Goal: Task Accomplishment & Management: Manage account settings

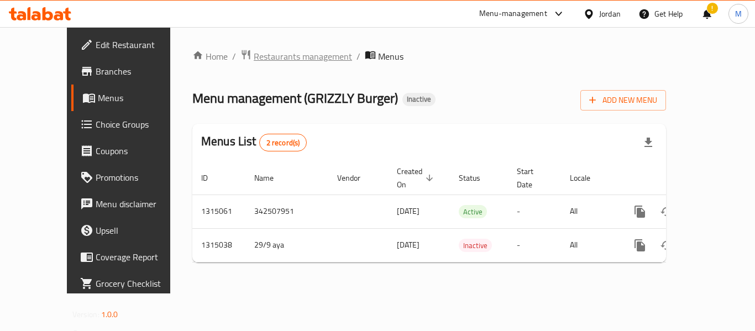
click at [254, 58] on span "Restaurants management" at bounding box center [303, 56] width 98 height 13
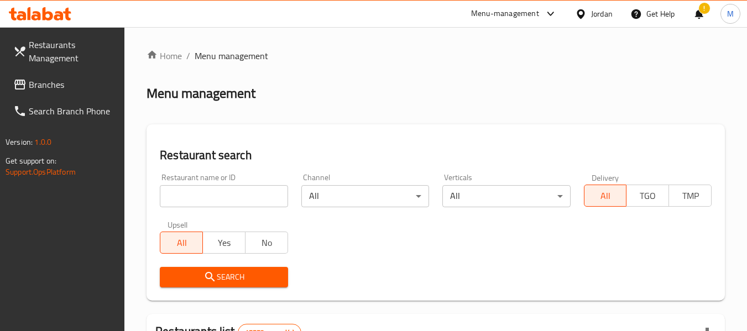
click at [55, 78] on span "Branches" at bounding box center [72, 84] width 87 height 13
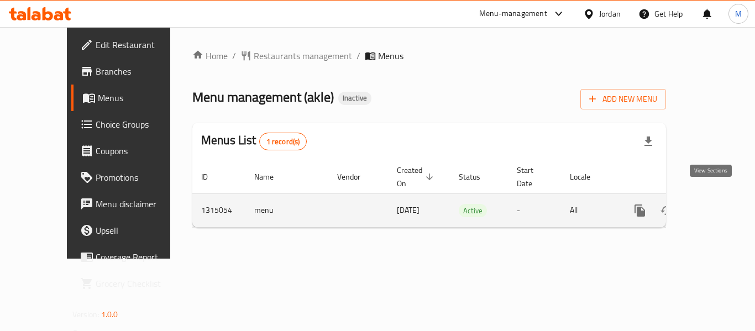
click at [713, 204] on icon "enhanced table" at bounding box center [719, 210] width 13 height 13
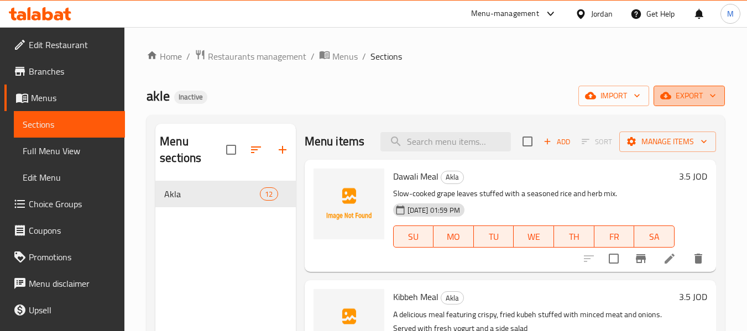
click at [701, 96] on span "export" at bounding box center [690, 96] width 54 height 14
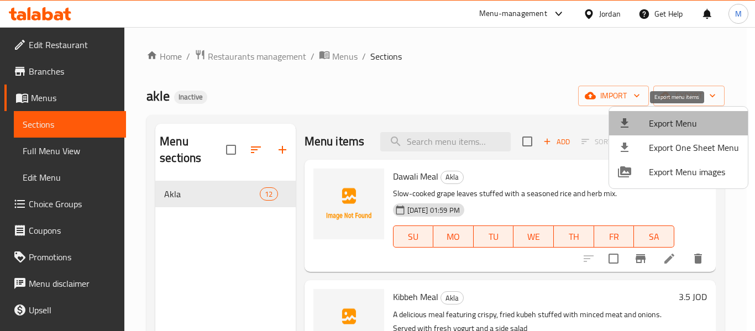
click at [688, 120] on span "Export Menu" at bounding box center [694, 123] width 90 height 13
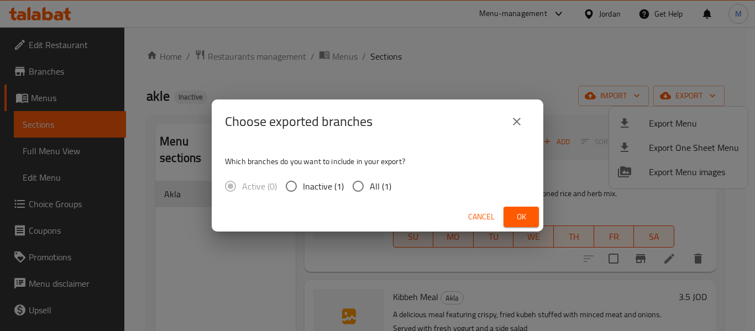
click at [362, 186] on input "All (1)" at bounding box center [358, 186] width 23 height 23
radio input "true"
click at [525, 217] on span "Ok" at bounding box center [522, 217] width 18 height 14
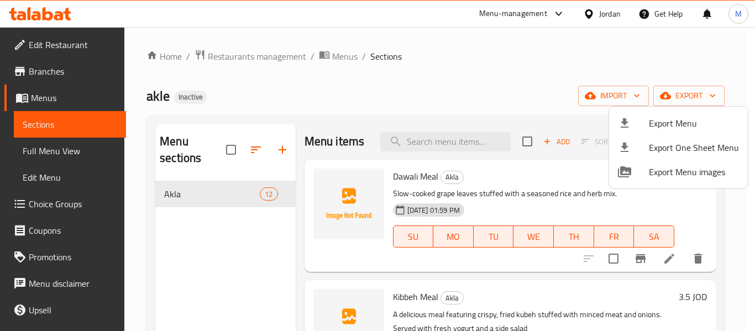
click at [72, 154] on div at bounding box center [377, 165] width 755 height 331
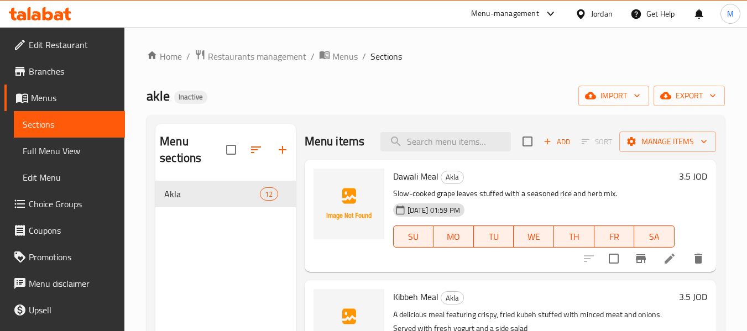
click at [72, 153] on span "Full Menu View" at bounding box center [69, 150] width 93 height 13
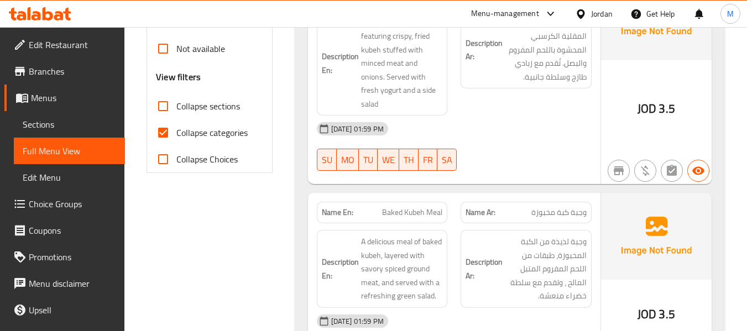
scroll to position [369, 0]
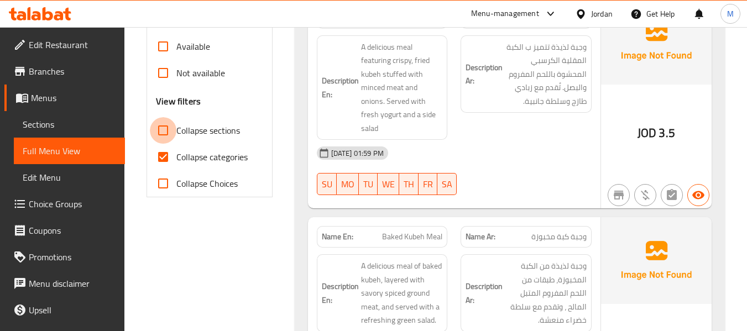
click at [176, 128] on input "Collapse sections" at bounding box center [163, 130] width 27 height 27
checkbox input "true"
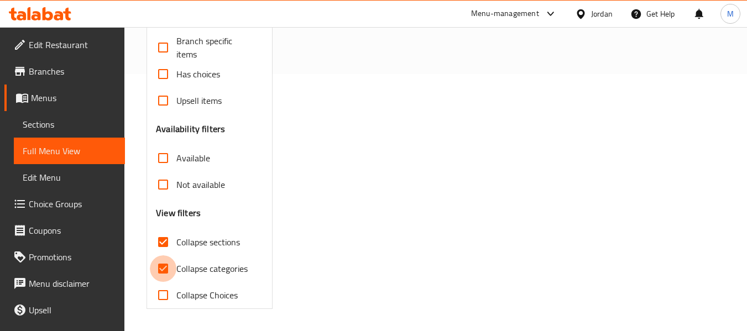
click at [173, 255] on input "Collapse categories" at bounding box center [163, 268] width 27 height 27
checkbox input "false"
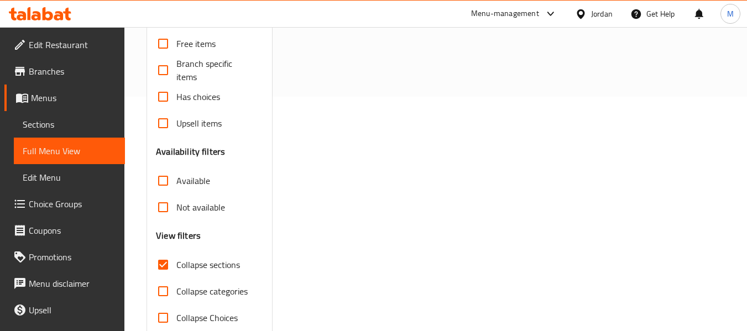
scroll to position [36, 0]
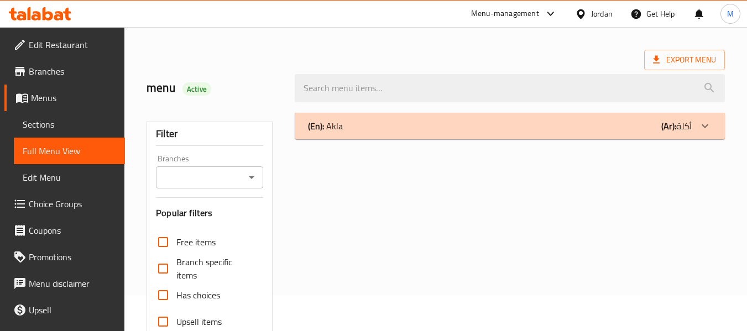
click at [337, 128] on p "(En): Akla" at bounding box center [325, 125] width 35 height 13
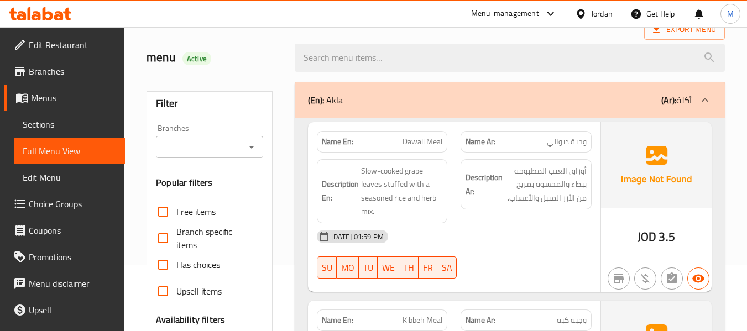
scroll to position [109, 0]
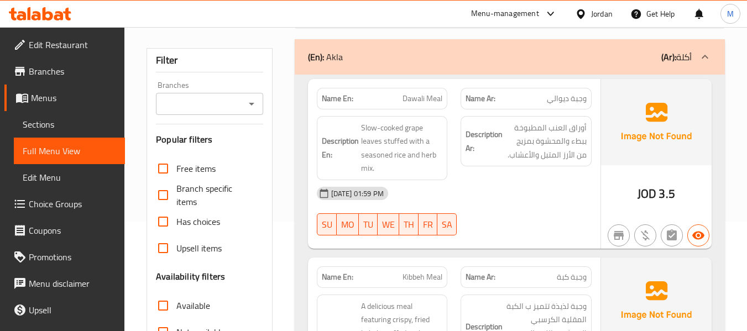
click at [418, 99] on span "Dawali Meal" at bounding box center [423, 99] width 40 height 12
copy span "Dawali"
click at [564, 100] on span "وجبة ديوالي" at bounding box center [567, 99] width 40 height 12
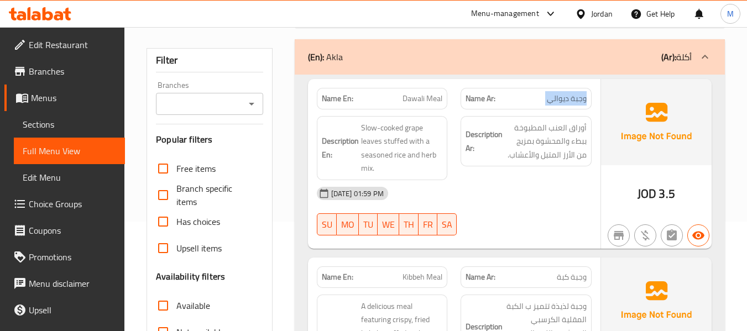
click at [564, 100] on span "وجبة ديوالي" at bounding box center [567, 99] width 40 height 12
copy span "وجبة ديوالي"
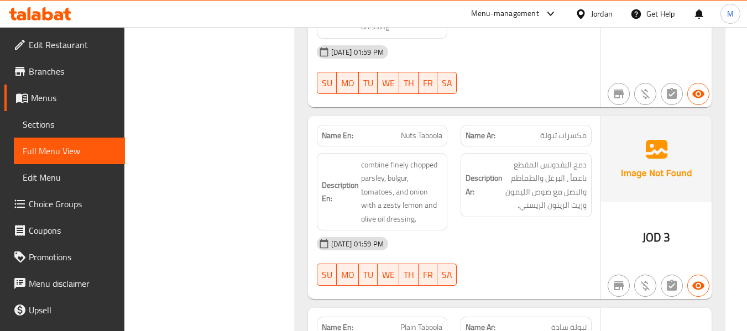
scroll to position [1731, 0]
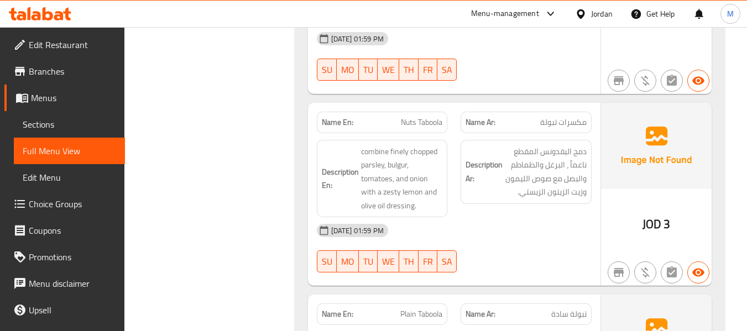
click at [549, 123] on span "مكسرات تبولة" at bounding box center [563, 123] width 46 height 12
click at [549, 122] on span "مكسرات تبولة" at bounding box center [563, 123] width 46 height 12
copy span "مكسرات تبولة"
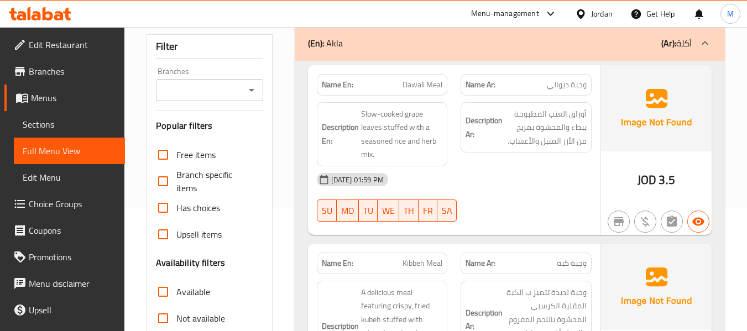
scroll to position [148, 0]
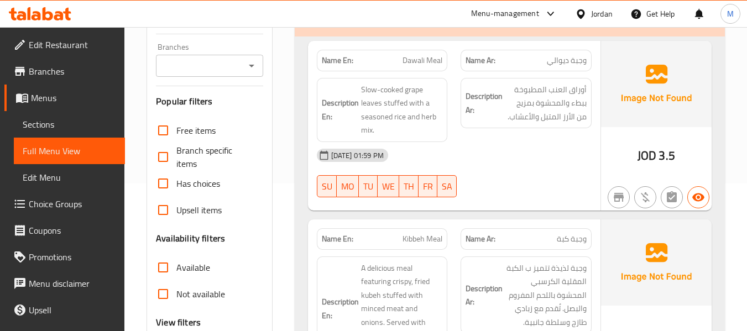
click at [480, 169] on div "29-09-2025 01:59 PM SU MO TU WE TH FR SA" at bounding box center [454, 173] width 288 height 62
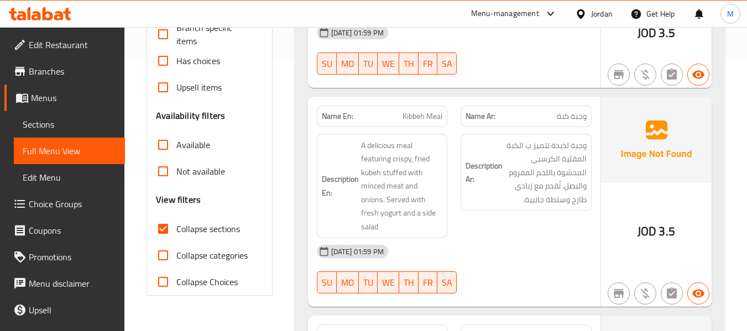
scroll to position [295, 0]
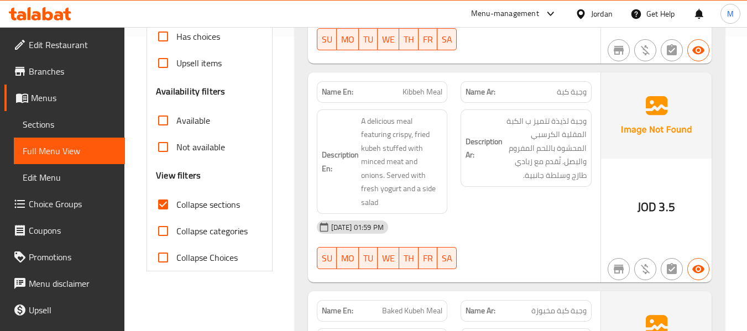
click at [500, 219] on div "29-09-2025 01:59 PM" at bounding box center [454, 227] width 288 height 27
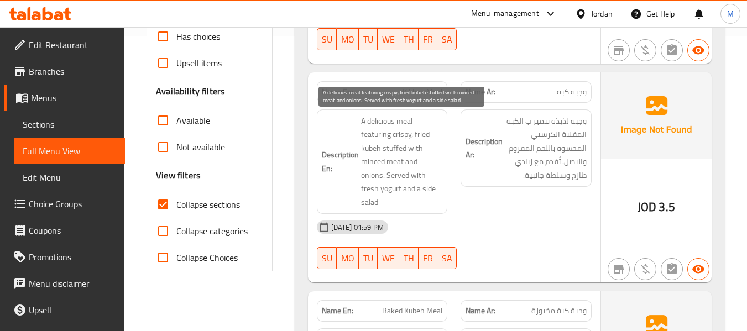
click at [377, 119] on span "A delicious meal featuring crispy, fried kubeh stuffed with minced meat and oni…" at bounding box center [402, 161] width 82 height 95
copy span "delicious"
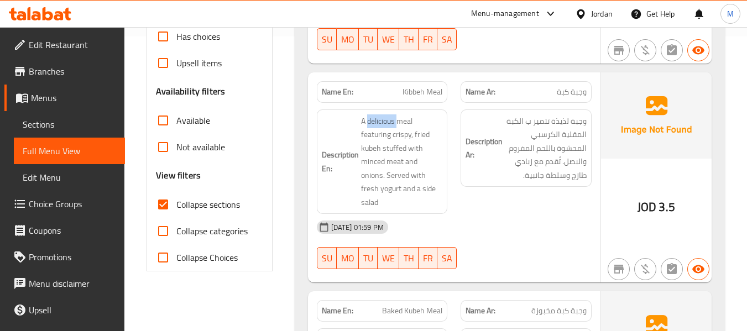
click at [512, 227] on div "29-09-2025 01:59 PM SU MO TU WE TH FR SA" at bounding box center [454, 245] width 288 height 62
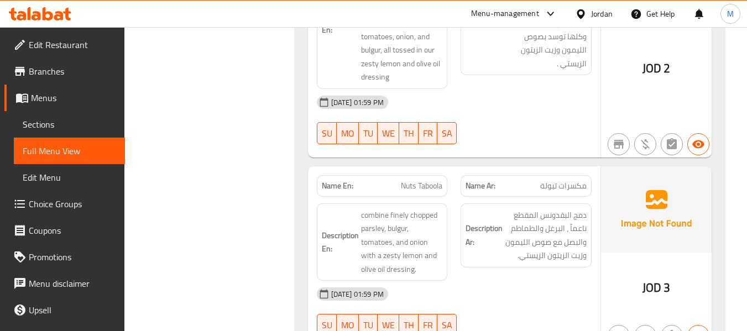
scroll to position [1536, 0]
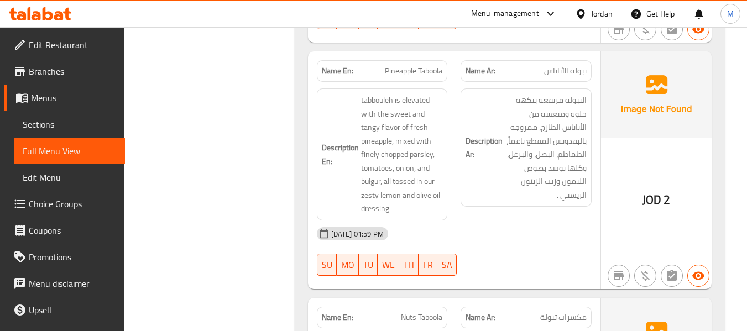
click at [556, 313] on span "مكسرات تبولة" at bounding box center [563, 318] width 46 height 12
copy span "مكسرات تبولة"
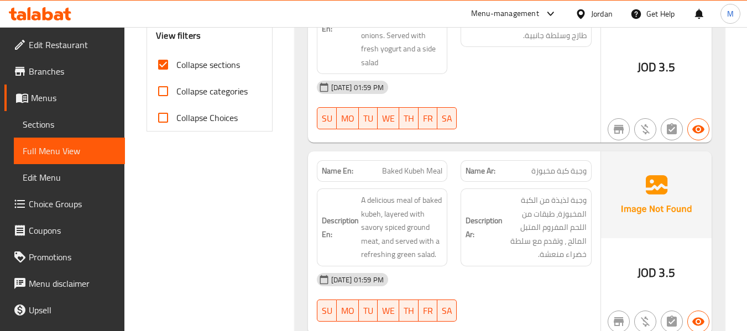
scroll to position [442, 0]
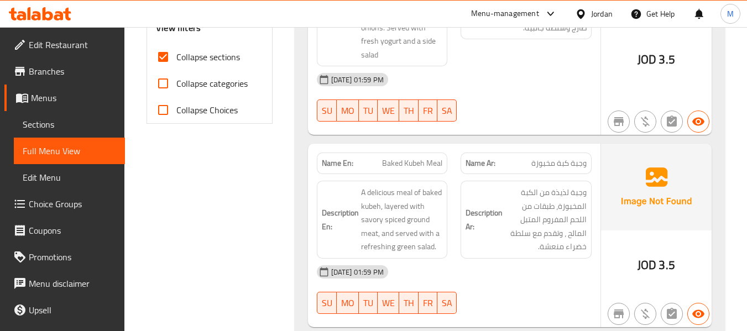
click at [476, 262] on div "29-09-2025 01:59 PM" at bounding box center [454, 272] width 288 height 27
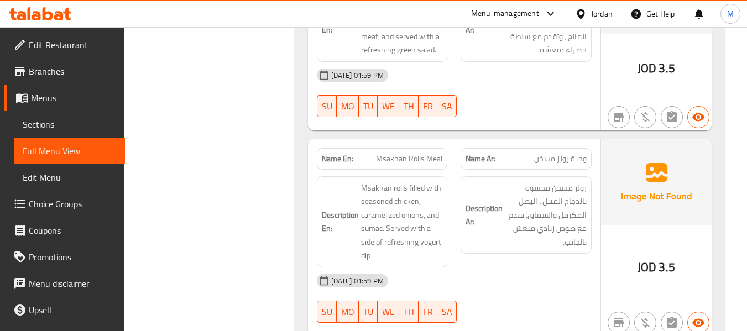
scroll to position [664, 0]
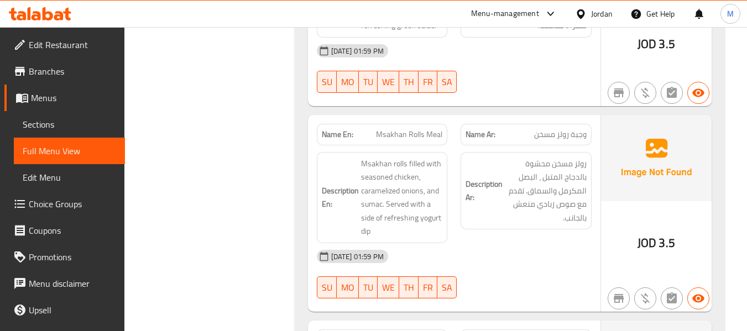
click at [451, 247] on div "29-09-2025 01:59 PM" at bounding box center [454, 256] width 288 height 27
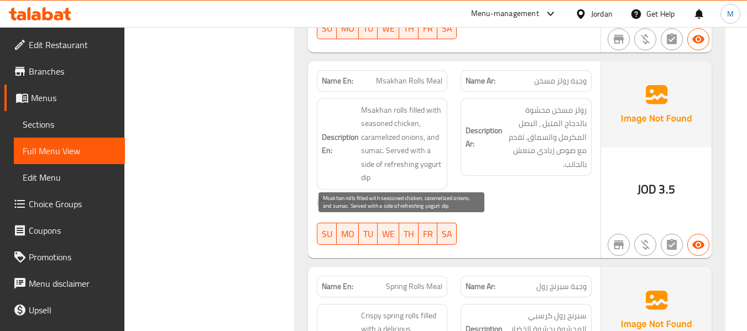
scroll to position [885, 0]
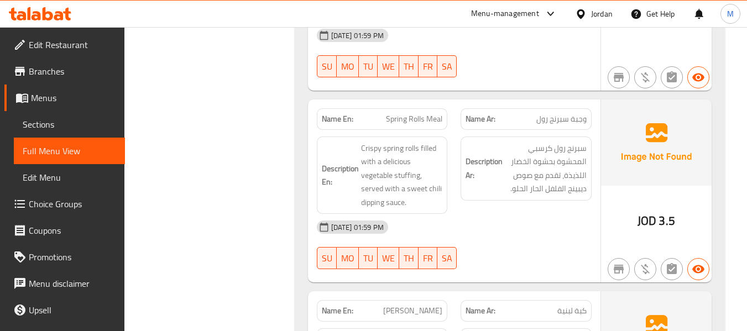
click at [489, 213] on div "Description Ar: سبرنج رول كرسبي المحشوة بحشوة الخضار اللذيذة، تقدم مع صوص ديبين…" at bounding box center [526, 175] width 144 height 91
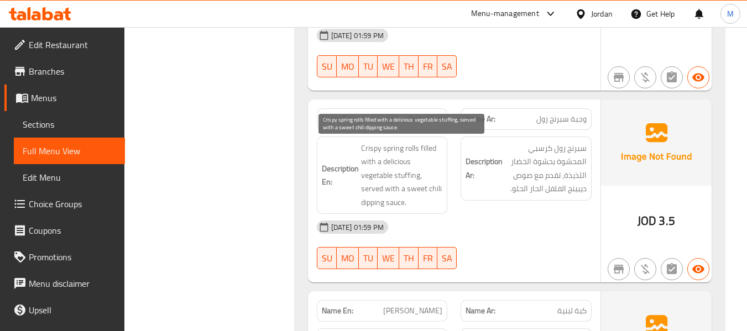
click at [371, 203] on span "Crispy spring rolls filled with a delicious vegetable stuffing, served with a s…" at bounding box center [402, 176] width 82 height 68
copy span "dipping"
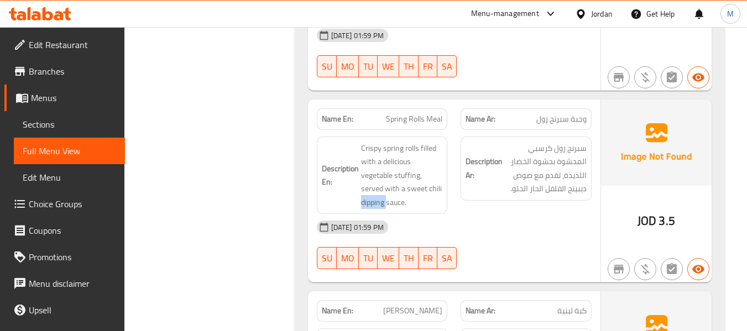
click at [360, 207] on h6 "Description En: Crispy spring rolls filled with a delicious vegetable stuffing,…" at bounding box center [382, 176] width 121 height 68
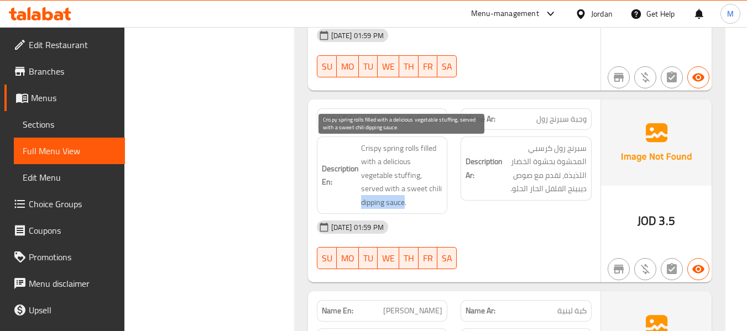
drag, startPoint x: 360, startPoint y: 202, endPoint x: 404, endPoint y: 203, distance: 44.2
click at [404, 203] on h6 "Description En: Crispy spring rolls filled with a delicious vegetable stuffing,…" at bounding box center [382, 176] width 121 height 68
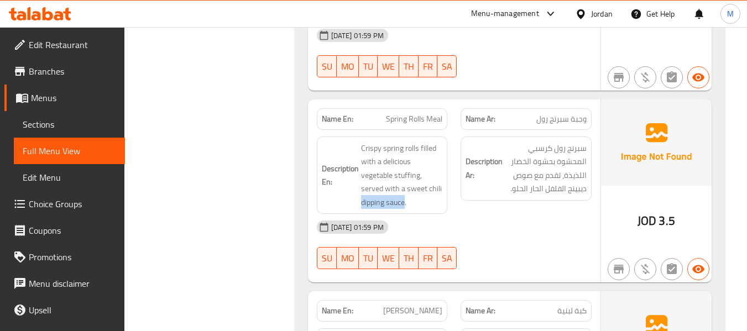
copy span "dipping sauce"
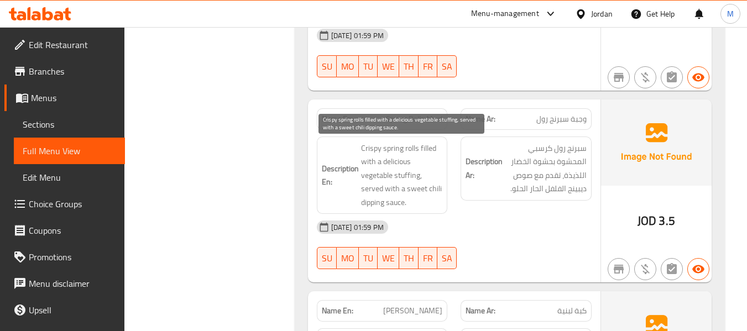
click at [417, 191] on span "Crispy spring rolls filled with a delicious vegetable stuffing, served with a s…" at bounding box center [402, 176] width 82 height 68
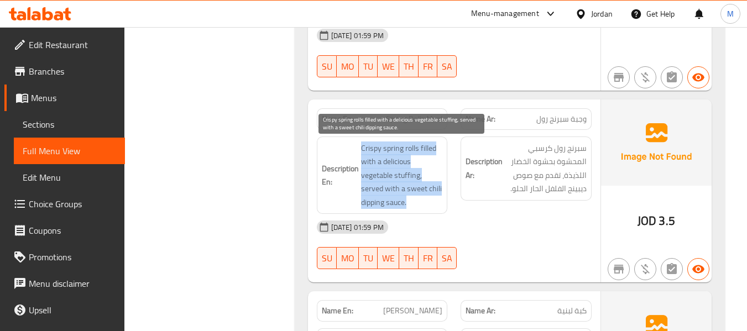
click at [417, 191] on span "Crispy spring rolls filled with a delicious vegetable stuffing, served with a s…" at bounding box center [402, 176] width 82 height 68
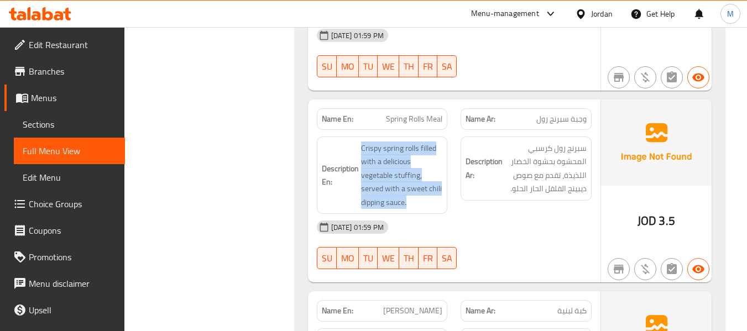
copy span "Crispy spring rolls filled with a delicious vegetable stuffing, served with a s…"
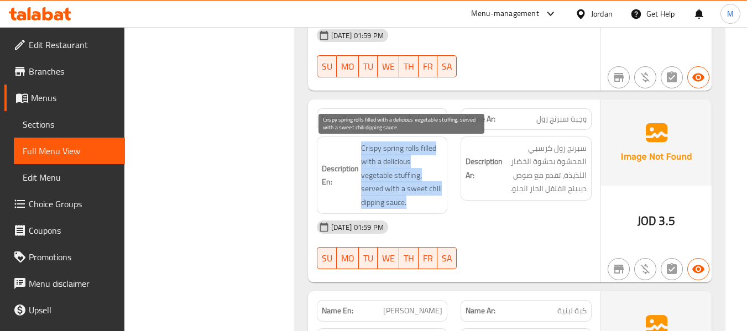
click at [394, 157] on span "Crispy spring rolls filled with a delicious vegetable stuffing, served with a s…" at bounding box center [402, 176] width 82 height 68
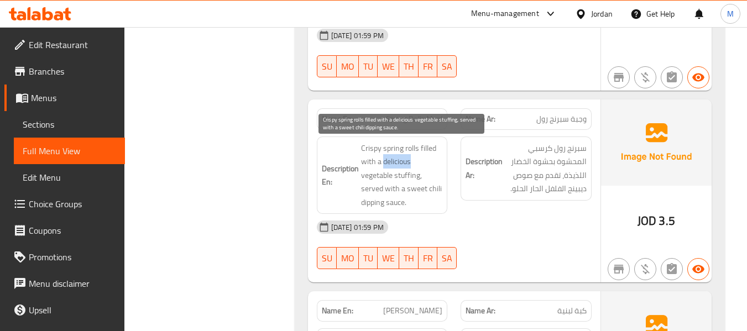
click at [394, 157] on span "Crispy spring rolls filled with a delicious vegetable stuffing, served with a s…" at bounding box center [402, 176] width 82 height 68
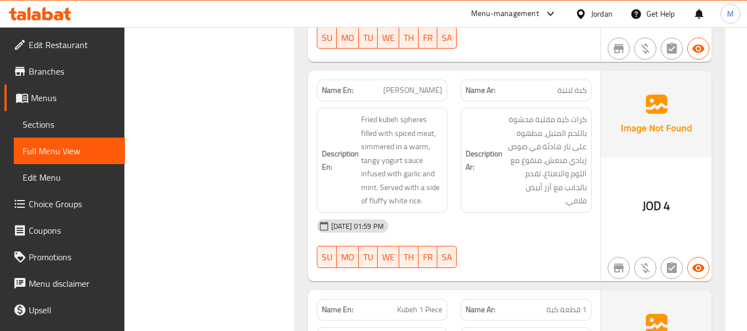
scroll to position [1106, 0]
click at [494, 234] on div "29-09-2025 01:59 PM" at bounding box center [454, 225] width 288 height 27
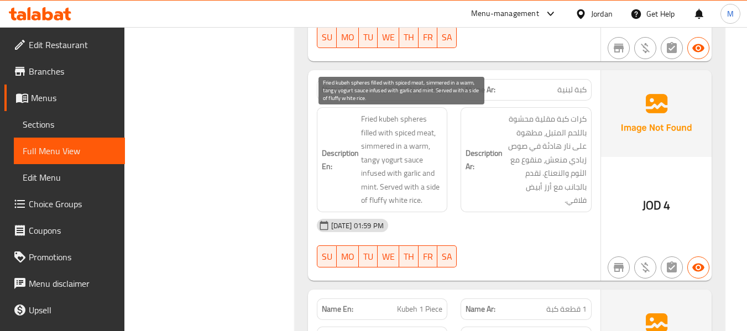
click at [419, 117] on span "Fried kubeh spheres filled with spiced meat, simmered in a warm, tangy yogurt s…" at bounding box center [402, 159] width 82 height 95
copy span "spheres"
click at [417, 147] on span "Fried kubeh spheres filled with spiced meat, simmered in a warm, tangy yogurt s…" at bounding box center [402, 159] width 82 height 95
click at [375, 201] on span "Fried kubeh spheres filled with spiced meat, simmered in a warm, tangy yogurt s…" at bounding box center [402, 159] width 82 height 95
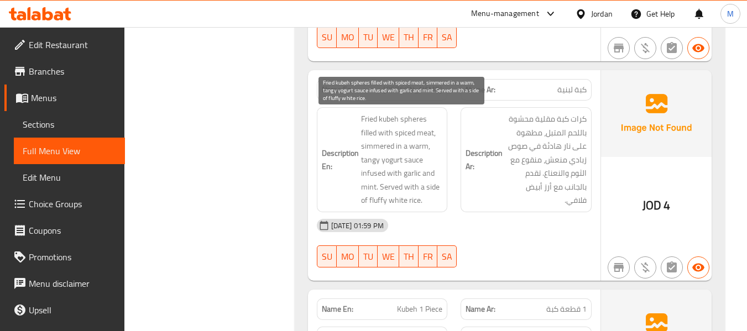
click at [375, 201] on span "Fried kubeh spheres filled with spiced meat, simmered in a warm, tangy yogurt s…" at bounding box center [402, 159] width 82 height 95
copy span "fluffy"
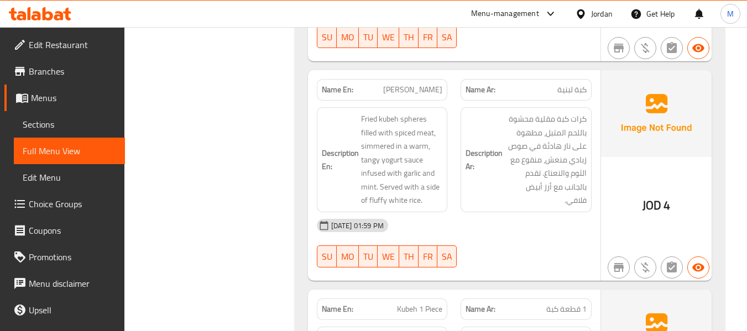
click at [430, 88] on span "Kubeh Labania" at bounding box center [412, 90] width 59 height 12
click at [419, 92] on span "Kubeh Labania" at bounding box center [412, 90] width 59 height 12
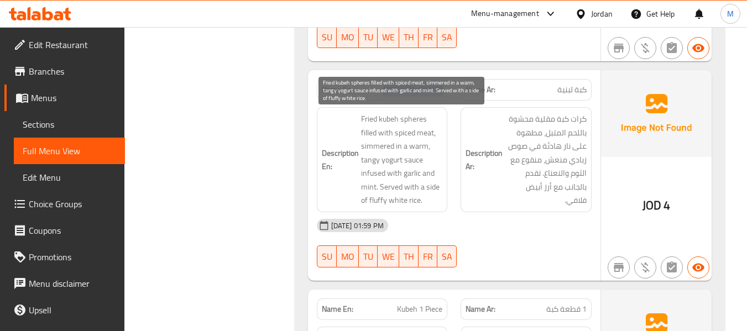
click at [414, 148] on span "Fried kubeh spheres filled with spiced meat, simmered in a warm, tangy yogurt s…" at bounding box center [402, 159] width 82 height 95
click at [379, 142] on span "Fried kubeh spheres filled with spiced meat, simmered in a warm, tangy yogurt s…" at bounding box center [402, 159] width 82 height 95
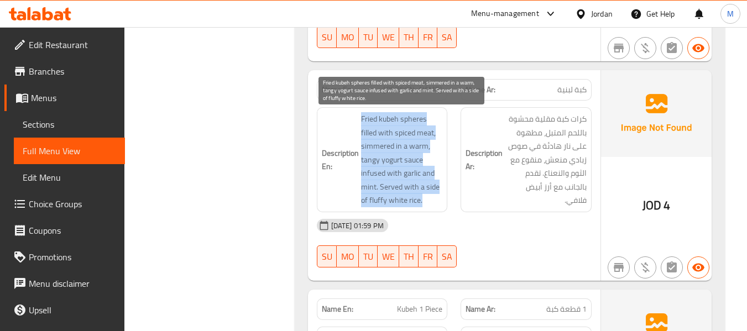
click at [379, 142] on span "Fried kubeh spheres filled with spiced meat, simmered in a warm, tangy yogurt s…" at bounding box center [402, 159] width 82 height 95
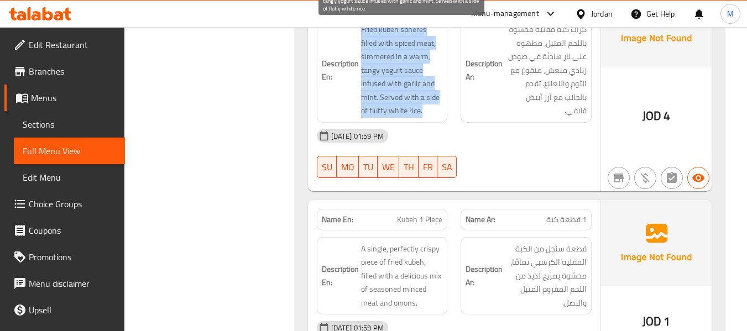
scroll to position [1254, 0]
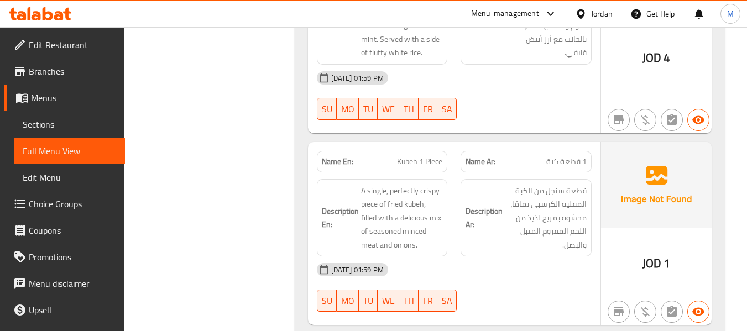
click at [499, 282] on div "29-09-2025 01:59 PM" at bounding box center [454, 270] width 288 height 27
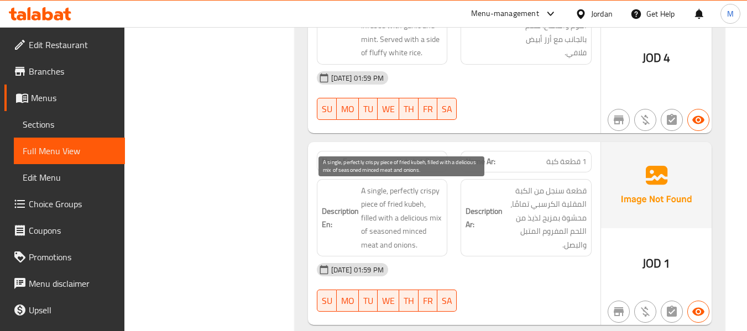
click at [409, 185] on span "A single, perfectly crispy piece of fried kubeh, filled with a delicious mix of…" at bounding box center [402, 218] width 82 height 68
click at [413, 216] on span "A single, perfectly crispy piece of fried kubeh, filled with a delicious mix of…" at bounding box center [402, 218] width 82 height 68
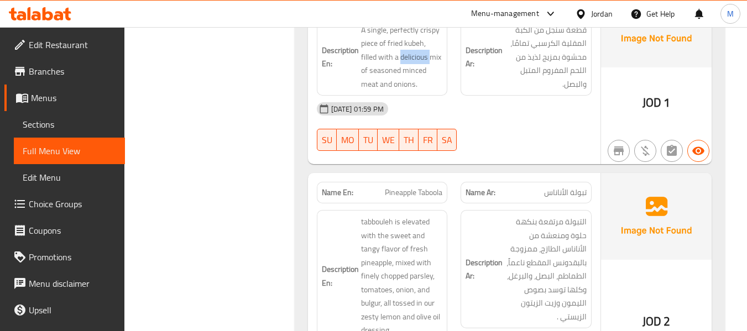
scroll to position [1475, 0]
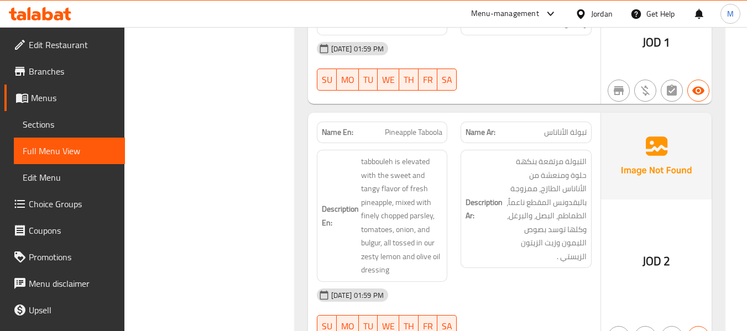
click at [476, 275] on div "Description Ar: التبولة مرتفعة بنكهة حلوة ومنعشة من الأناناس الطازج، ممزوجة بال…" at bounding box center [526, 215] width 144 height 145
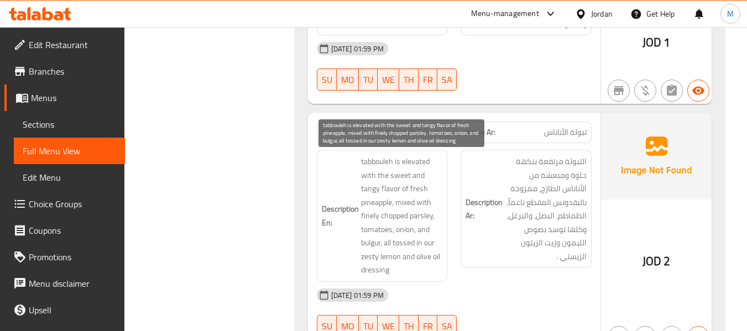
click at [409, 164] on span "tabbouleh is elevated with the sweet and tangy flavor of fresh pineapple, mixed…" at bounding box center [402, 216] width 82 height 122
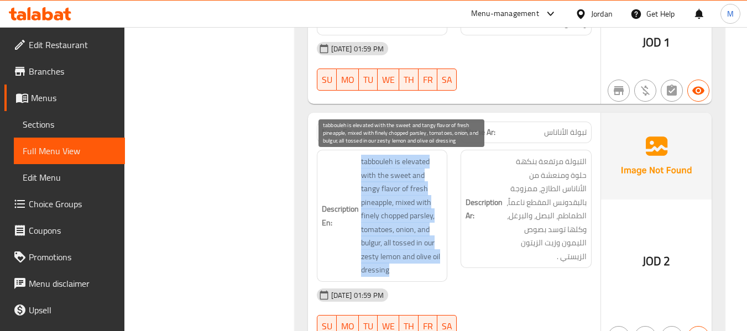
click at [420, 160] on span "tabbouleh is elevated with the sweet and tangy flavor of fresh pineapple, mixed…" at bounding box center [402, 216] width 82 height 122
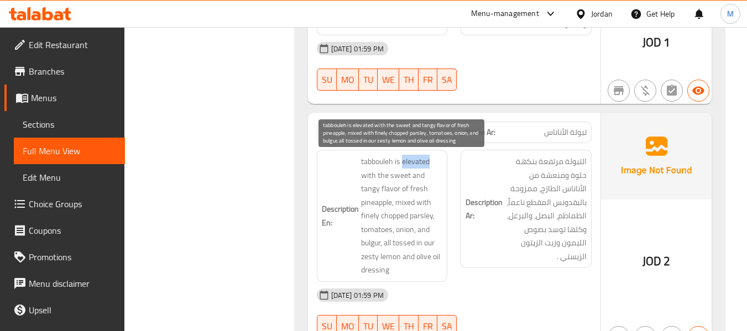
click at [420, 160] on span "tabbouleh is elevated with the sweet and tangy flavor of fresh pineapple, mixed…" at bounding box center [402, 216] width 82 height 122
click at [406, 242] on span "tabbouleh is elevated with the sweet and tangy flavor of fresh pineapple, mixed…" at bounding box center [402, 216] width 82 height 122
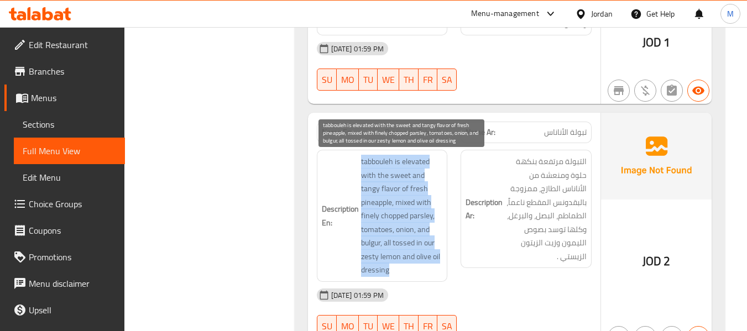
click at [406, 242] on span "tabbouleh is elevated with the sweet and tangy flavor of fresh pineapple, mixed…" at bounding box center [402, 216] width 82 height 122
click at [397, 246] on span "tabbouleh is elevated with the sweet and tangy flavor of fresh pineapple, mixed…" at bounding box center [402, 216] width 82 height 122
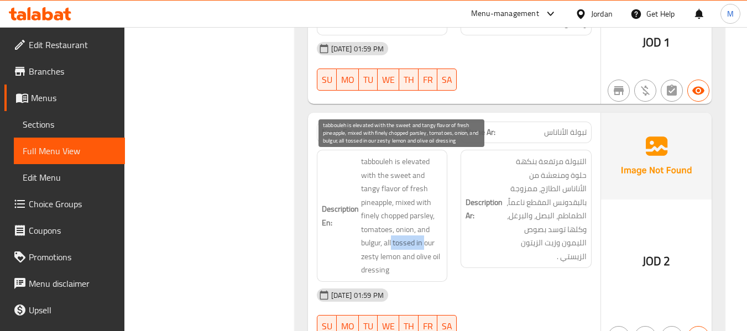
drag, startPoint x: 393, startPoint y: 243, endPoint x: 425, endPoint y: 243, distance: 32.1
click at [425, 243] on span "tabbouleh is elevated with the sweet and tangy flavor of fresh pineapple, mixed…" at bounding box center [402, 216] width 82 height 122
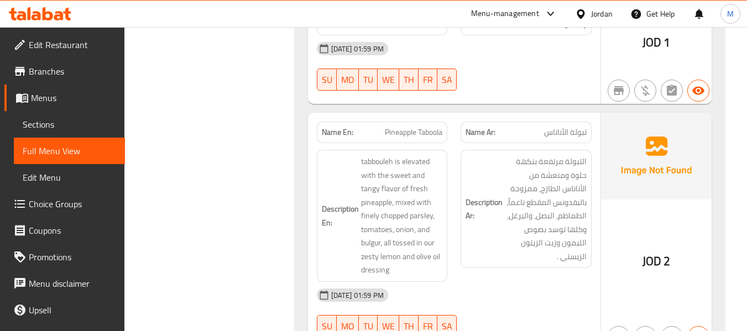
click at [410, 127] on span "Pineapple Taboola" at bounding box center [414, 133] width 58 height 12
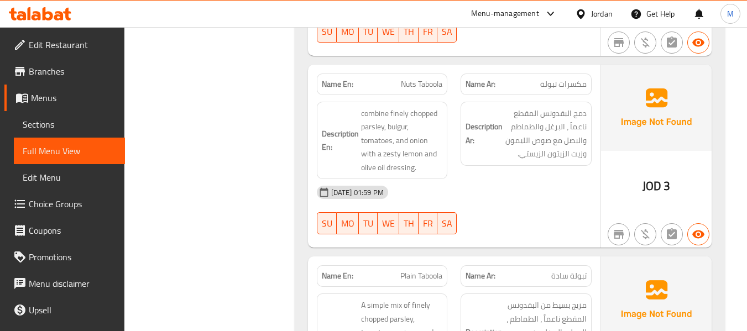
scroll to position [1696, 0]
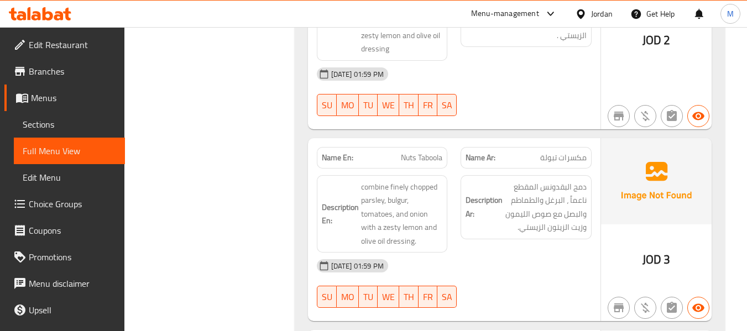
click at [471, 268] on div "29-09-2025 01:59 PM" at bounding box center [454, 266] width 288 height 27
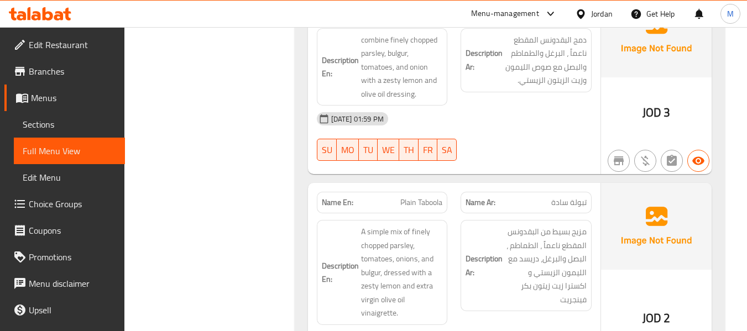
scroll to position [1917, 0]
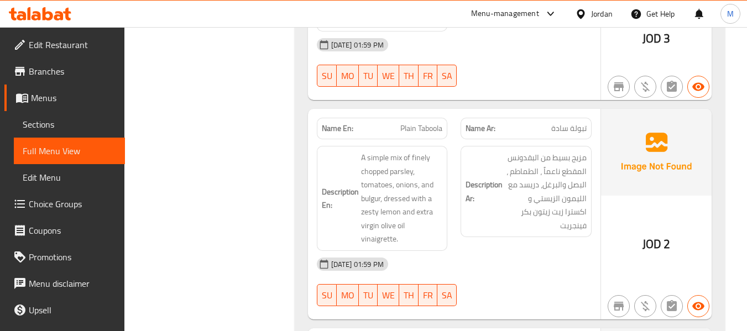
click at [469, 266] on div "29-09-2025 01:59 PM" at bounding box center [454, 264] width 288 height 27
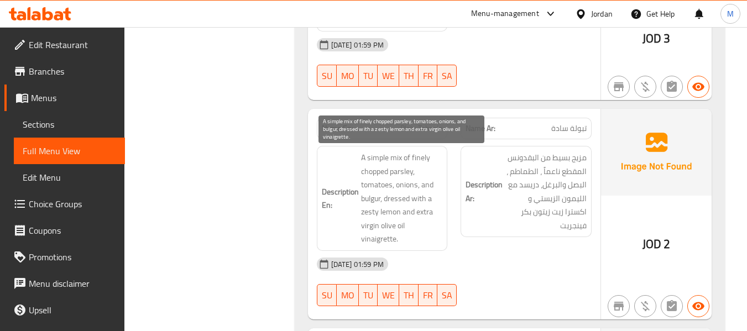
click at [397, 200] on span "A simple mix of finely chopped parsley, tomatoes, onions, and bulgur, dressed w…" at bounding box center [402, 198] width 82 height 95
click at [388, 199] on span "A simple mix of finely chopped parsley, tomatoes, onions, and bulgur, dressed w…" at bounding box center [402, 198] width 82 height 95
drag, startPoint x: 384, startPoint y: 199, endPoint x: 429, endPoint y: 199, distance: 44.8
click at [429, 199] on span "A simple mix of finely chopped parsley, tomatoes, onions, and bulgur, dressed w…" at bounding box center [402, 198] width 82 height 95
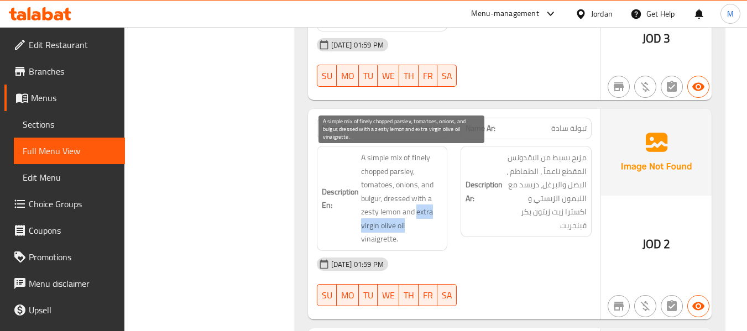
drag, startPoint x: 415, startPoint y: 211, endPoint x: 411, endPoint y: 225, distance: 14.9
click at [411, 225] on span "A simple mix of finely chopped parsley, tomatoes, onions, and bulgur, dressed w…" at bounding box center [402, 198] width 82 height 95
click at [387, 236] on span "A simple mix of finely chopped parsley, tomatoes, onions, and bulgur, dressed w…" at bounding box center [402, 198] width 82 height 95
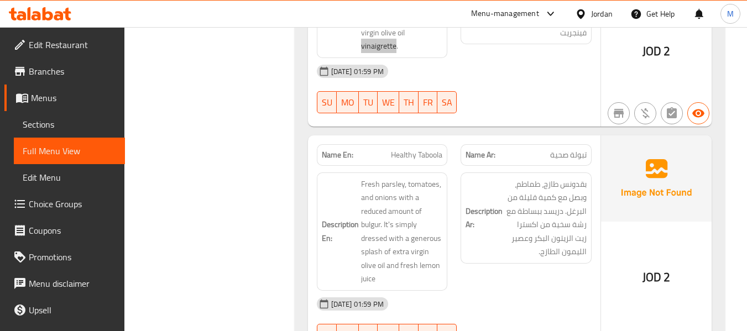
scroll to position [2212, 0]
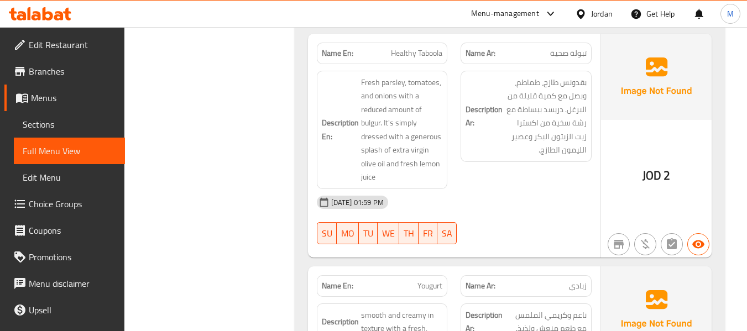
click at [450, 178] on div "Description En: Fresh parsley, tomatoes, and onions with a reduced amount of bu…" at bounding box center [382, 130] width 144 height 132
click at [414, 53] on span "Healthy Taboola" at bounding box center [416, 54] width 51 height 12
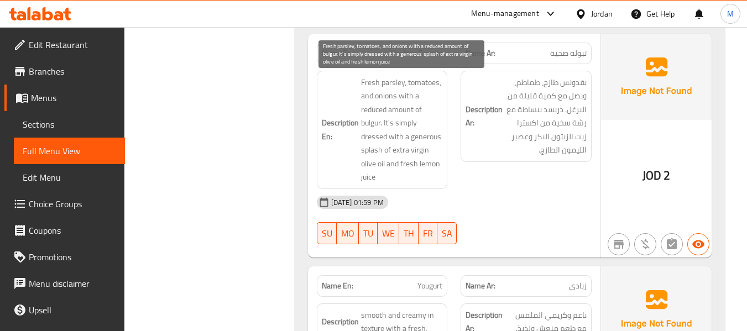
click at [396, 117] on span "Fresh parsley, tomatoes, and onions with a reduced amount of bulgur. It's simpl…" at bounding box center [402, 130] width 82 height 108
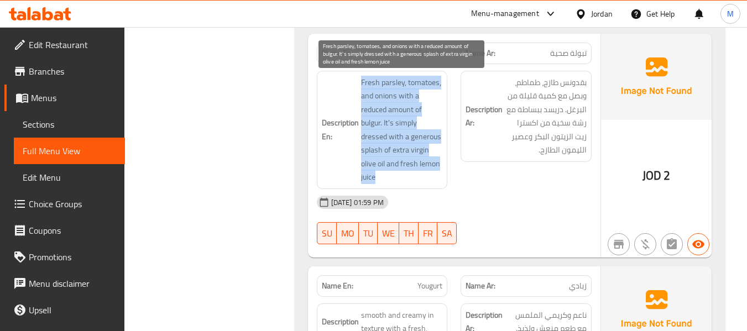
click at [396, 117] on span "Fresh parsley, tomatoes, and onions with a reduced amount of bulgur. It's simpl…" at bounding box center [402, 130] width 82 height 108
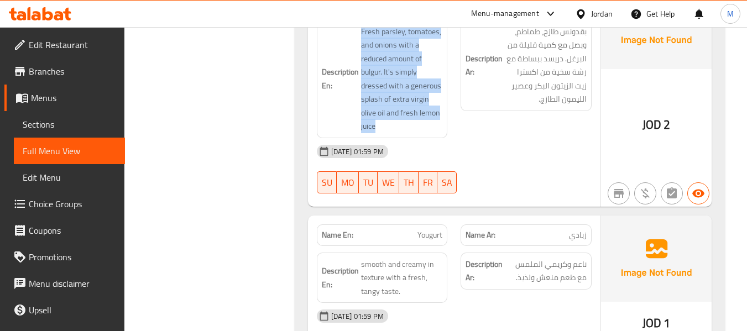
scroll to position [2286, 0]
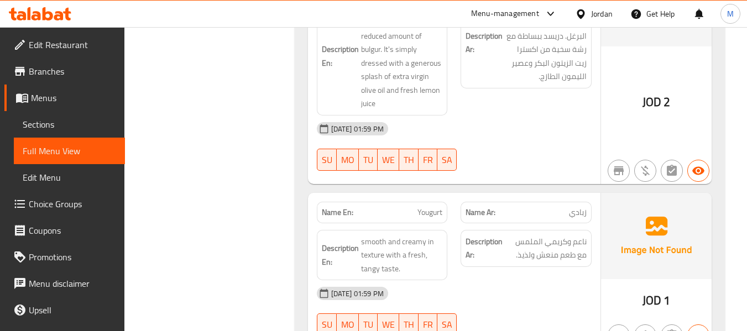
click at [488, 279] on div "Description Ar: ناعم وكريمي الملمس مع طعم منعش ولذيذ." at bounding box center [526, 255] width 144 height 64
click at [430, 218] on span "Yougurt" at bounding box center [430, 213] width 25 height 12
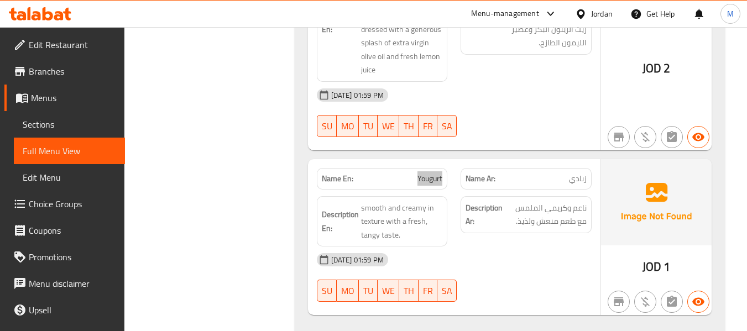
scroll to position [2348, 0]
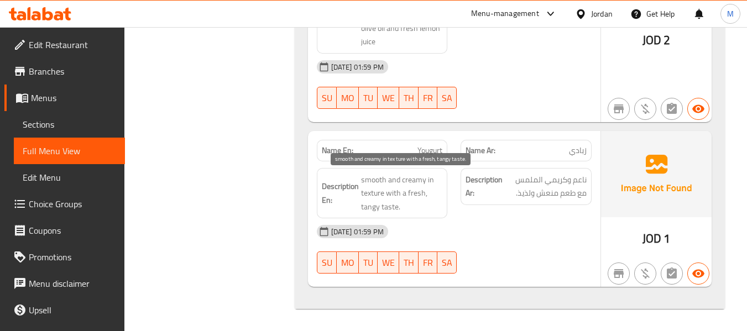
click at [417, 194] on span "smooth and creamy in texture with a fresh, tangy taste." at bounding box center [402, 193] width 82 height 41
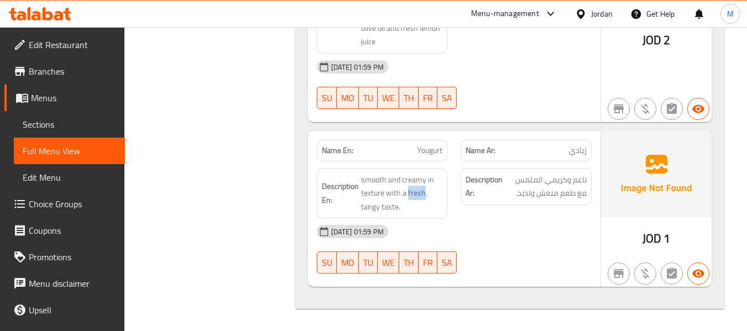
click at [50, 104] on span "Menus" at bounding box center [73, 97] width 85 height 13
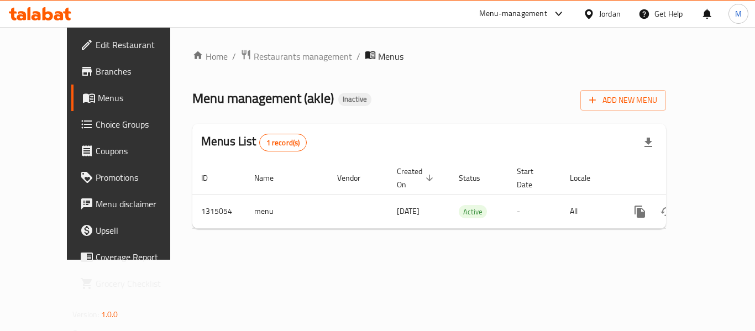
click at [463, 96] on div "Menu management ( akle ) Inactive Add New Menu" at bounding box center [429, 98] width 474 height 25
click at [658, 93] on span "Add New Menu" at bounding box center [624, 100] width 68 height 14
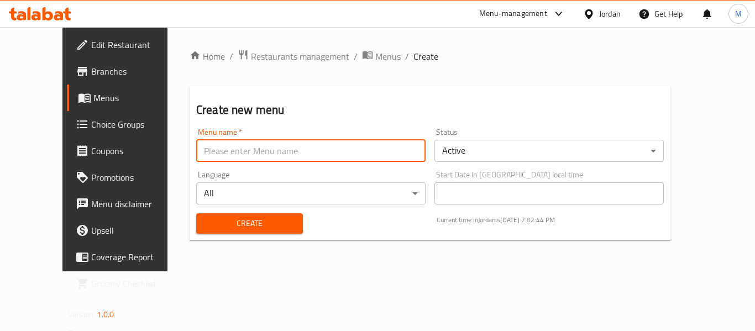
click at [196, 153] on input "text" at bounding box center [310, 151] width 229 height 22
paste input "342468887"
type input "342468887"
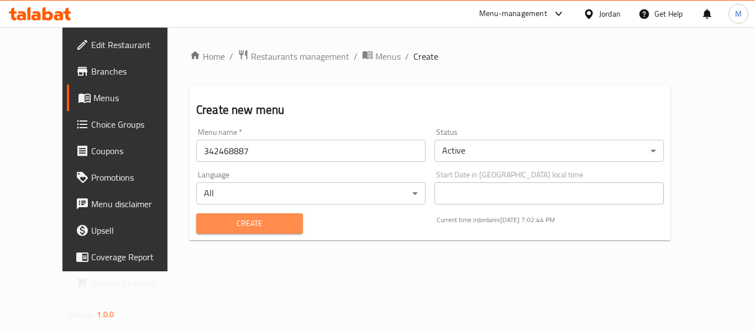
click at [205, 224] on span "Create" at bounding box center [249, 224] width 89 height 14
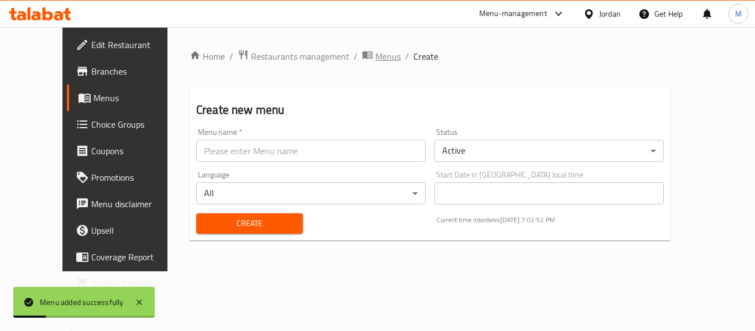
click at [375, 61] on span "Menus" at bounding box center [387, 56] width 25 height 13
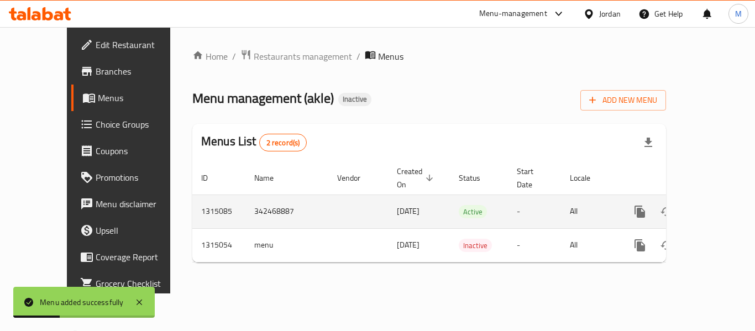
click at [714, 205] on icon "enhanced table" at bounding box center [719, 211] width 13 height 13
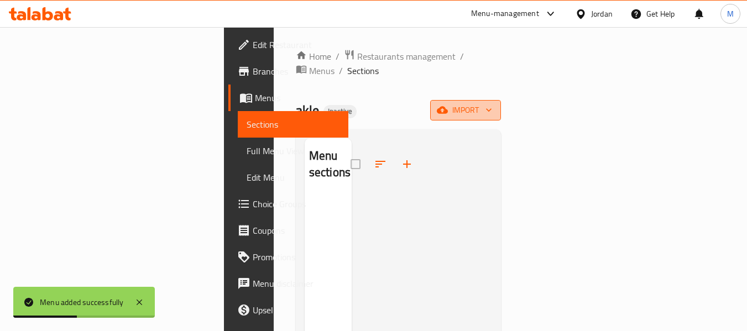
click at [492, 103] on span "import" at bounding box center [465, 110] width 53 height 14
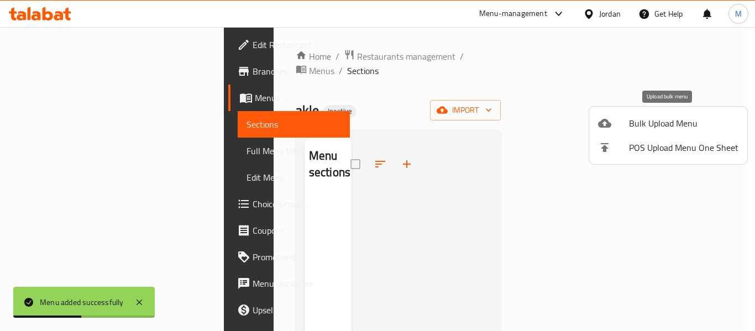
click at [651, 135] on li "Bulk Upload Menu" at bounding box center [669, 123] width 158 height 24
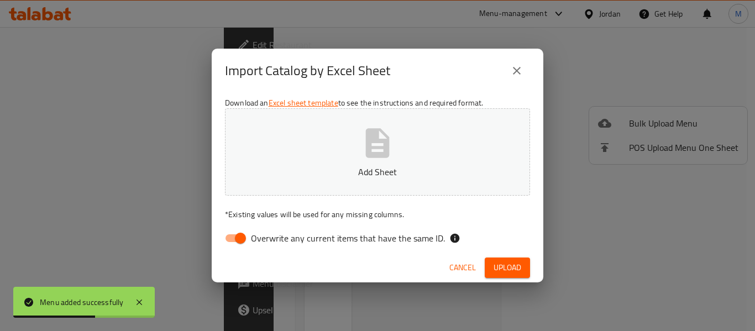
click at [281, 241] on span "Overwrite any current items that have the same ID." at bounding box center [348, 238] width 194 height 13
click at [272, 241] on input "Overwrite any current items that have the same ID." at bounding box center [240, 238] width 63 height 21
checkbox input "false"
click at [314, 194] on button "Add Sheet" at bounding box center [377, 151] width 305 height 87
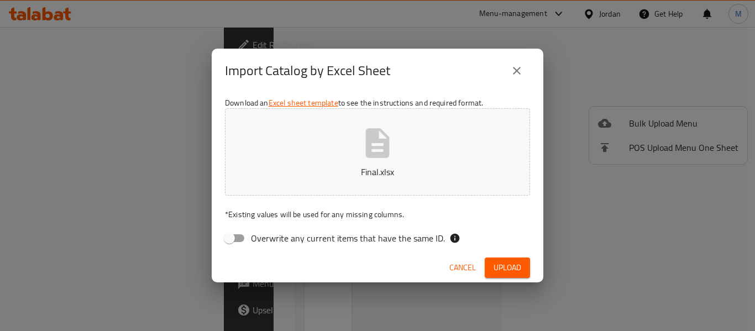
click at [502, 264] on span "Upload" at bounding box center [508, 268] width 28 height 14
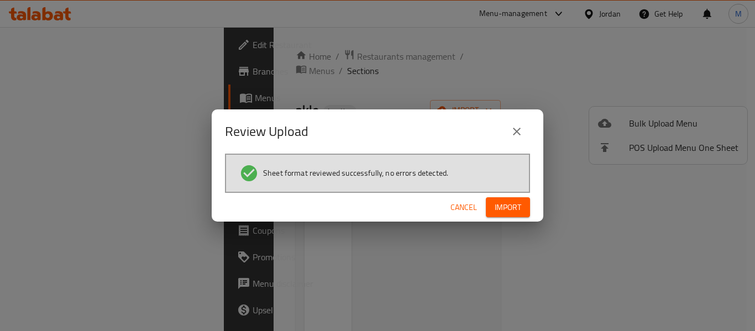
click at [526, 191] on div "Sheet format reviewed successfully, no errors detected." at bounding box center [377, 173] width 305 height 39
click at [496, 212] on span "Import" at bounding box center [508, 208] width 27 height 14
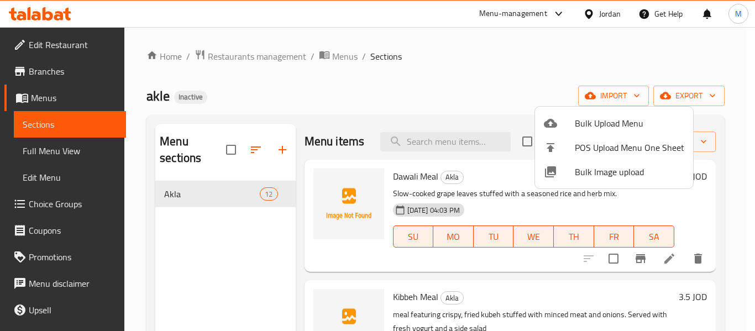
click at [39, 153] on div at bounding box center [377, 165] width 755 height 331
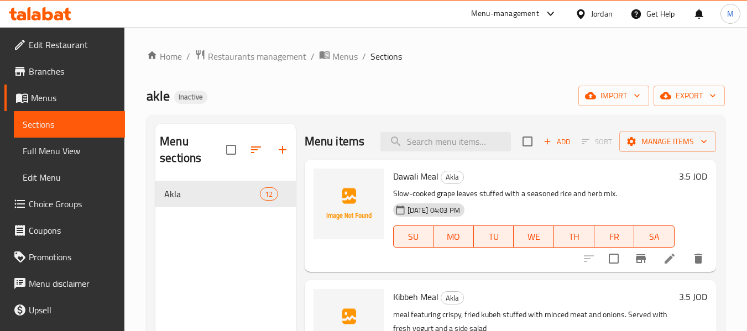
click at [39, 153] on span "Full Menu View" at bounding box center [69, 150] width 93 height 13
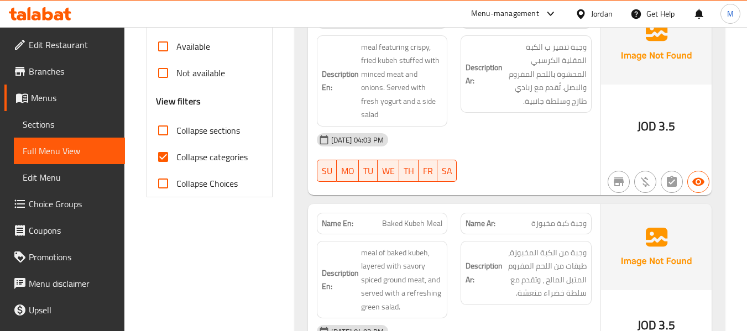
click at [171, 161] on input "Collapse categories" at bounding box center [163, 157] width 27 height 27
checkbox input "false"
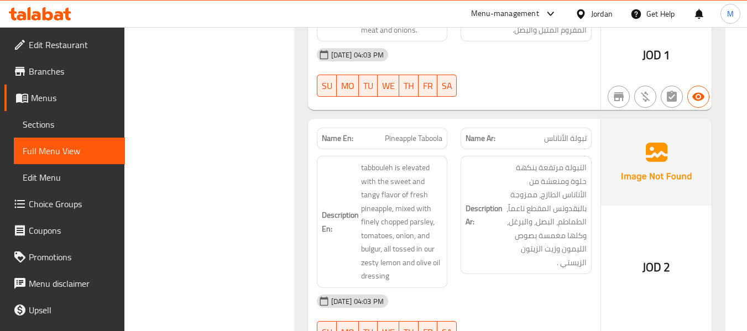
scroll to position [852, 0]
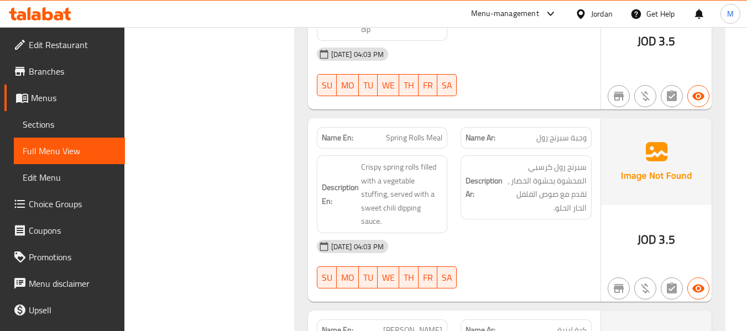
click at [62, 127] on span "Sections" at bounding box center [69, 124] width 93 height 13
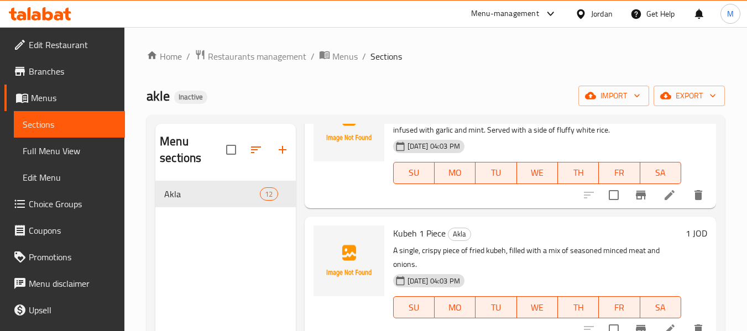
scroll to position [811, 0]
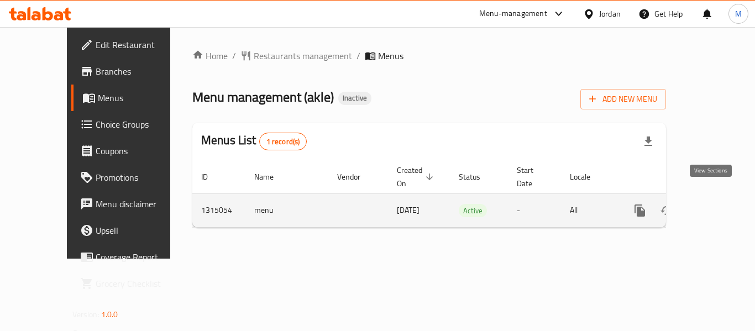
click at [713, 204] on icon "enhanced table" at bounding box center [719, 210] width 13 height 13
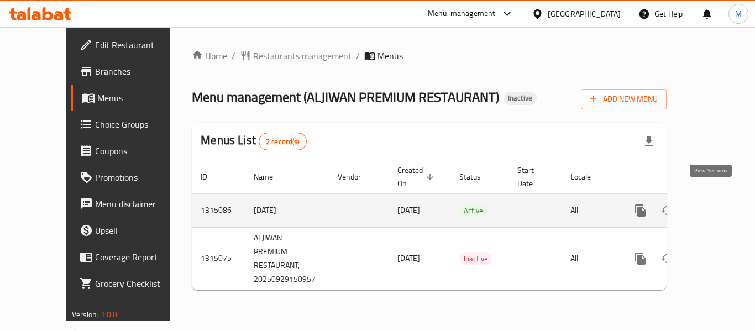
click at [714, 204] on icon "enhanced table" at bounding box center [720, 210] width 13 height 13
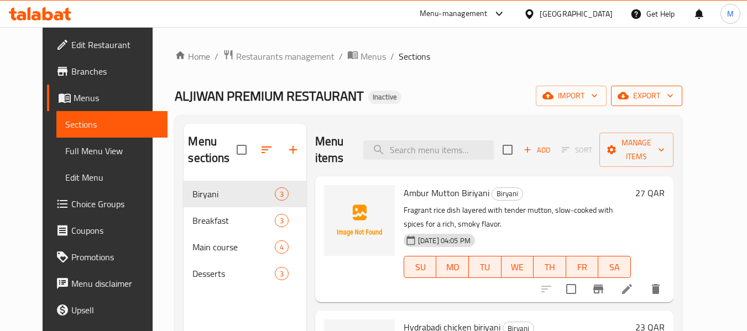
click at [674, 96] on span "export" at bounding box center [647, 96] width 54 height 14
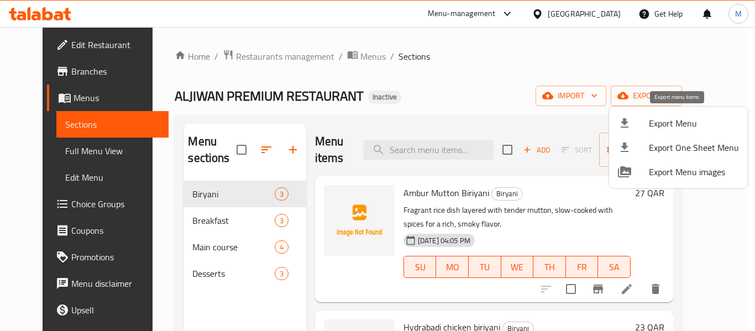
click at [683, 117] on span "Export Menu" at bounding box center [694, 123] width 90 height 13
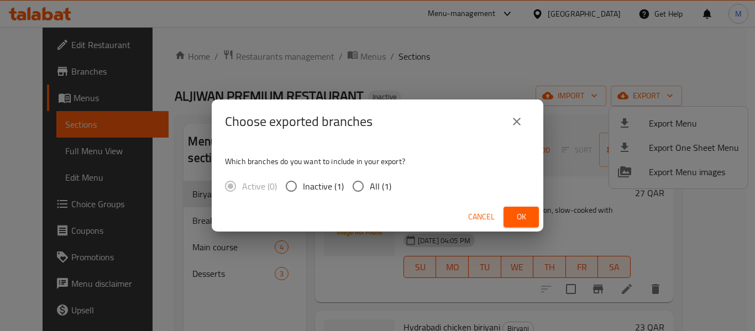
click at [380, 188] on span "All (1)" at bounding box center [381, 186] width 22 height 13
click at [370, 188] on input "All (1)" at bounding box center [358, 186] width 23 height 23
radio input "true"
click at [512, 217] on button "Ok" at bounding box center [521, 217] width 35 height 20
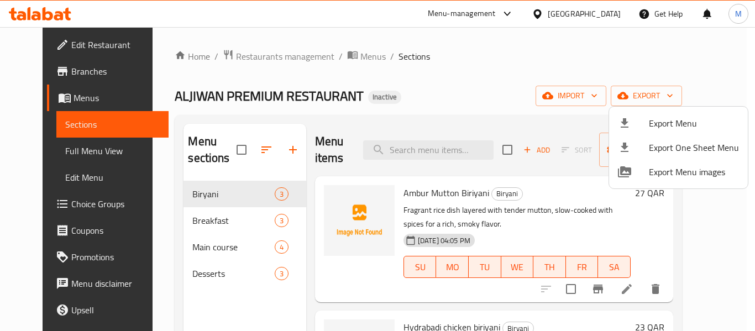
click at [64, 150] on div at bounding box center [377, 165] width 755 height 331
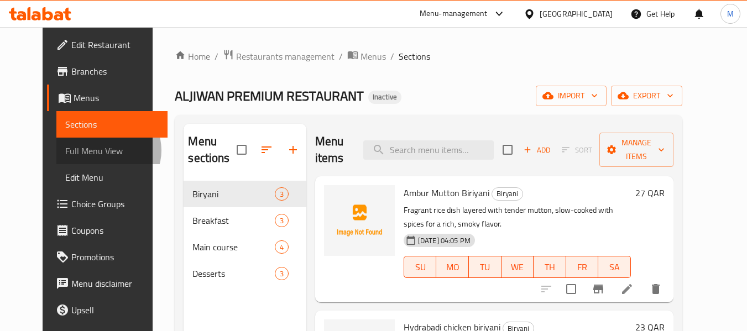
click at [65, 150] on span "Full Menu View" at bounding box center [111, 150] width 93 height 13
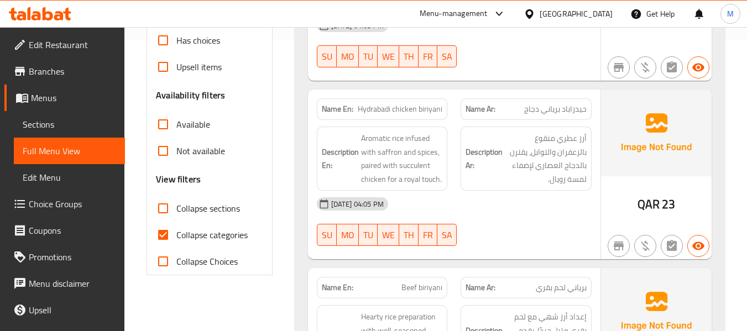
scroll to position [369, 0]
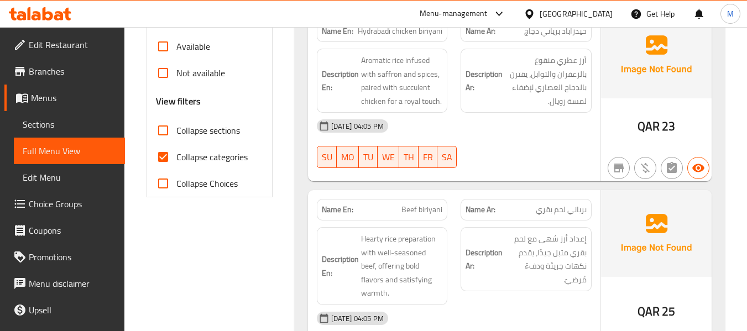
click at [179, 131] on span "Collapse sections" at bounding box center [208, 130] width 64 height 13
click at [176, 131] on input "Collapse sections" at bounding box center [163, 130] width 27 height 27
checkbox input "true"
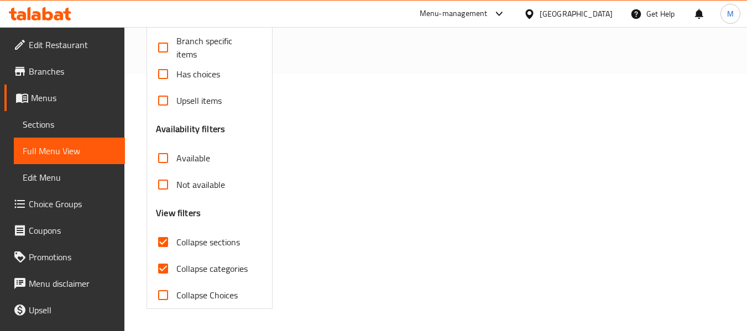
click at [180, 159] on div "Free items Branch specific items Has choices Upsell items Availability filters …" at bounding box center [209, 158] width 107 height 301
click at [205, 269] on span "Collapse categories" at bounding box center [211, 268] width 71 height 13
click at [176, 269] on input "Collapse categories" at bounding box center [163, 268] width 27 height 27
checkbox input "false"
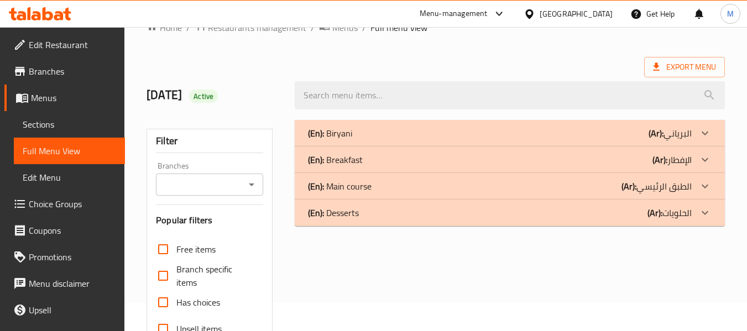
scroll to position [0, 0]
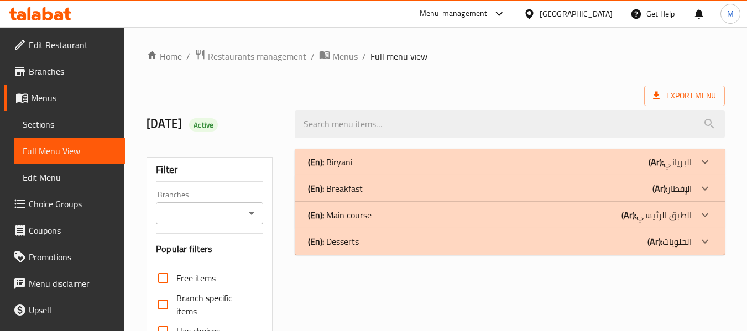
click at [355, 160] on div "(En): Biryani (Ar): البرياني" at bounding box center [500, 161] width 384 height 13
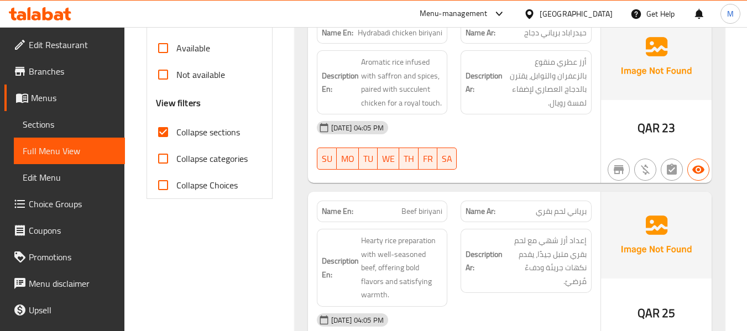
scroll to position [295, 0]
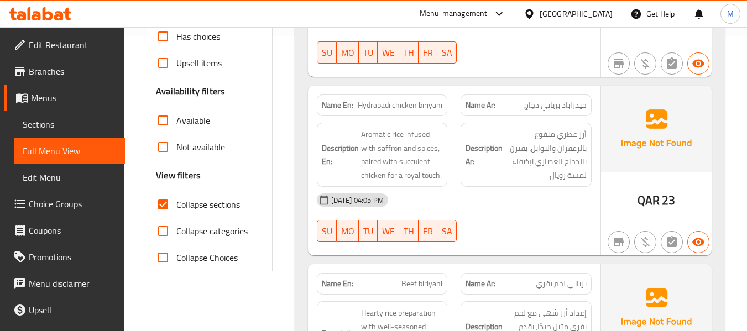
click at [493, 220] on div "29-09-2025 04:05 PM SU MO TU WE TH FR SA" at bounding box center [454, 218] width 288 height 62
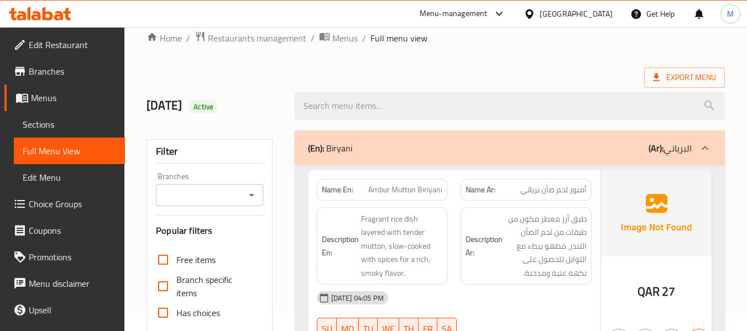
scroll to position [74, 0]
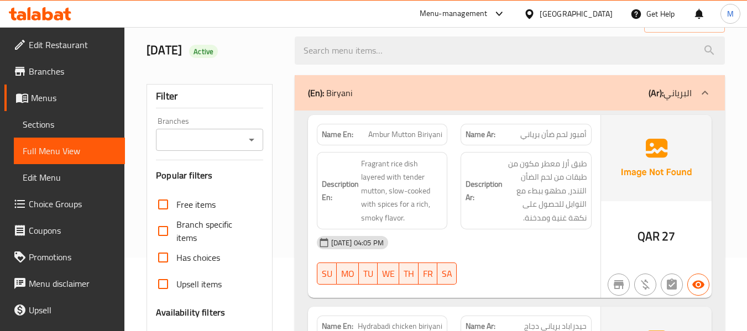
click at [465, 247] on div "29-09-2025 04:05 PM" at bounding box center [454, 242] width 288 height 27
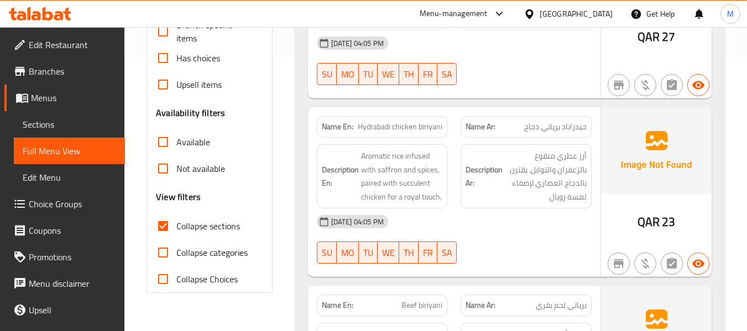
scroll to position [295, 0]
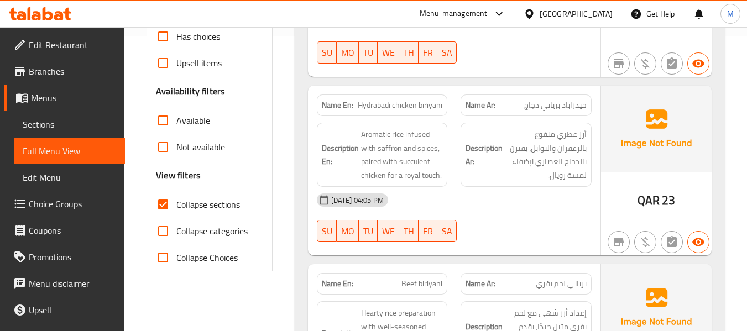
click at [486, 215] on div "29-09-2025 04:05 PM SU MO TU WE TH FR SA" at bounding box center [454, 218] width 288 height 62
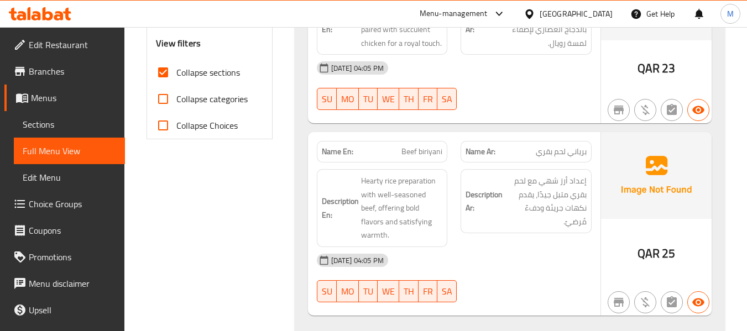
scroll to position [442, 0]
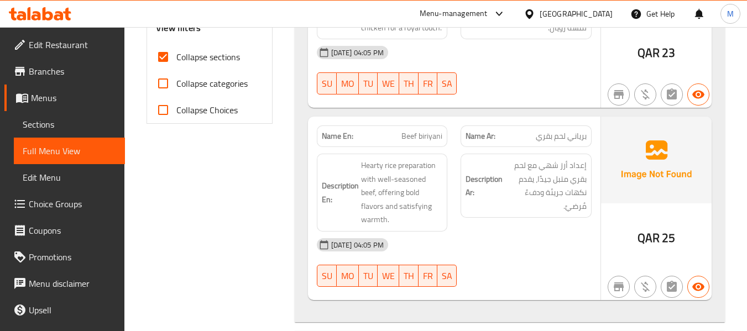
click at [512, 239] on div "29-09-2025 04:05 PM" at bounding box center [454, 245] width 288 height 27
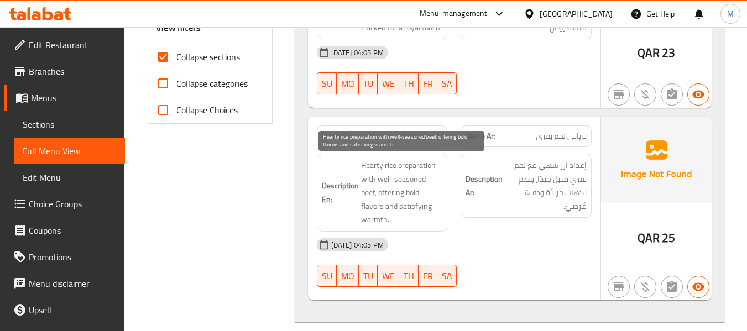
click at [366, 163] on span "Hearty rice preparation with well-seasoned beef, offering bold flavors and sati…" at bounding box center [402, 193] width 82 height 68
copy span "Hearty"
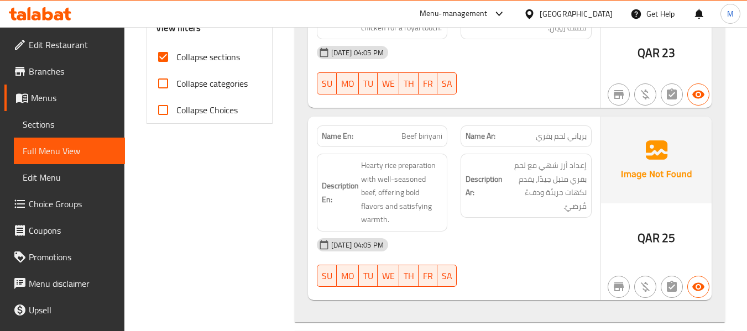
click at [516, 242] on div "29-09-2025 04:05 PM" at bounding box center [454, 245] width 288 height 27
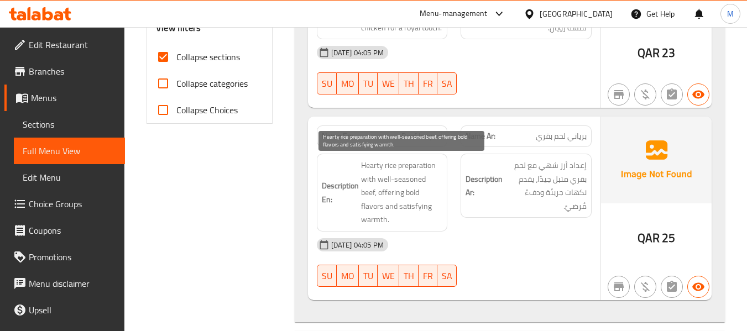
click at [387, 178] on span "Hearty rice preparation with well-seasoned beef, offering bold flavors and sati…" at bounding box center [402, 193] width 82 height 68
copy span "well"
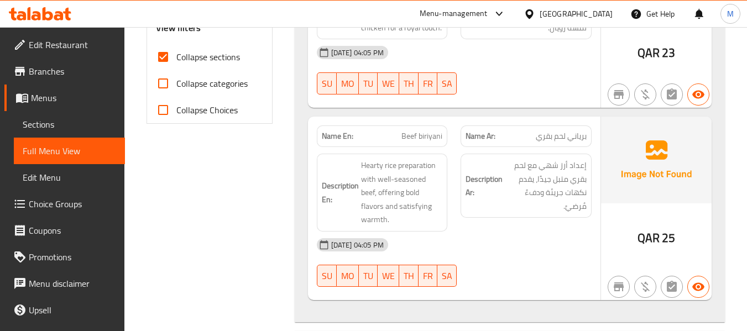
click at [175, 217] on div "Filter Branches Branches Popular filters Free items Branch specific items Has c…" at bounding box center [214, 59] width 148 height 718
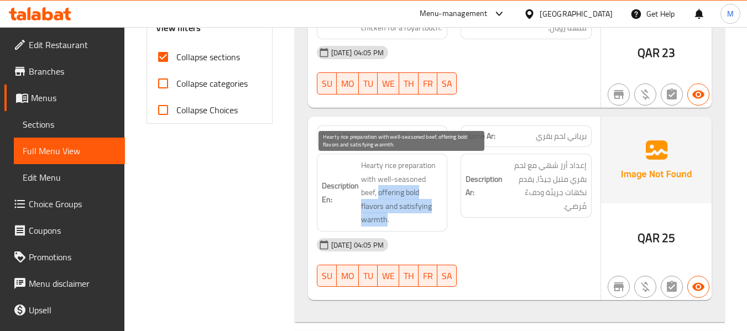
drag, startPoint x: 361, startPoint y: 195, endPoint x: 420, endPoint y: 207, distance: 60.0
click at [420, 207] on span "Hearty rice preparation with well-seasoned beef, offering bold flavors and sati…" at bounding box center [402, 193] width 82 height 68
copy span "offering bold flavors and satisfying warmth"
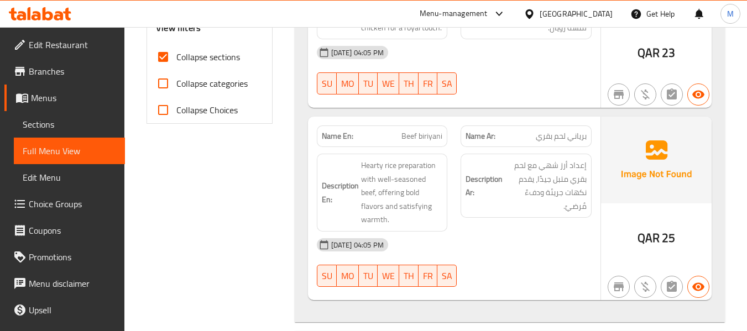
click at [215, 270] on div "Filter Branches Branches Popular filters Free items Branch specific items Has c…" at bounding box center [214, 59] width 148 height 718
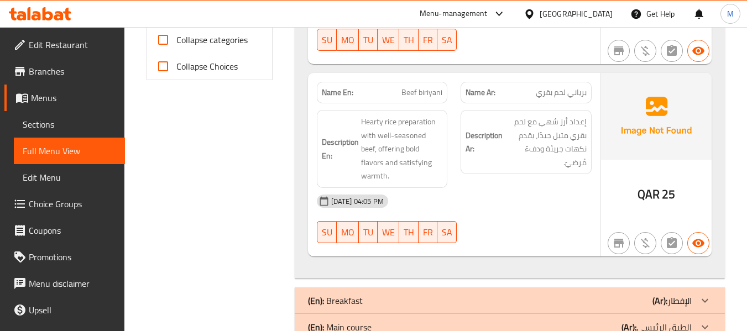
scroll to position [88, 0]
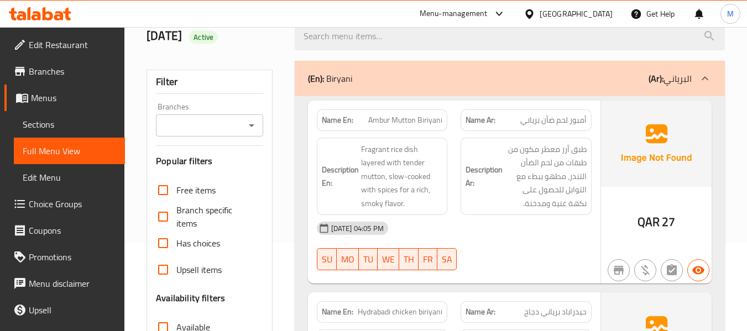
click at [434, 92] on div "(En): Biryani (Ar): البرياني" at bounding box center [510, 78] width 430 height 35
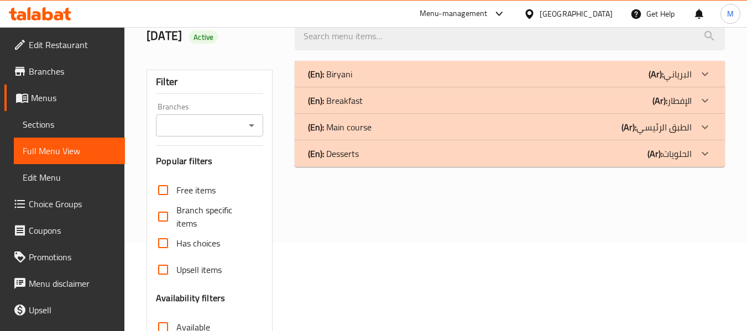
click at [413, 100] on div "(En): Breakfast (Ar): الإفطار" at bounding box center [500, 100] width 384 height 13
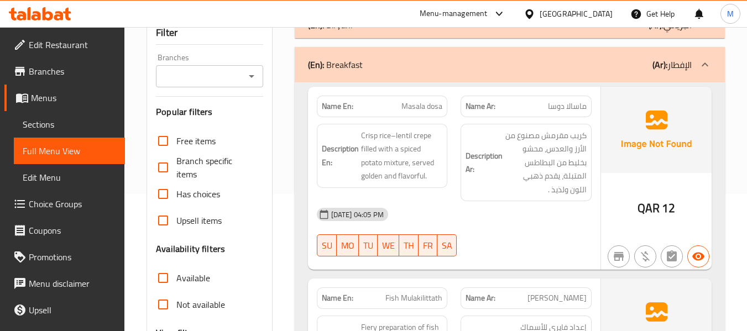
scroll to position [161, 0]
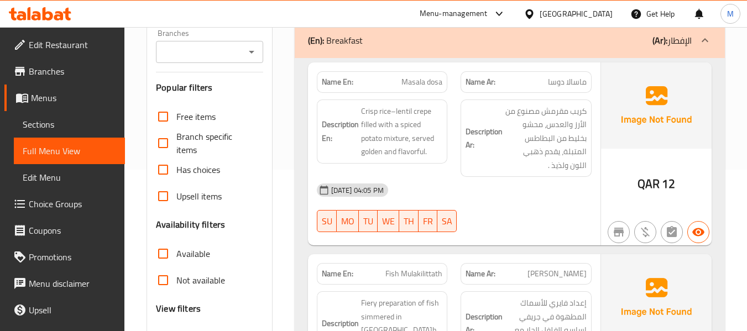
click at [506, 189] on div "29-09-2025 04:05 PM" at bounding box center [454, 190] width 288 height 27
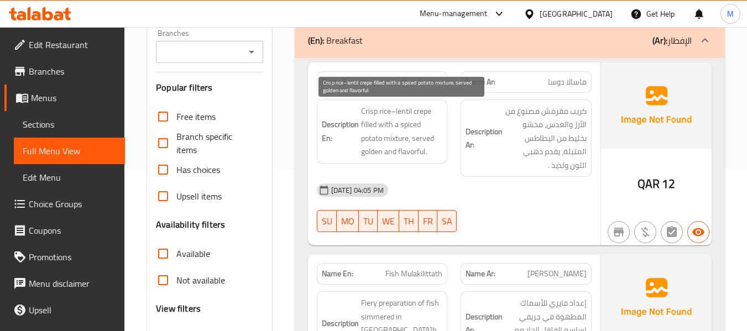
click at [409, 148] on span "Crisp rice–lentil crepe filled with a spiced potato mixture, served golden and …" at bounding box center [402, 132] width 82 height 54
copy span "flavorful"
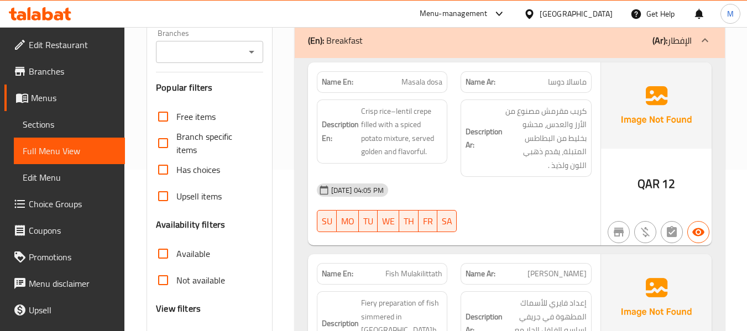
click at [523, 208] on div "29-09-2025 04:05 PM SU MO TU WE TH FR SA" at bounding box center [454, 208] width 288 height 62
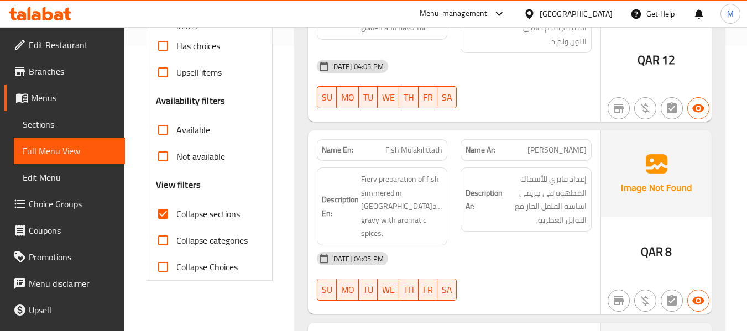
scroll to position [309, 0]
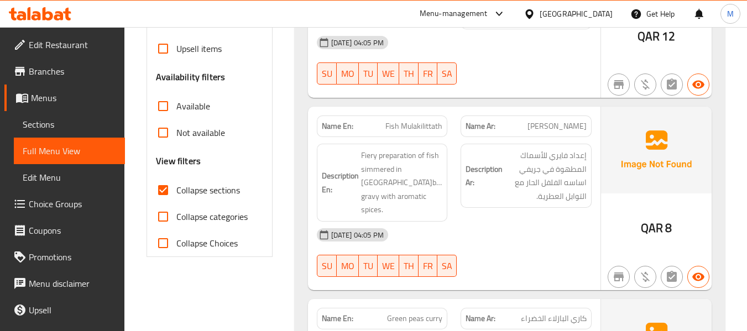
click at [492, 222] on div "29-09-2025 04:05 PM" at bounding box center [454, 235] width 288 height 27
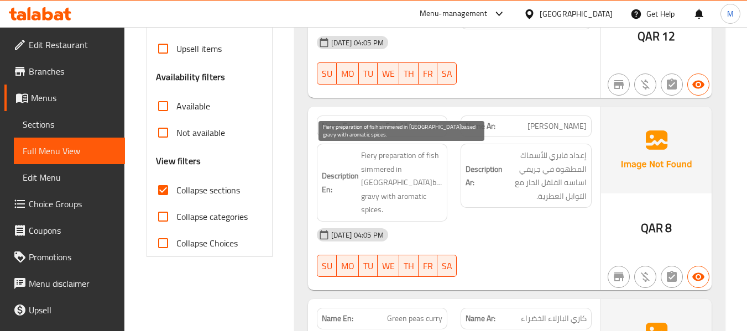
click at [381, 170] on span "Fiery preparation of fish simmered in [GEOGRAPHIC_DATA]-based gravy with aromat…" at bounding box center [402, 183] width 82 height 68
copy span "simmered"
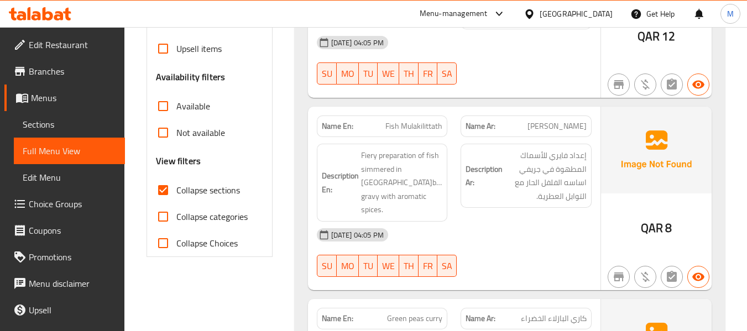
click at [477, 236] on div "29-09-2025 04:05 PM SU MO TU WE TH FR SA" at bounding box center [454, 253] width 288 height 62
click at [452, 222] on div "29-09-2025 04:05 PM" at bounding box center [454, 235] width 288 height 27
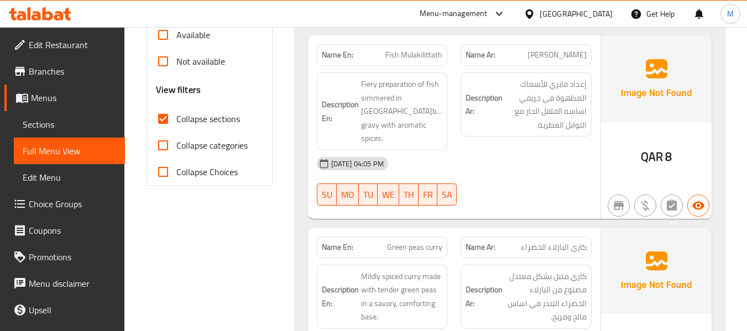
scroll to position [457, 0]
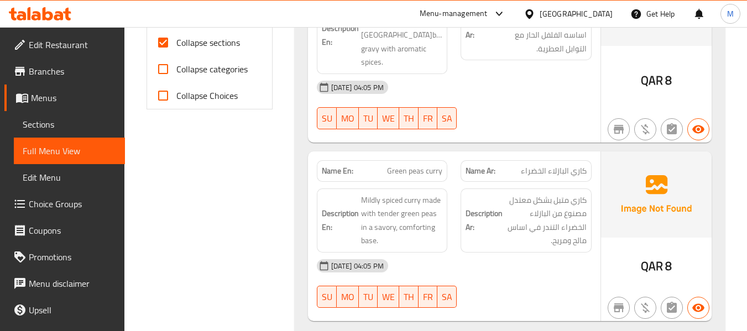
click at [178, 162] on div "Filter Branches Branches Popular filters Free items Branch specific items Has c…" at bounding box center [214, 48] width 148 height 727
click at [467, 236] on div "Description Ar: كاري متبل بشكل معتدل مصنوع من البازلاء الخضراء التندر في اساس م…" at bounding box center [526, 221] width 131 height 64
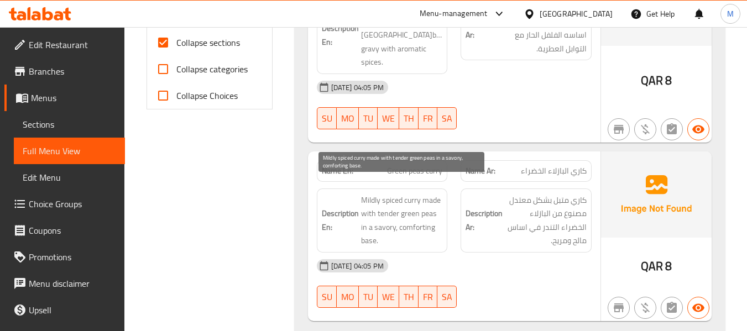
click at [417, 216] on span "Mildly spiced curry made with tender green peas in a savory, comforting base." at bounding box center [402, 221] width 82 height 54
copy span "comforting"
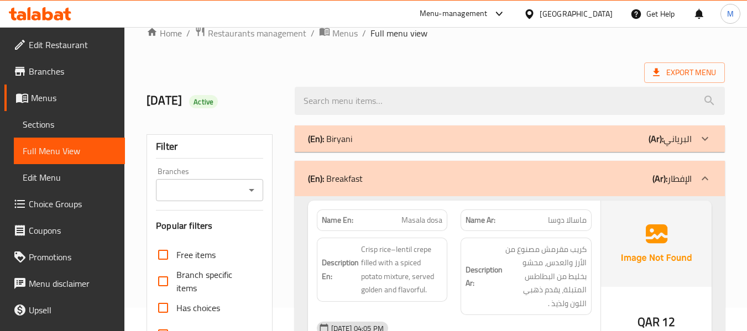
scroll to position [0, 0]
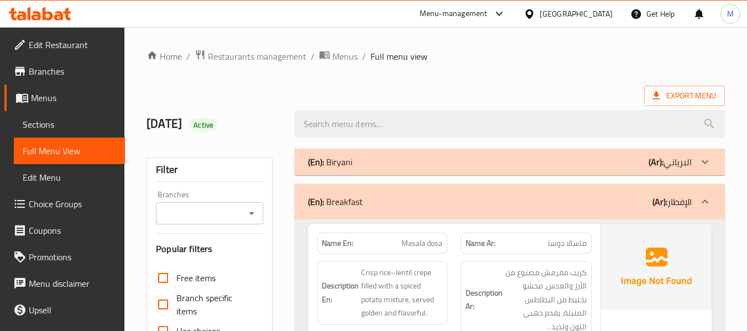
click at [397, 193] on div "(En): Breakfast (Ar): الإفطار" at bounding box center [510, 201] width 430 height 35
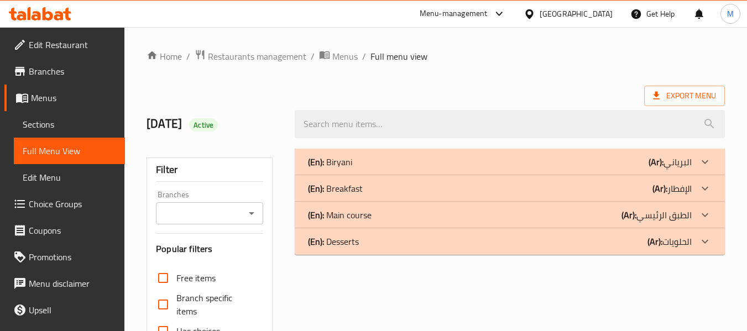
click at [375, 211] on div "(En): Main course (Ar): الطبق الرئيسي" at bounding box center [500, 214] width 384 height 13
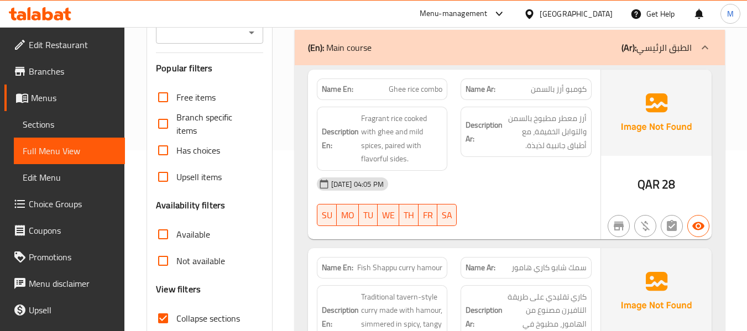
scroll to position [221, 0]
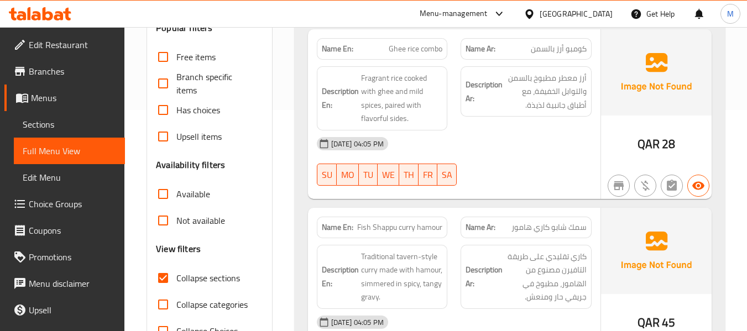
click at [506, 163] on div "29-09-2025 04:05 PM SU MO TU WE TH FR SA" at bounding box center [454, 162] width 288 height 62
click at [483, 151] on div "29-09-2025 04:05 PM" at bounding box center [454, 144] width 288 height 27
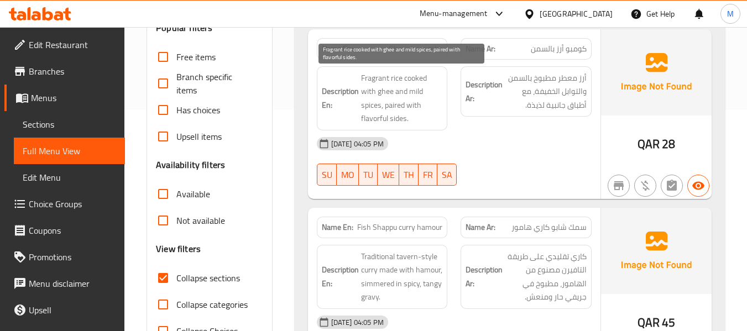
click at [371, 116] on span "Fragrant rice cooked with ghee and mild spices, paired with flavorful sides." at bounding box center [402, 98] width 82 height 54
click at [377, 116] on span "Fragrant rice cooked with ghee and mild spices, paired with flavorful sides." at bounding box center [402, 98] width 82 height 54
copy span "flavorful"
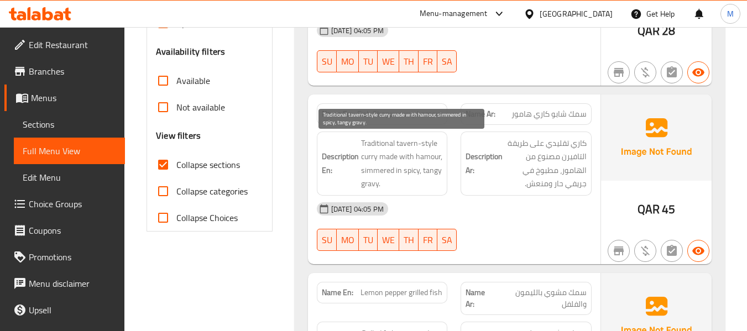
scroll to position [369, 0]
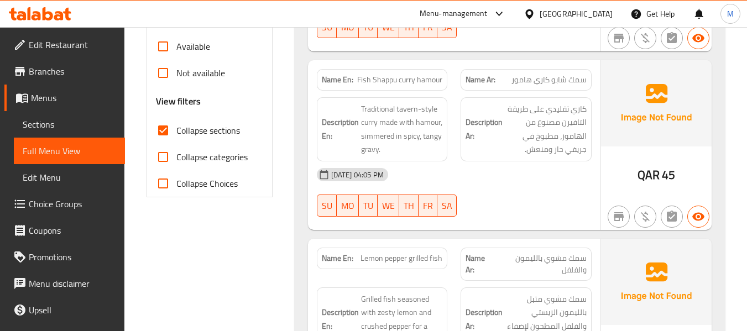
click at [479, 180] on div "29-09-2025 04:05 PM" at bounding box center [454, 174] width 288 height 27
click at [381, 74] on span "Fish Shappu curry hamour" at bounding box center [399, 80] width 85 height 12
copy span "Fish Shappu curry hamour"
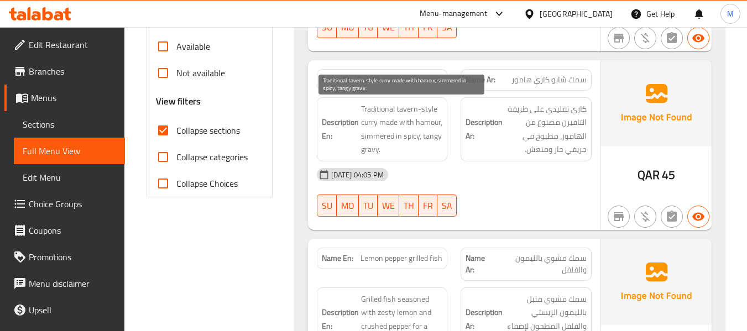
click at [376, 136] on span "Traditional tavern-style curry made with hamour, simmered in spicy, tangy gravy." at bounding box center [402, 129] width 82 height 54
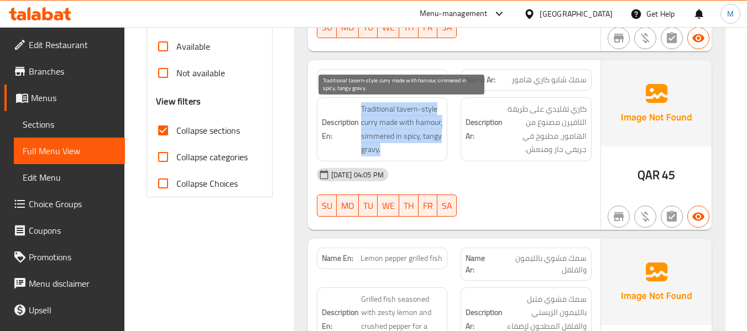
click at [376, 136] on span "Traditional tavern-style curry made with hamour, simmered in spicy, tangy gravy." at bounding box center [402, 129] width 82 height 54
copy span "Traditional tavern-style curry made with hamour, simmered in spicy, tangy gravy."
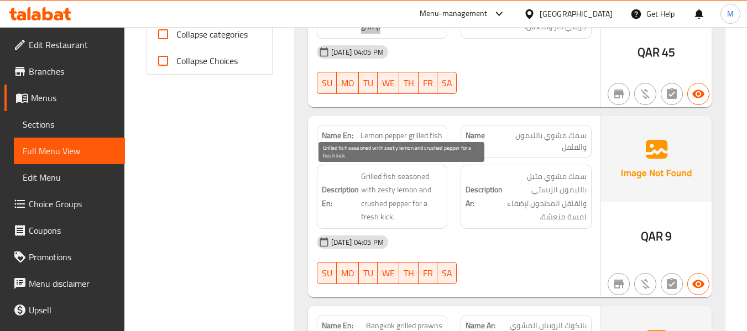
scroll to position [516, 0]
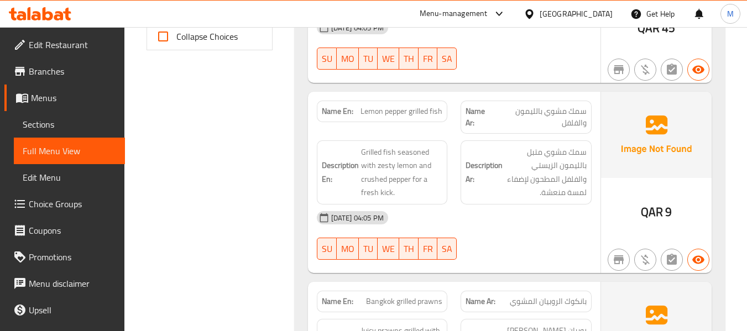
click at [489, 231] on div "29-09-2025 04:05 PM" at bounding box center [454, 218] width 288 height 27
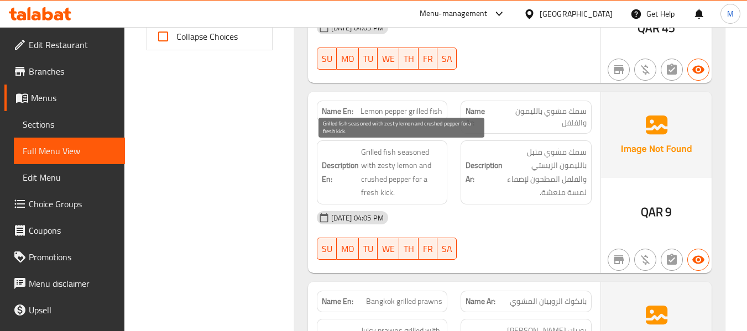
click at [372, 191] on span "Grilled fish seasoned with zesty lemon and crushed pepper for a fresh kick." at bounding box center [402, 172] width 82 height 54
copy span "fresh"
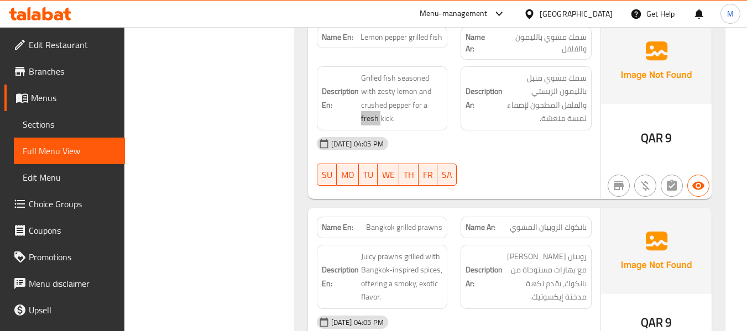
scroll to position [664, 0]
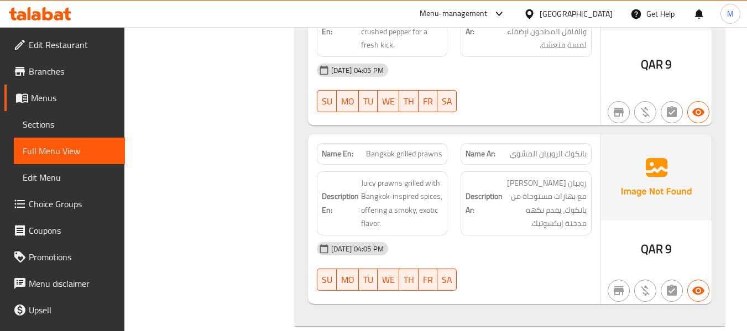
click at [486, 269] on div "29-09-2025 04:05 PM SU MO TU WE TH FR SA" at bounding box center [454, 267] width 288 height 62
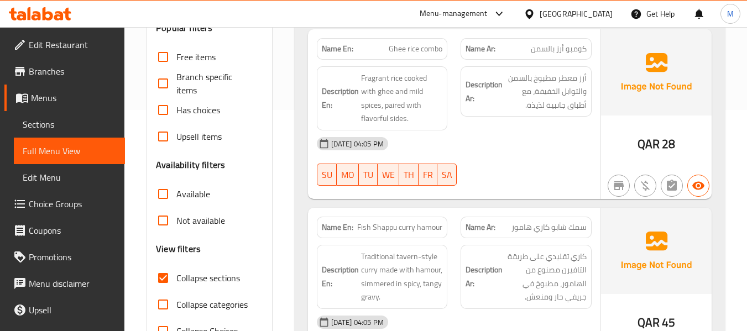
scroll to position [148, 0]
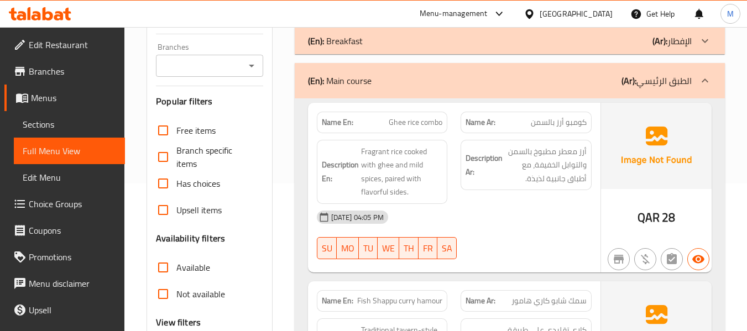
click at [477, 85] on div "(En): Main course (Ar): الطبق الرئيسي" at bounding box center [500, 80] width 384 height 13
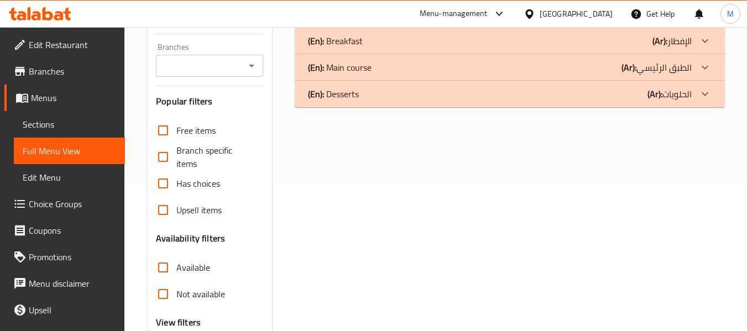
click at [385, 88] on div "(En): Desserts (Ar): الحلويات" at bounding box center [500, 93] width 384 height 13
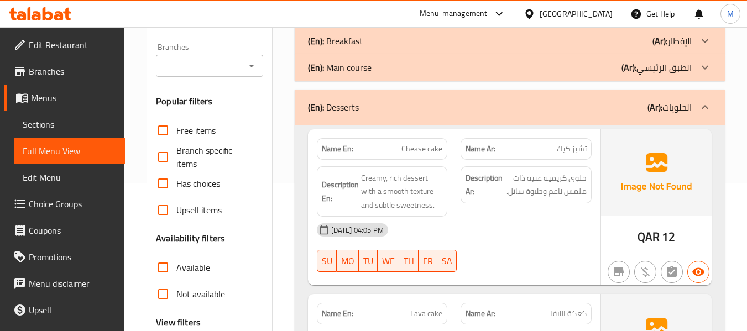
click at [481, 235] on div "29-09-2025 04:05 PM" at bounding box center [454, 230] width 288 height 27
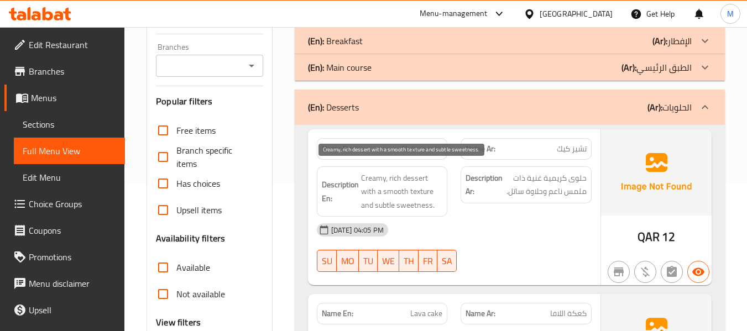
click at [400, 189] on span "Creamy, rich dessert with a smooth texture and subtle sweetness." at bounding box center [402, 191] width 82 height 41
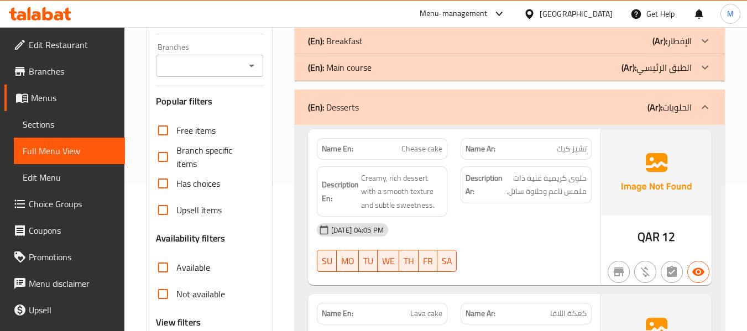
drag, startPoint x: 521, startPoint y: 205, endPoint x: 509, endPoint y: 205, distance: 11.6
click at [521, 205] on div "Description Ar: حلوى كريمية غنية ذات ملمس ناعم وحلاوة ساتل." at bounding box center [526, 192] width 144 height 64
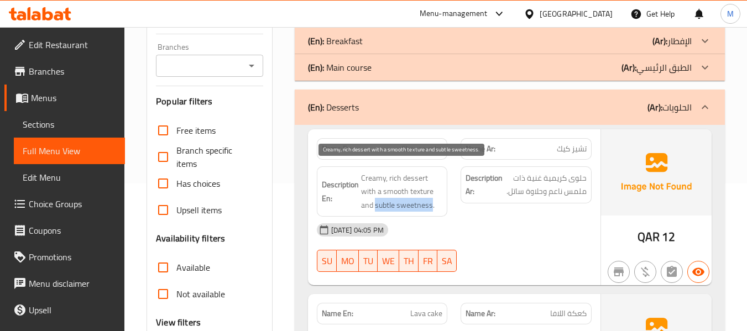
drag, startPoint x: 374, startPoint y: 205, endPoint x: 431, endPoint y: 207, distance: 57.0
click at [431, 207] on span "Creamy, rich dessert with a smooth texture and subtle sweetness." at bounding box center [402, 191] width 82 height 41
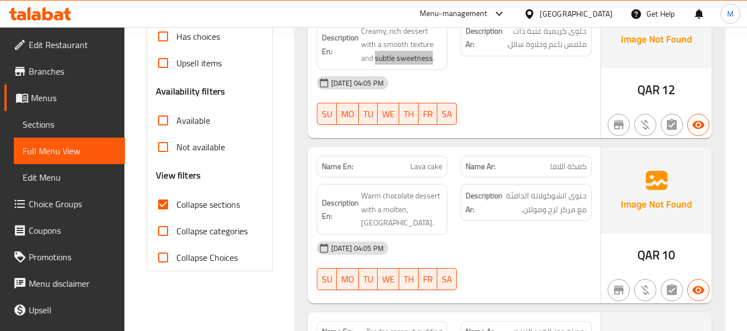
scroll to position [369, 0]
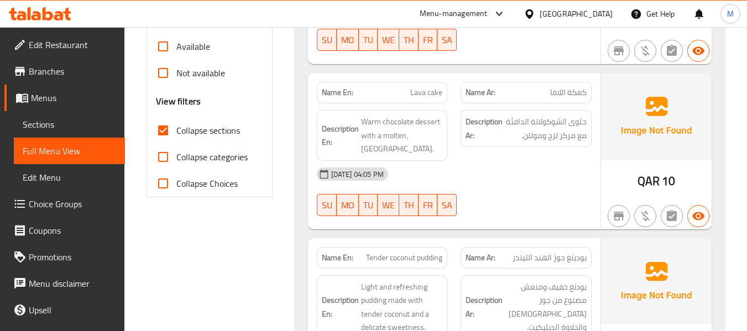
click at [494, 180] on div "29-09-2025 04:05 PM" at bounding box center [454, 174] width 288 height 27
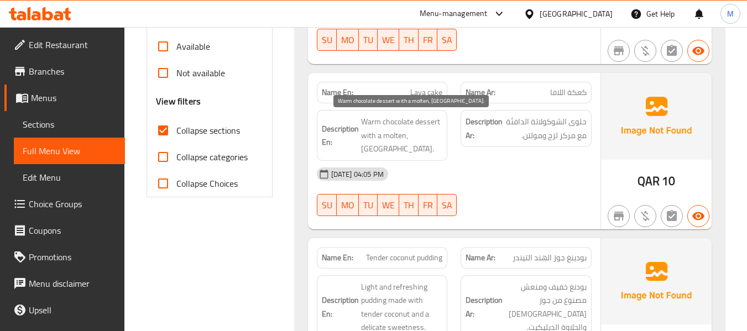
click at [399, 134] on span "Warm chocolate dessert with a molten, [GEOGRAPHIC_DATA]." at bounding box center [402, 135] width 82 height 41
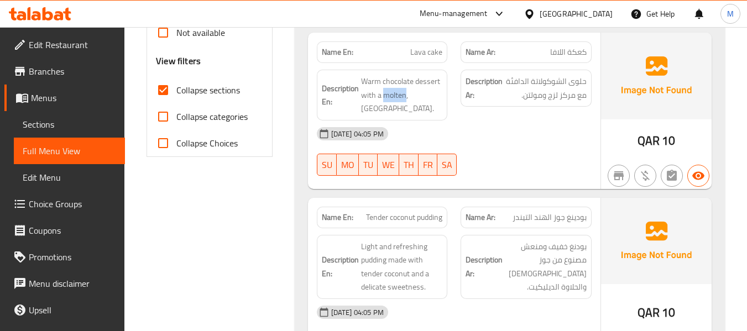
scroll to position [442, 0]
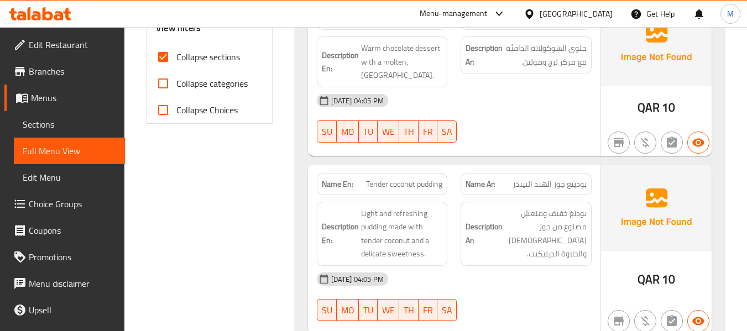
click at [479, 282] on div "29-09-2025 04:05 PM" at bounding box center [454, 279] width 288 height 27
click at [484, 273] on div "29-09-2025 04:05 PM" at bounding box center [454, 279] width 288 height 27
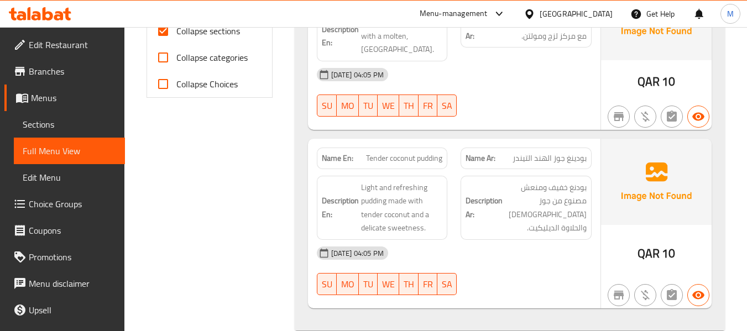
scroll to position [490, 0]
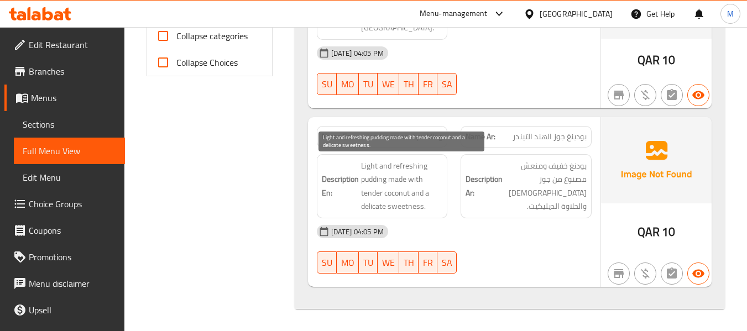
click at [368, 208] on span "Light and refreshing pudding made with tender coconut and a delicate sweetness." at bounding box center [402, 186] width 82 height 54
click at [369, 203] on span "Light and refreshing pudding made with tender coconut and a delicate sweetness." at bounding box center [402, 186] width 82 height 54
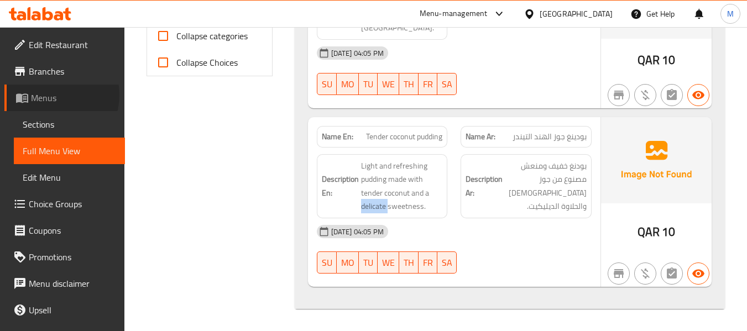
click at [53, 95] on span "Menus" at bounding box center [73, 97] width 85 height 13
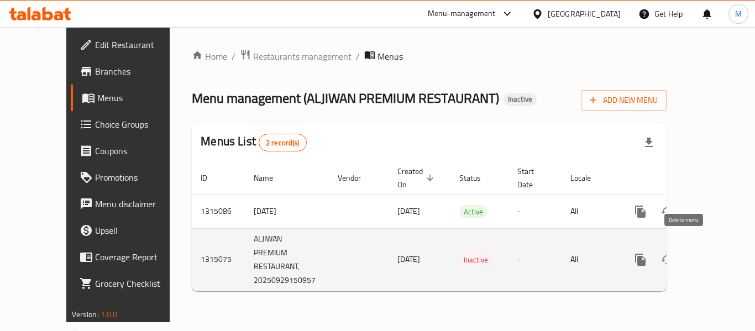
click at [688, 253] on icon "enhanced table" at bounding box center [693, 259] width 13 height 13
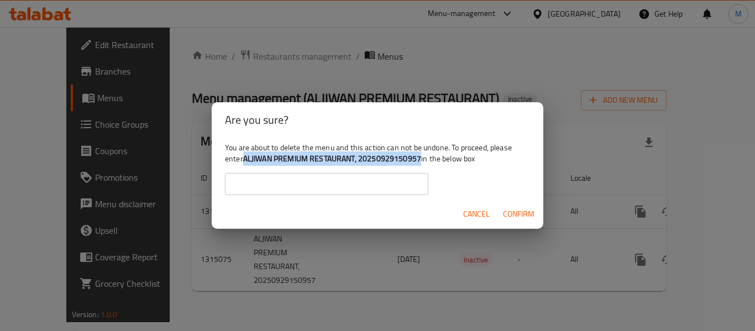
drag, startPoint x: 246, startPoint y: 157, endPoint x: 422, endPoint y: 158, distance: 177.0
click at [421, 158] on b "ALJIWAN PREMIUM RESTAURANT, 20250929150957" at bounding box center [332, 159] width 178 height 14
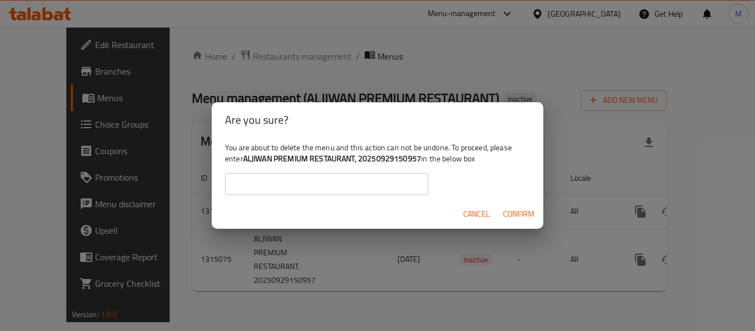
click at [356, 182] on input "text" at bounding box center [327, 184] width 204 height 22
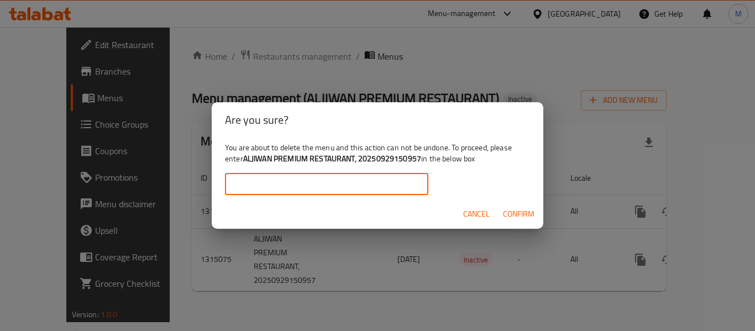
paste input "ALJIWAN PREMIUM RESTAURANT, 20250929150957"
type input "ALJIWAN PREMIUM RESTAURANT, 20250929150957"
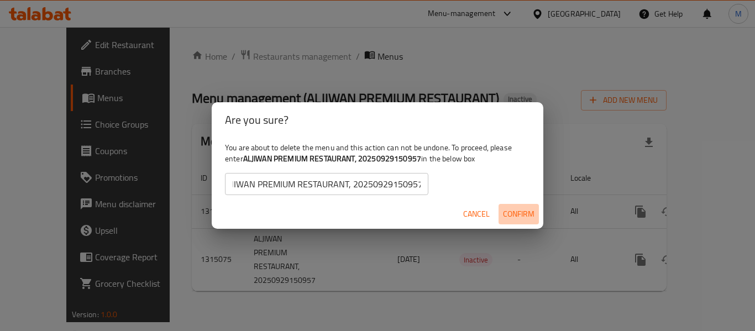
click at [518, 212] on span "Confirm" at bounding box center [519, 214] width 32 height 14
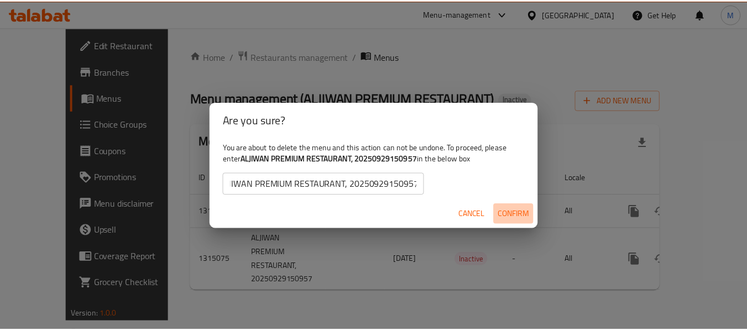
scroll to position [0, 0]
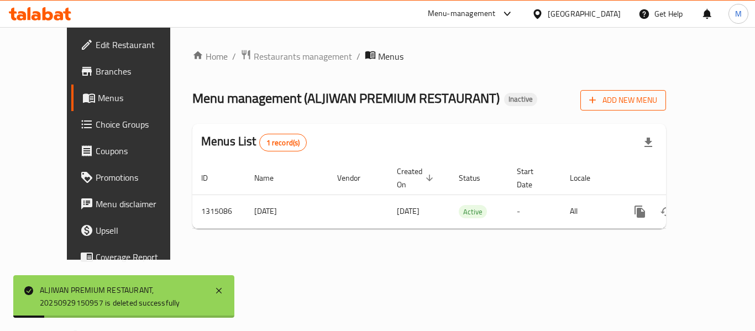
click at [658, 95] on span "Add New Menu" at bounding box center [624, 100] width 68 height 14
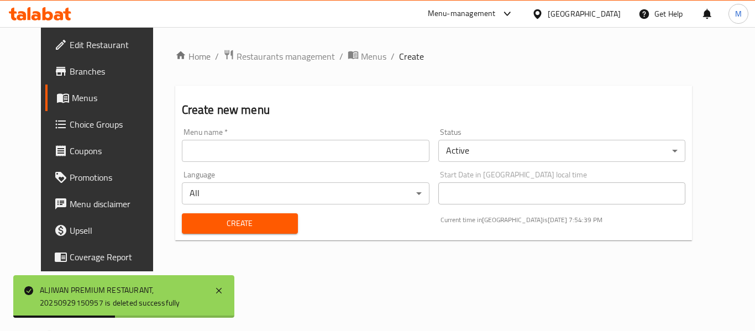
click at [182, 150] on input "text" at bounding box center [306, 151] width 248 height 22
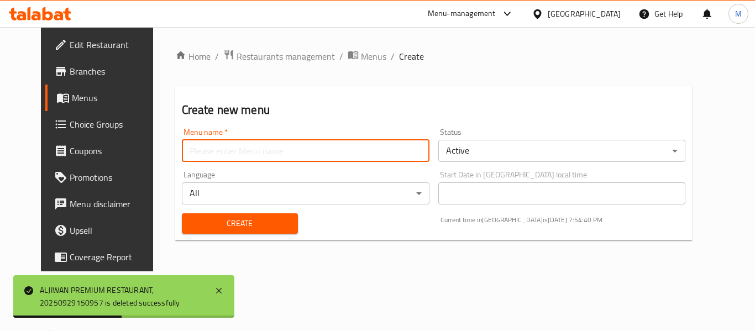
paste input "342512687"
type input "342512687"
click at [191, 222] on span "Create" at bounding box center [240, 224] width 98 height 14
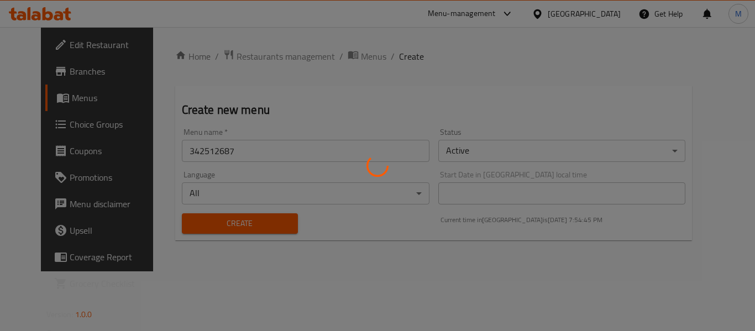
click at [347, 58] on div at bounding box center [377, 165] width 755 height 331
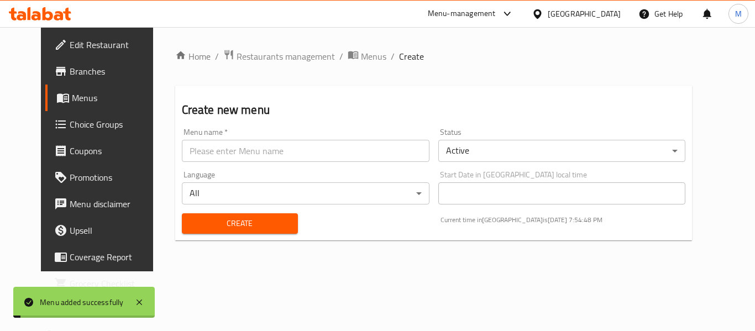
click at [349, 45] on div "Home / Restaurants management / Menus / Create Create new menu Menu name   * Me…" at bounding box center [434, 149] width 562 height 244
click at [361, 56] on span "Menus" at bounding box center [373, 56] width 25 height 13
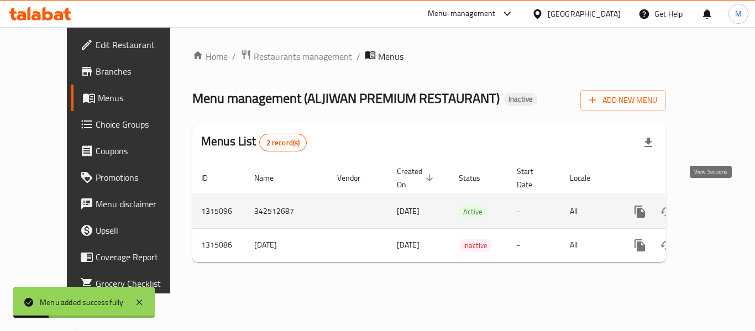
click at [719, 204] on link "enhanced table" at bounding box center [720, 212] width 27 height 27
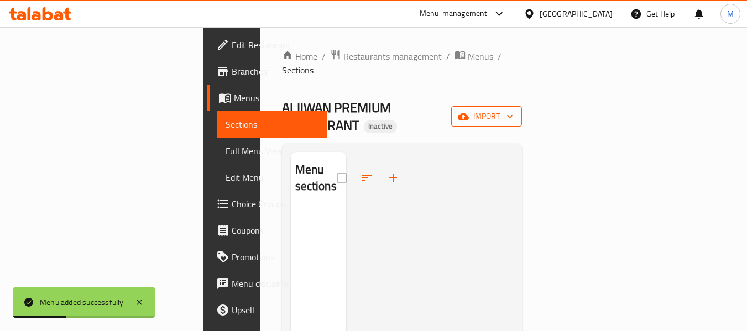
click at [513, 109] on span "import" at bounding box center [486, 116] width 53 height 14
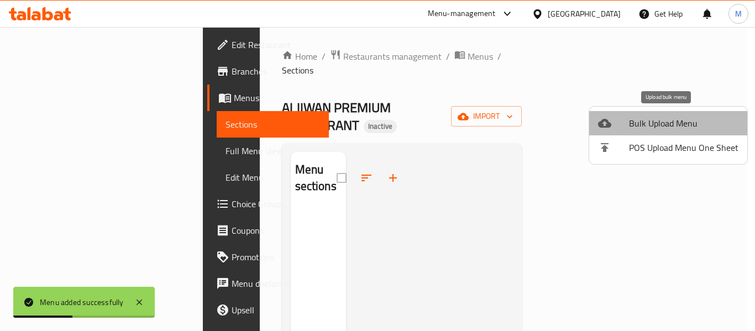
click at [675, 119] on span "Bulk Upload Menu" at bounding box center [683, 123] width 109 height 13
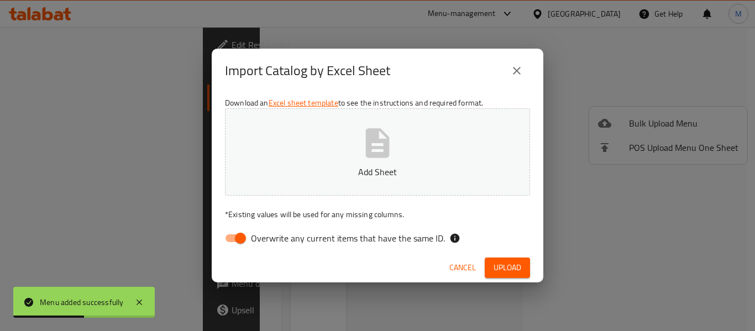
click at [272, 236] on span "Overwrite any current items that have the same ID." at bounding box center [348, 238] width 194 height 13
click at [272, 236] on input "Overwrite any current items that have the same ID." at bounding box center [240, 238] width 63 height 21
checkbox input "false"
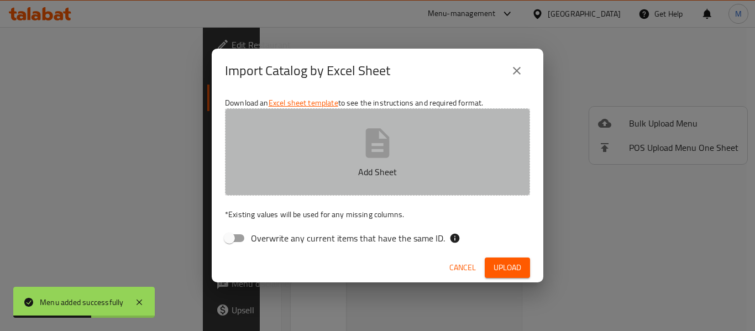
click at [281, 175] on p "Add Sheet" at bounding box center [377, 171] width 271 height 13
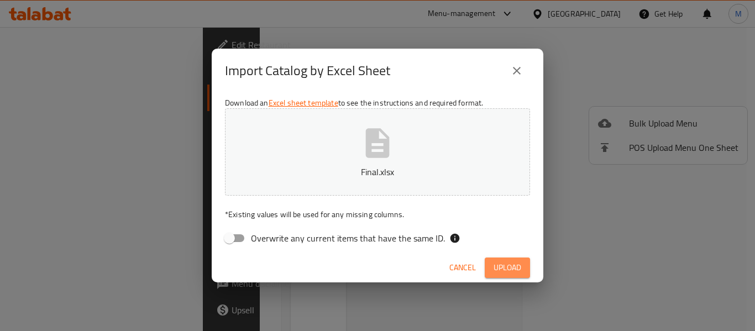
click at [502, 266] on span "Upload" at bounding box center [508, 268] width 28 height 14
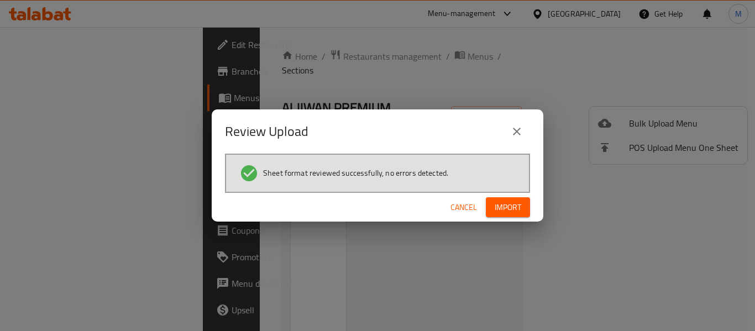
click at [499, 213] on span "Import" at bounding box center [508, 208] width 27 height 14
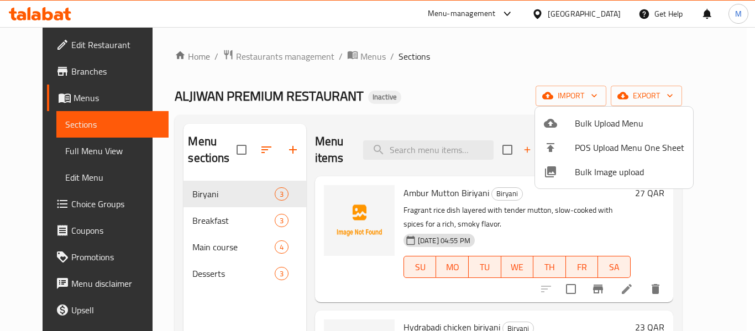
click at [316, 263] on div at bounding box center [377, 165] width 755 height 331
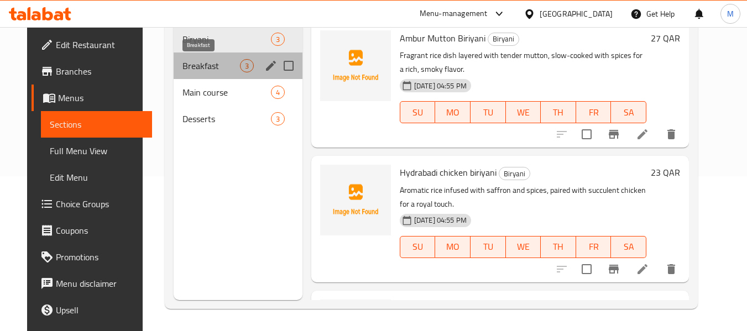
click at [182, 68] on span "Breakfast" at bounding box center [211, 65] width 58 height 13
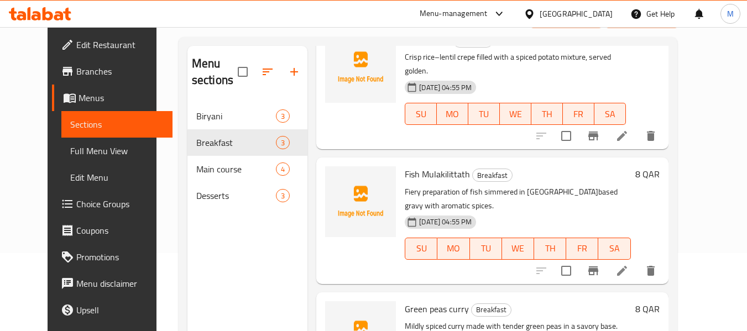
scroll to position [155, 0]
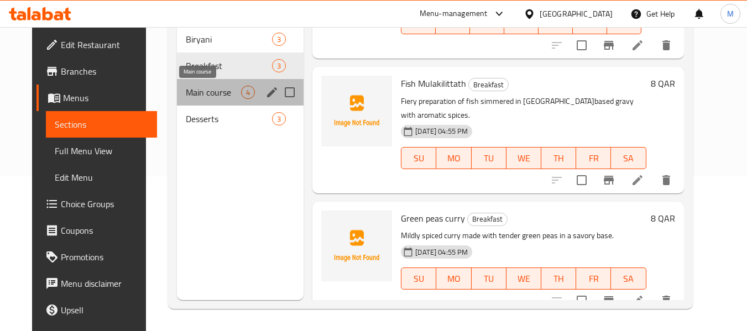
click at [186, 92] on span "Main course" at bounding box center [213, 92] width 55 height 13
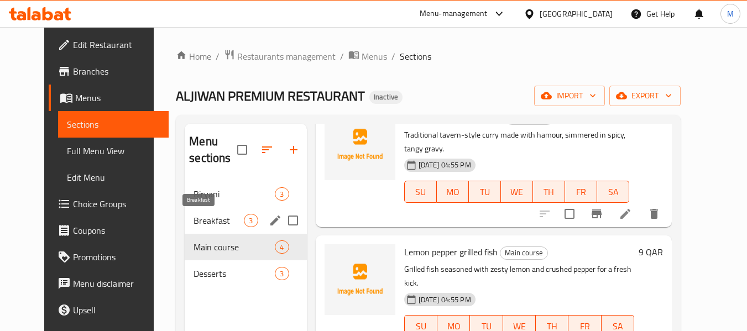
scroll to position [74, 0]
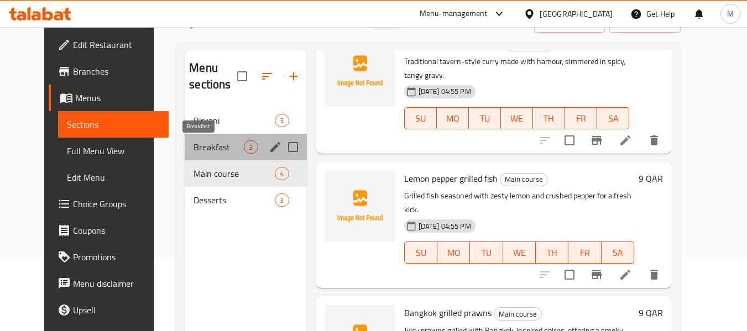
click at [194, 145] on span "Breakfast" at bounding box center [219, 146] width 50 height 13
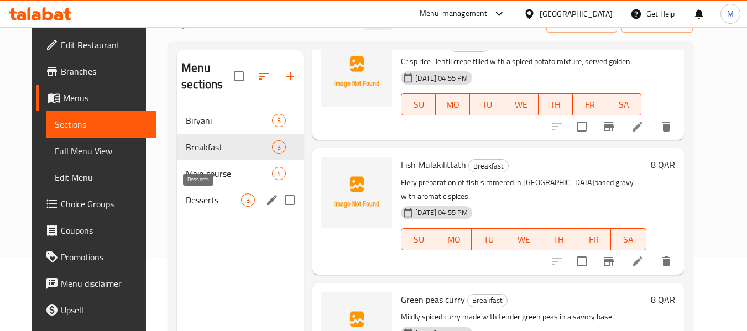
click at [186, 197] on span "Desserts" at bounding box center [213, 200] width 55 height 13
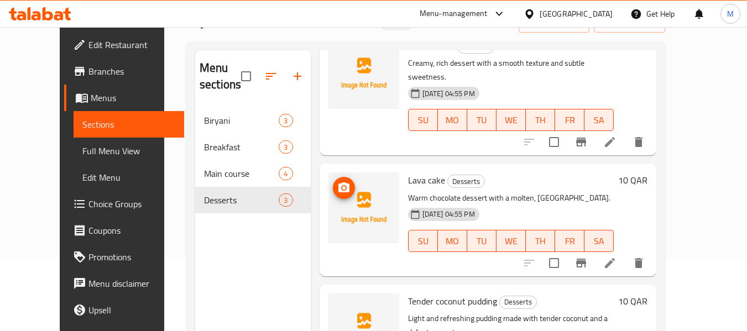
scroll to position [75, 0]
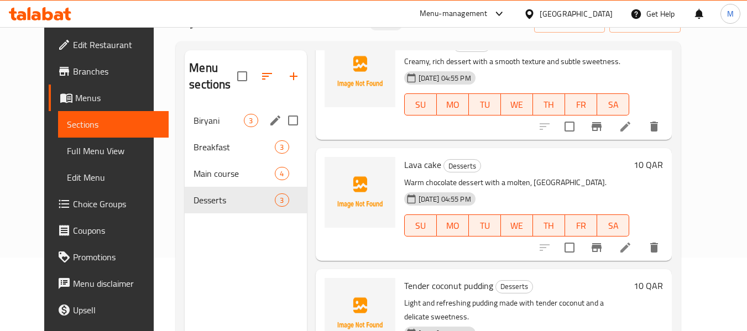
click at [196, 120] on span "Biryani" at bounding box center [219, 120] width 50 height 13
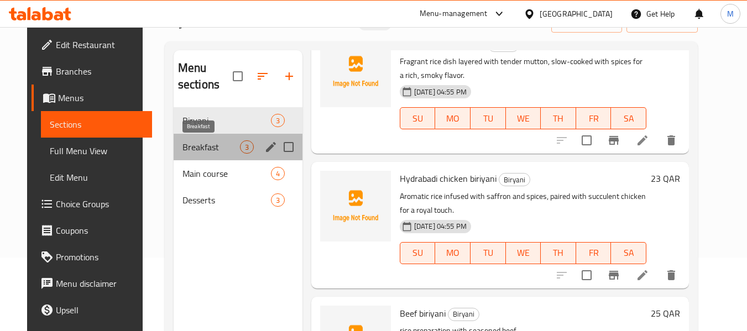
click at [184, 149] on span "Breakfast" at bounding box center [211, 146] width 58 height 13
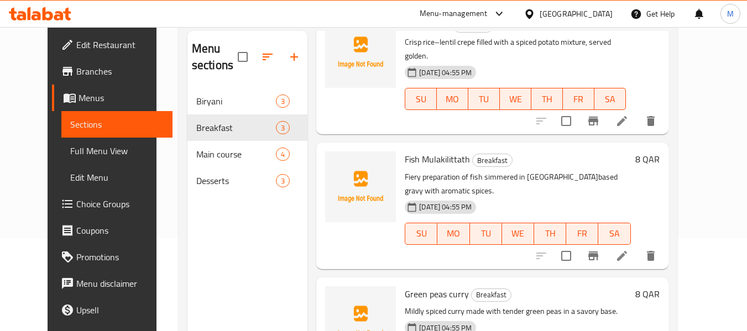
scroll to position [7, 0]
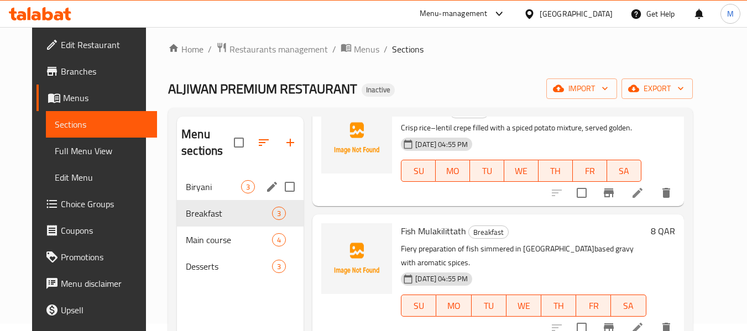
click at [193, 195] on div "Biryani 3" at bounding box center [240, 187] width 127 height 27
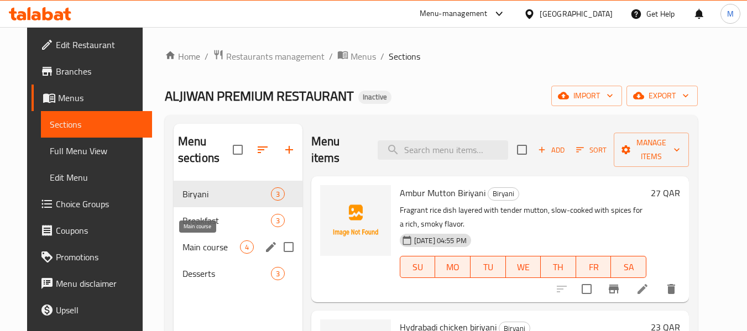
click at [193, 244] on span "Main course" at bounding box center [211, 247] width 58 height 13
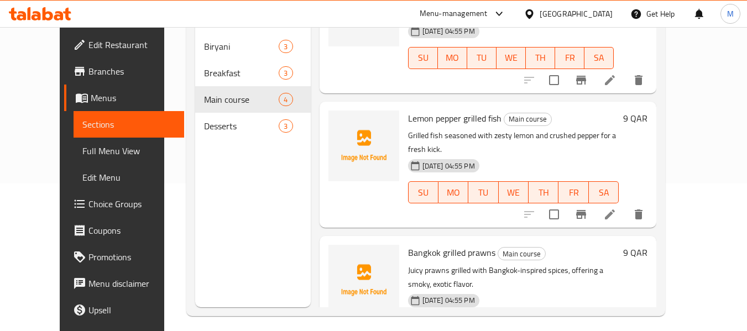
click at [82, 155] on span "Full Menu View" at bounding box center [128, 150] width 93 height 13
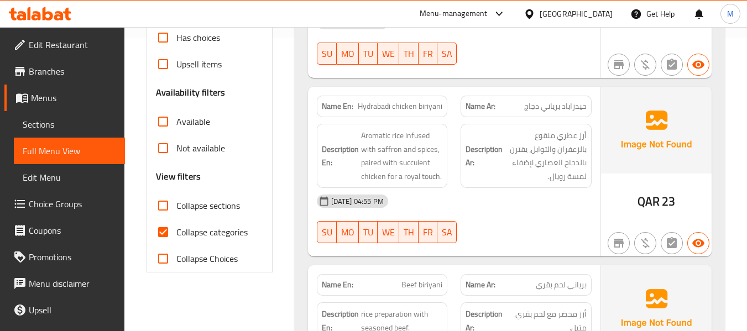
scroll to position [295, 0]
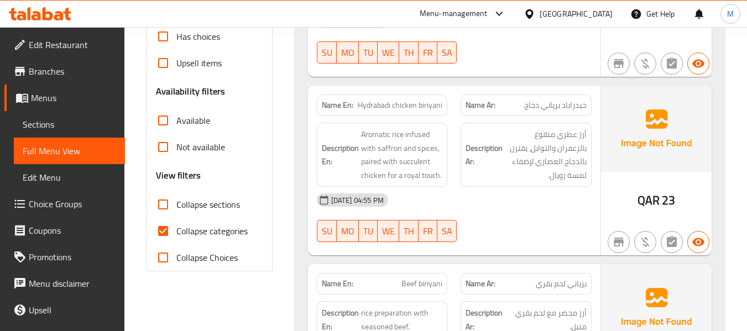
click at [168, 231] on input "Collapse categories" at bounding box center [163, 231] width 27 height 27
checkbox input "false"
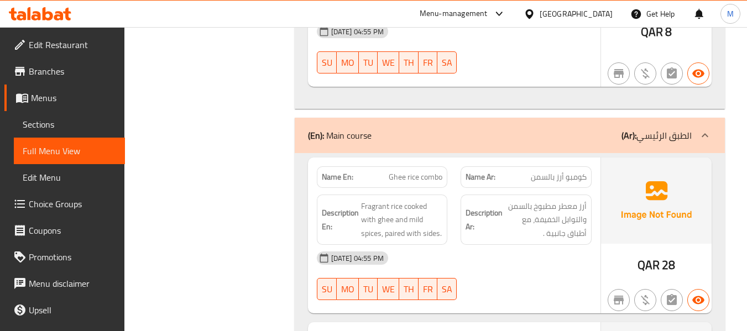
scroll to position [1104, 0]
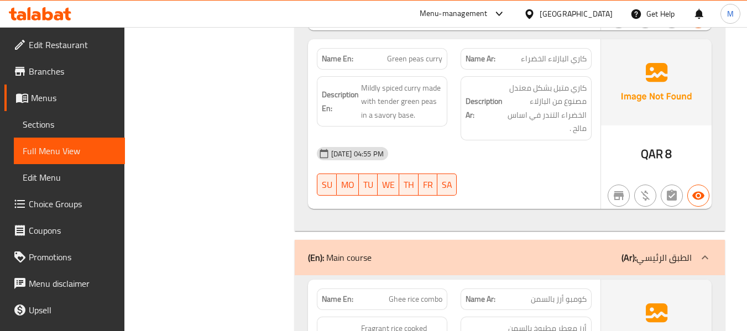
click at [40, 128] on span "Sections" at bounding box center [69, 124] width 93 height 13
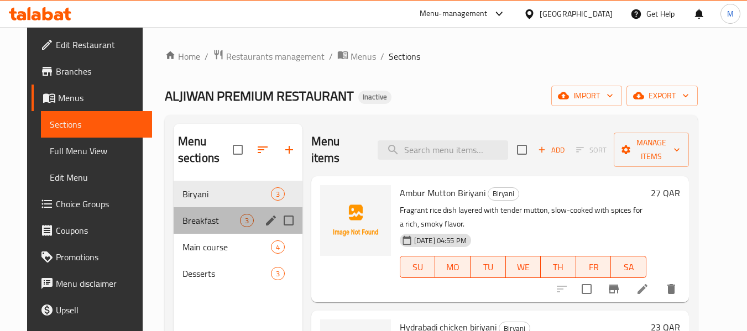
click at [196, 228] on div "Breakfast 3" at bounding box center [238, 220] width 129 height 27
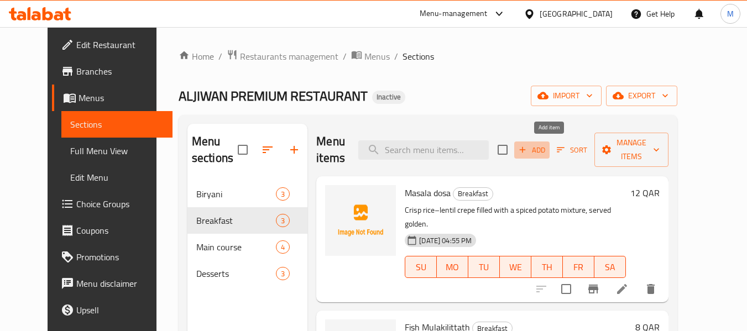
click at [528, 148] on icon "button" at bounding box center [523, 150] width 10 height 10
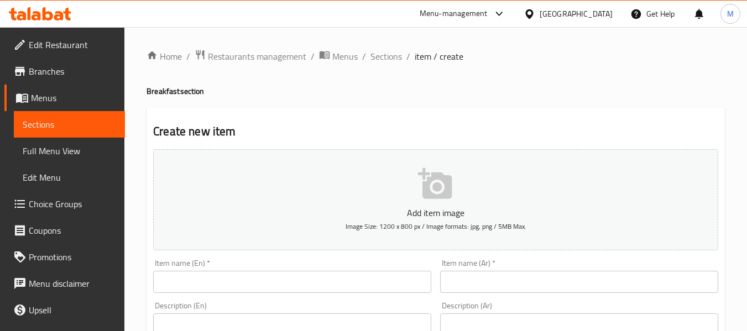
click at [184, 281] on input "text" at bounding box center [292, 282] width 278 height 22
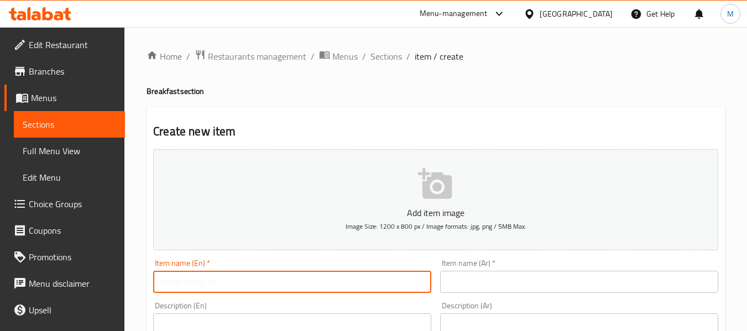
paste input "Egg roast"
type input "Egg roast"
click at [461, 286] on input "text" at bounding box center [579, 282] width 278 height 22
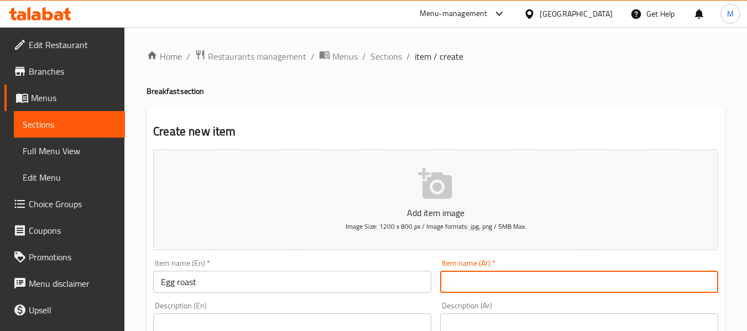
paste input "بيض مشوي"
type input "بيض مشوي"
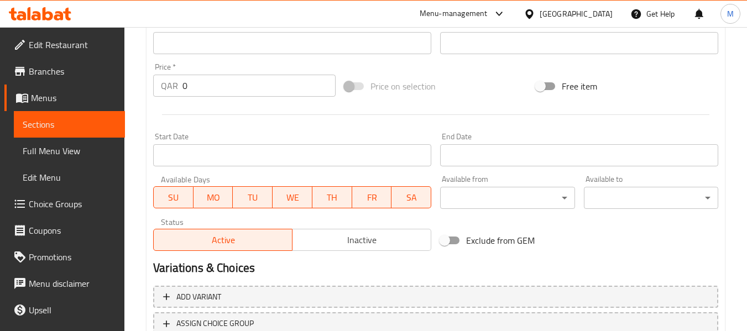
scroll to position [369, 0]
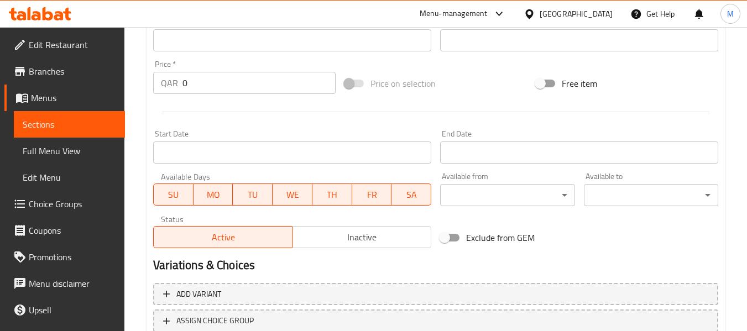
click at [205, 78] on input "0" at bounding box center [258, 83] width 153 height 22
paste input "8"
type input "8"
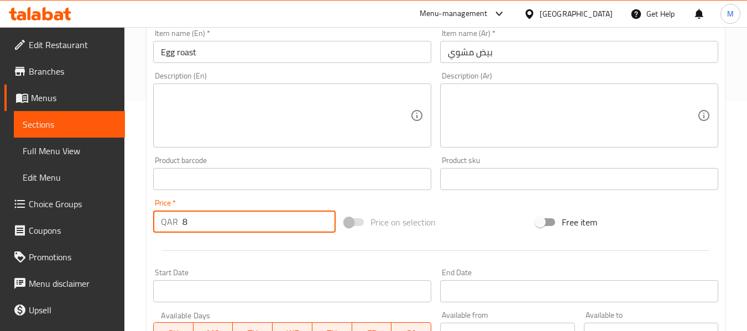
scroll to position [148, 0]
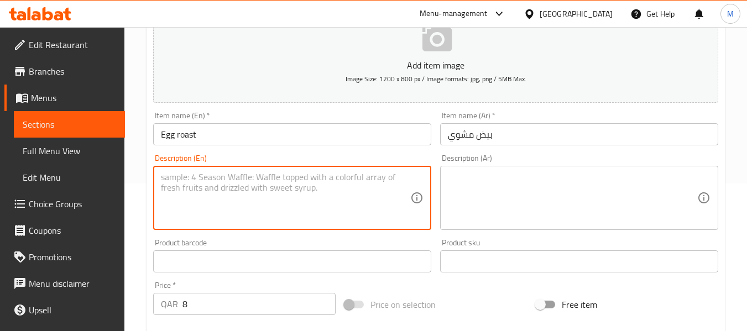
click at [216, 192] on textarea at bounding box center [285, 198] width 249 height 53
paste textarea "Hard-boiled eggs coated in a rich, spiced onion-tomato masala."
type textarea "Hard-boiled eggs coated in a rich, spiced onion-tomato masala."
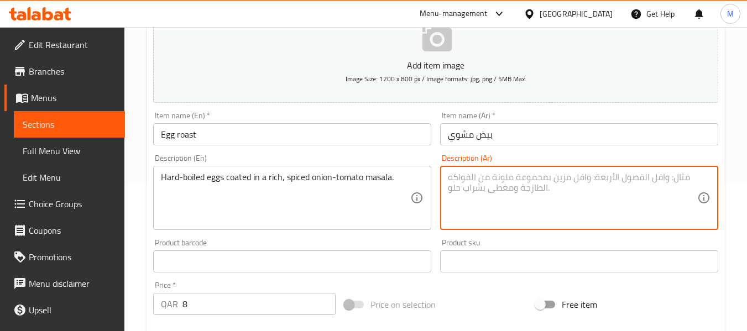
click at [452, 212] on textarea at bounding box center [572, 198] width 249 height 53
paste textarea "بيض مسلوق مغطى بمزيج من البصل والطماطم الغني والمتبل."
click at [647, 179] on textarea "بيض مسلوق مغطى بمزيج من البصل والطماطم الغني والمتبل." at bounding box center [572, 198] width 249 height 53
click at [588, 176] on textarea "بيض مسلوق صلب مغطى بمزيج من البصل والطماطم الغني والمتبل." at bounding box center [572, 198] width 249 height 53
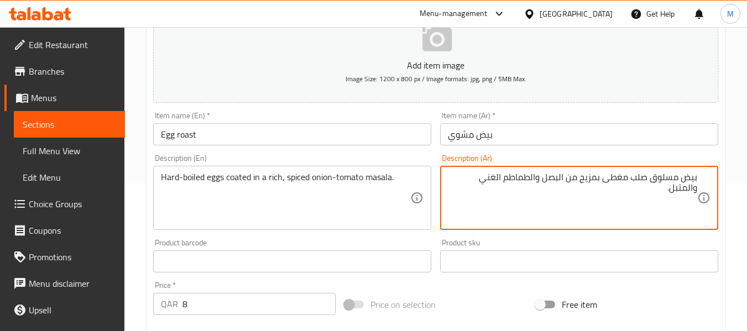
click at [574, 180] on textarea "بيض مسلوق صلب مغطى بمزيج من البصل والطماطم الغني والمتبل." at bounding box center [572, 198] width 249 height 53
drag, startPoint x: 599, startPoint y: 176, endPoint x: 586, endPoint y: 190, distance: 18.8
click at [581, 180] on textarea "بيض مسلوق صلب مغطى بمزيج البصل والطماطم الغني والمتبل." at bounding box center [572, 198] width 249 height 53
click at [599, 178] on textarea "بيض مسلوق صلب مغطى بالبصل والطماطم الغني والمتبل." at bounding box center [572, 198] width 249 height 53
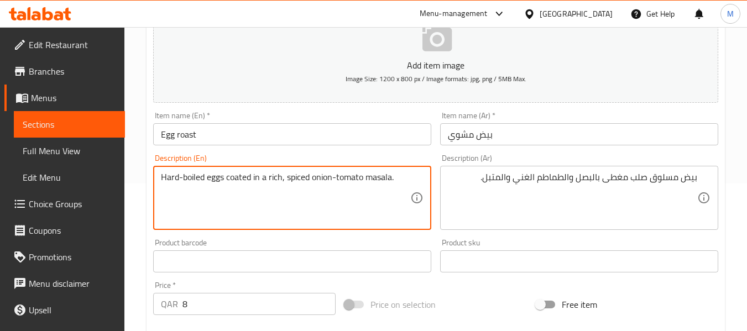
click at [384, 180] on textarea "Hard-boiled eggs coated in a rich, spiced onion-tomato masala." at bounding box center [285, 198] width 249 height 53
click at [385, 174] on textarea "Hard-boiled eggs coated in a rich, spiced onion-tomato masala." at bounding box center [285, 198] width 249 height 53
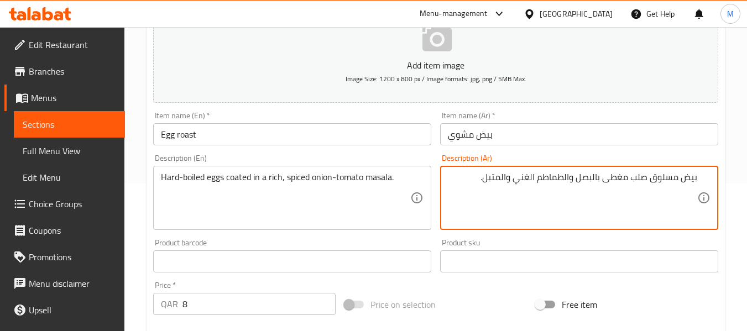
paste textarea "ماسالا"
type textarea "بيض مسلوق صلب مغطى بماسالا البصل والطماطم الغني والمتبل."
click at [379, 244] on div "Product barcode Product barcode" at bounding box center [292, 256] width 278 height 34
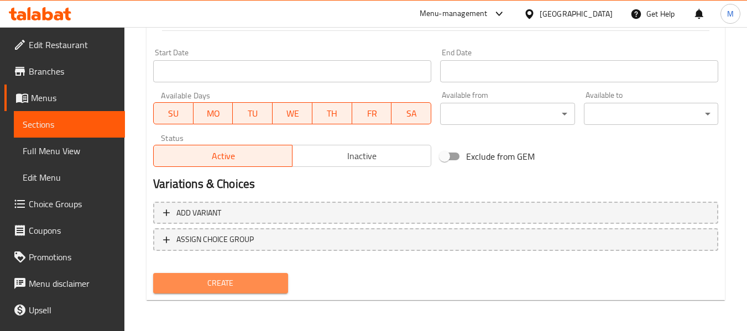
click at [260, 276] on button "Create" at bounding box center [220, 283] width 134 height 20
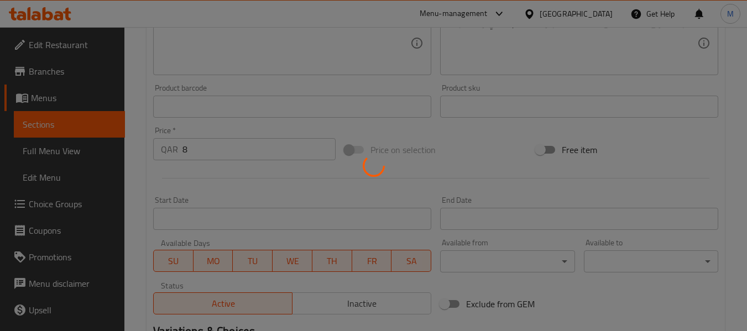
type input "0"
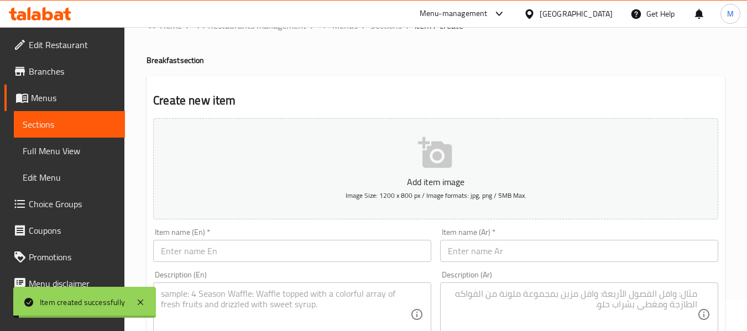
scroll to position [0, 0]
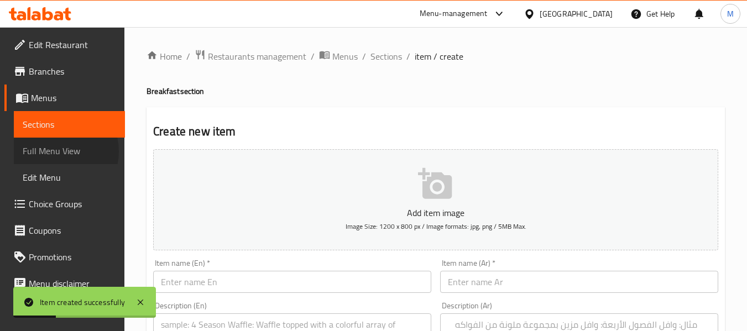
click at [56, 152] on span "Full Menu View" at bounding box center [69, 150] width 93 height 13
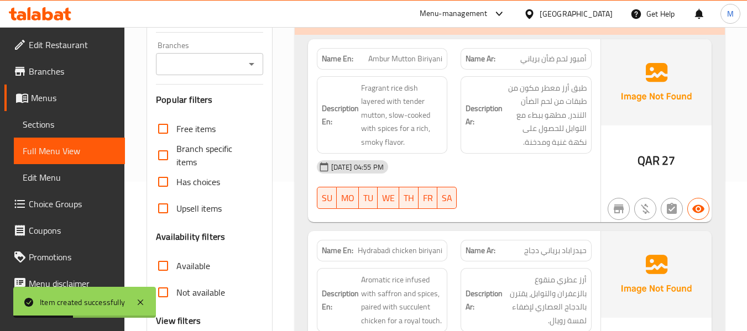
scroll to position [369, 0]
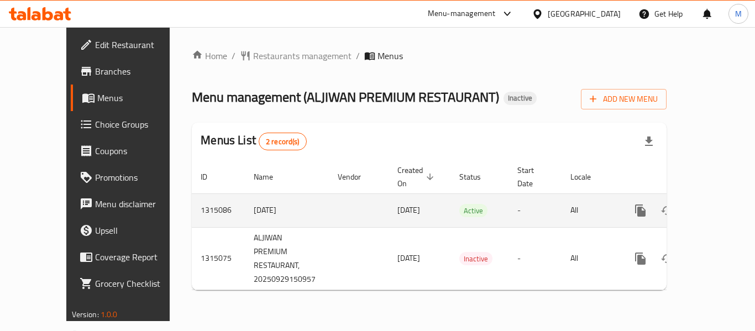
click at [716, 206] on icon "enhanced table" at bounding box center [721, 211] width 10 height 10
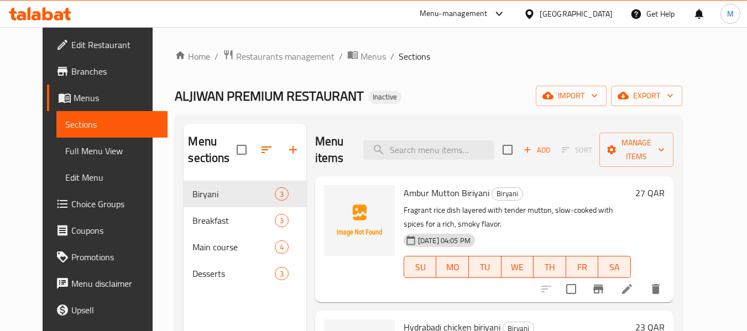
click at [71, 51] on span "Edit Restaurant" at bounding box center [114, 44] width 87 height 13
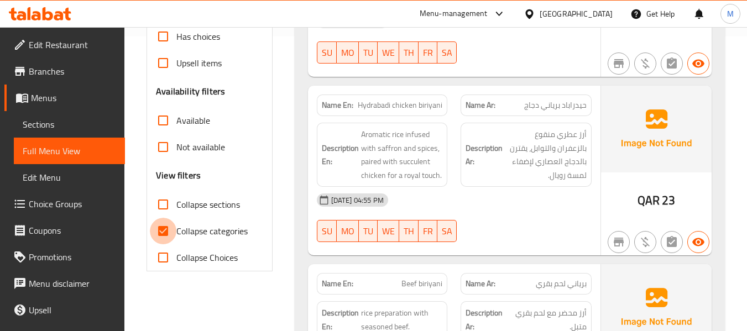
click at [170, 236] on input "Collapse categories" at bounding box center [163, 231] width 27 height 27
checkbox input "false"
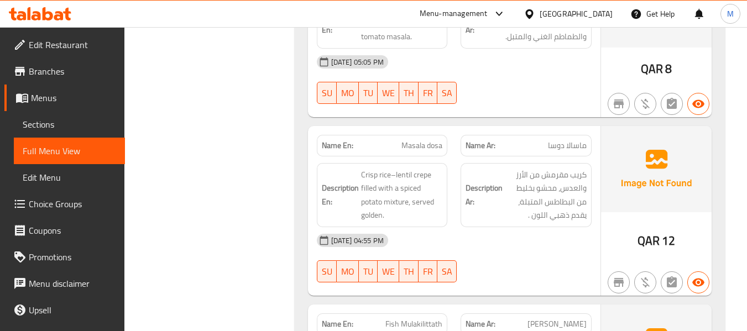
scroll to position [592, 0]
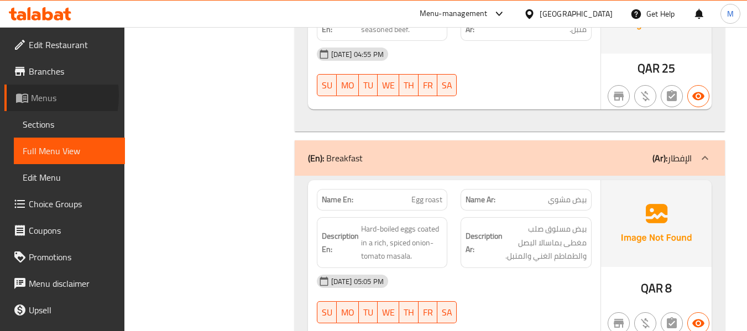
click at [27, 96] on icon at bounding box center [22, 98] width 12 height 9
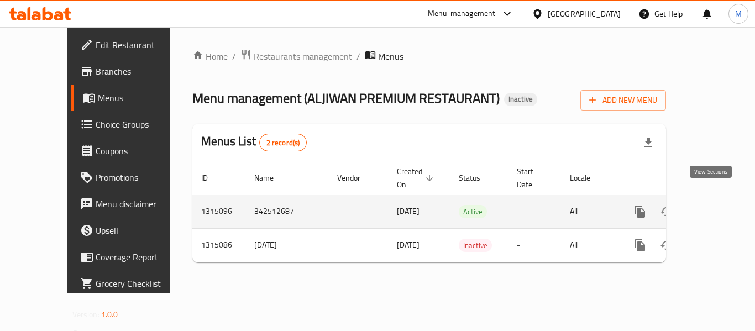
click at [712, 199] on link "enhanced table" at bounding box center [720, 212] width 27 height 27
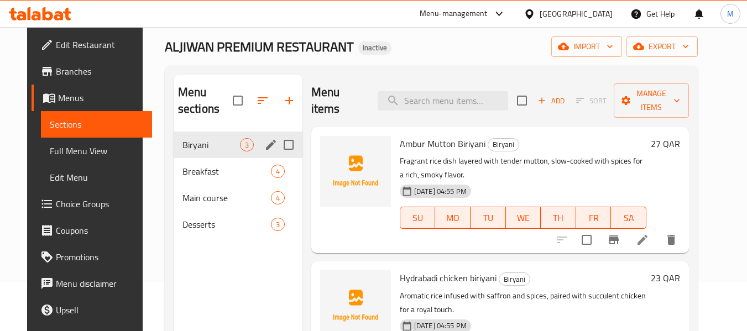
scroll to position [74, 0]
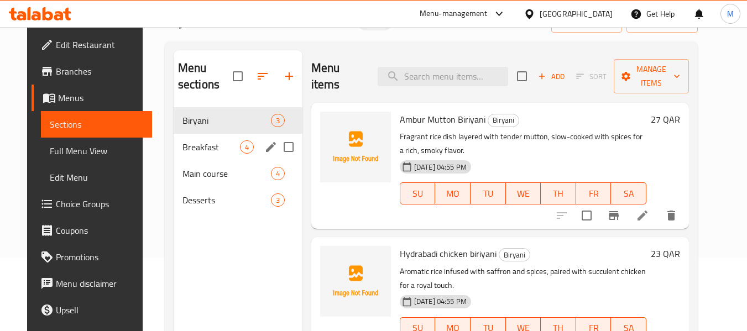
click at [197, 155] on div "Breakfast 4" at bounding box center [238, 147] width 129 height 27
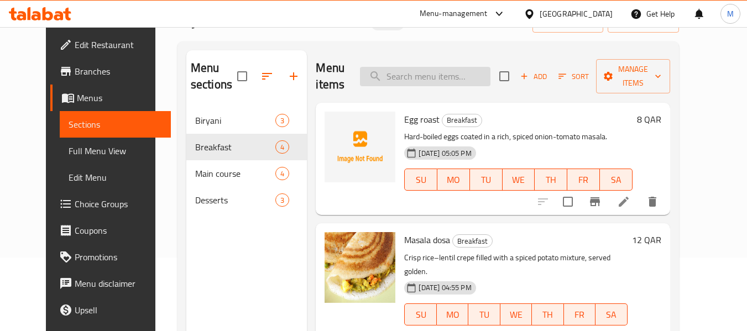
click at [414, 77] on input "search" at bounding box center [425, 76] width 131 height 19
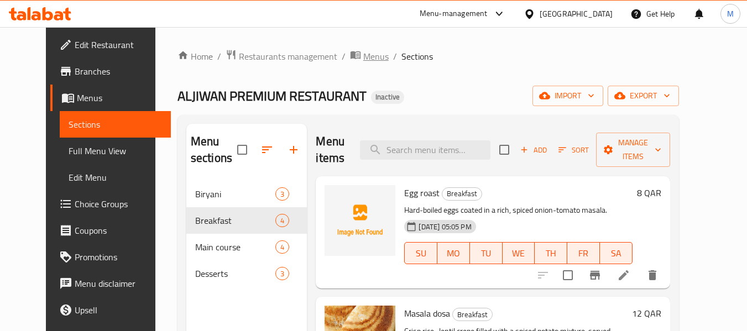
drag, startPoint x: 349, startPoint y: 46, endPoint x: 338, endPoint y: 59, distance: 16.5
click at [349, 46] on div "Home / Restaurants management / Menus / Sections ALJIWAN PREMIUM RESTAURANT Ina…" at bounding box center [428, 256] width 546 height 459
click at [363, 59] on span "Menus" at bounding box center [375, 56] width 25 height 13
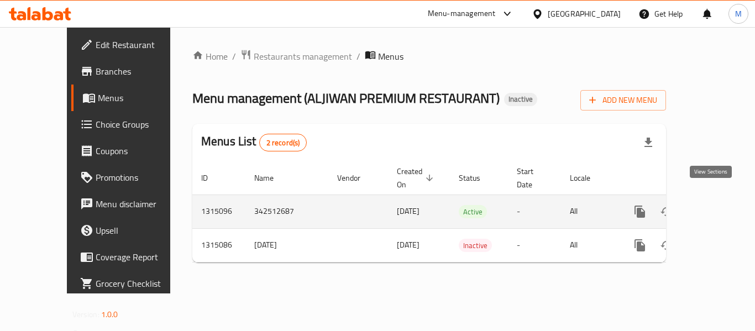
click at [721, 204] on link "enhanced table" at bounding box center [720, 212] width 27 height 27
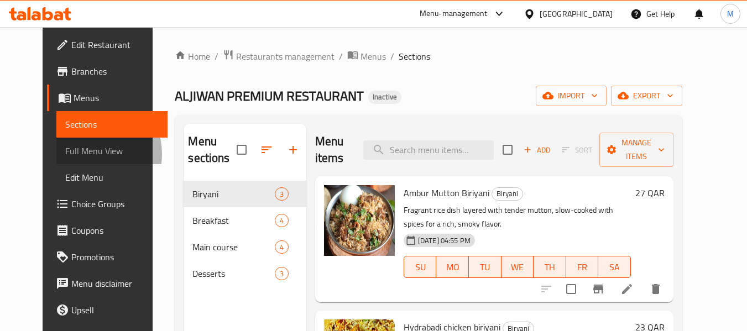
click at [65, 154] on span "Full Menu View" at bounding box center [111, 150] width 93 height 13
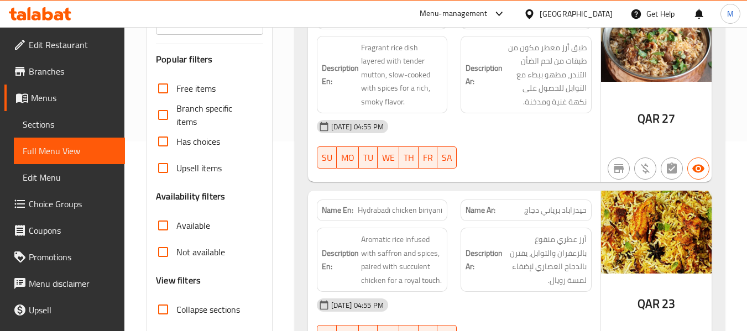
scroll to position [221, 0]
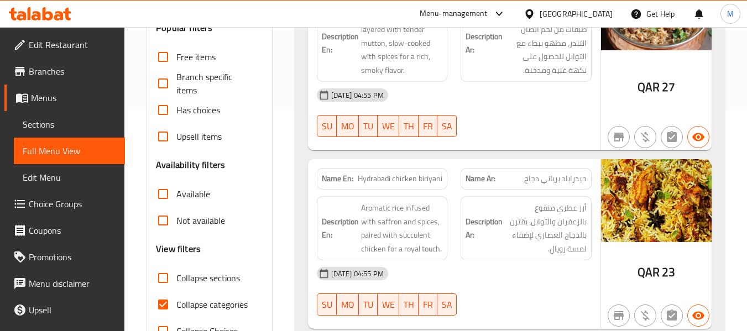
click at [178, 311] on span "Collapse categories" at bounding box center [211, 304] width 71 height 13
click at [176, 311] on input "Collapse categories" at bounding box center [163, 304] width 27 height 27
checkbox input "false"
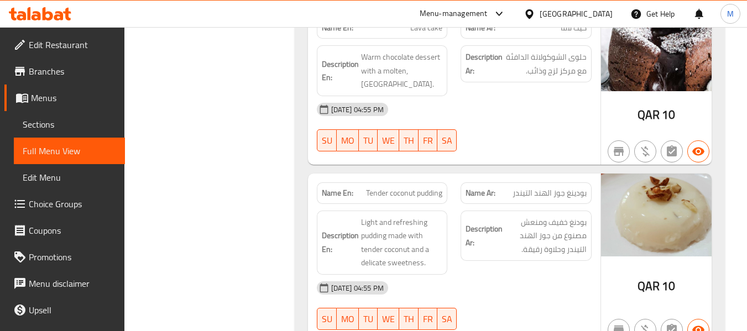
scroll to position [2523, 0]
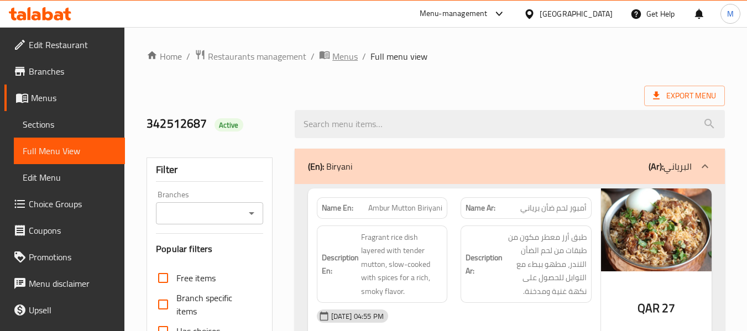
click at [351, 59] on span "Menus" at bounding box center [344, 56] width 25 height 13
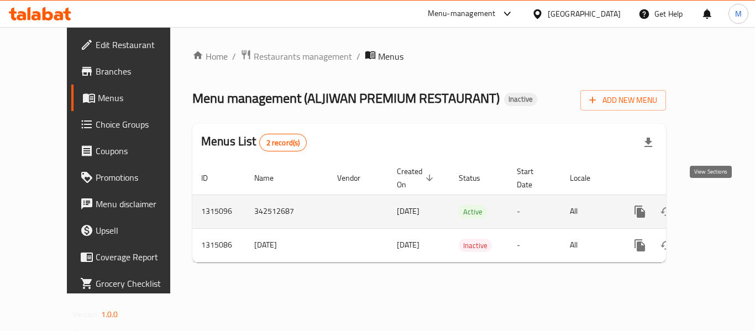
click at [713, 205] on icon "enhanced table" at bounding box center [719, 211] width 13 height 13
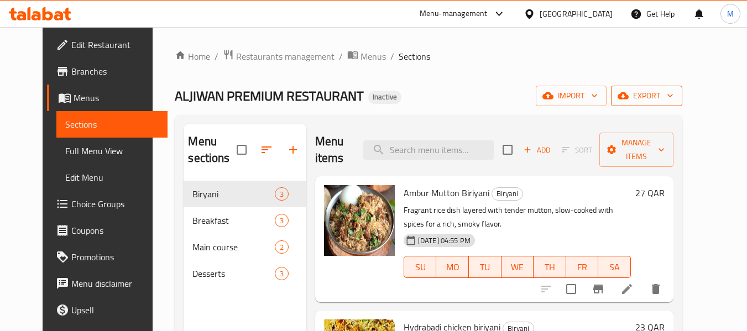
click at [674, 98] on span "export" at bounding box center [647, 96] width 54 height 14
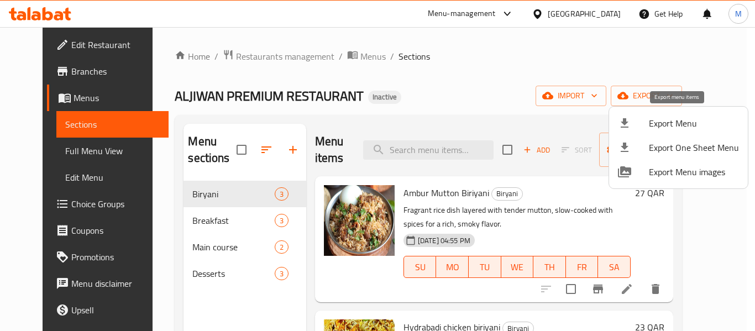
click at [676, 126] on span "Export Menu" at bounding box center [694, 123] width 90 height 13
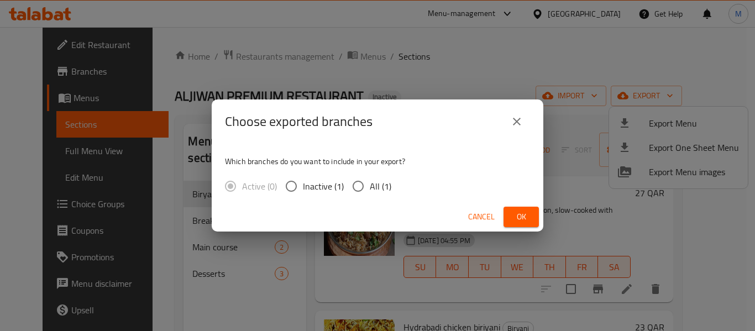
click at [354, 183] on input "All (1)" at bounding box center [358, 186] width 23 height 23
radio input "true"
click at [519, 216] on span "Ok" at bounding box center [522, 217] width 18 height 14
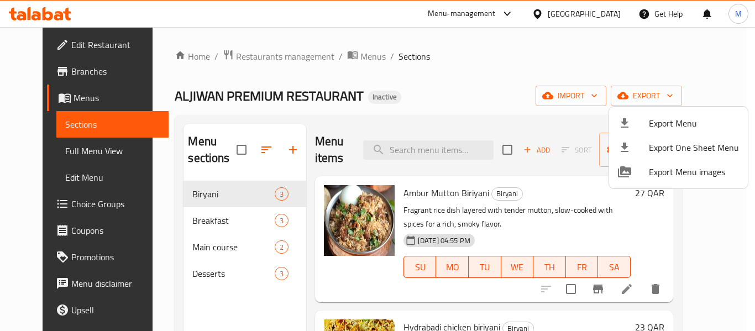
click at [234, 149] on div at bounding box center [377, 165] width 755 height 331
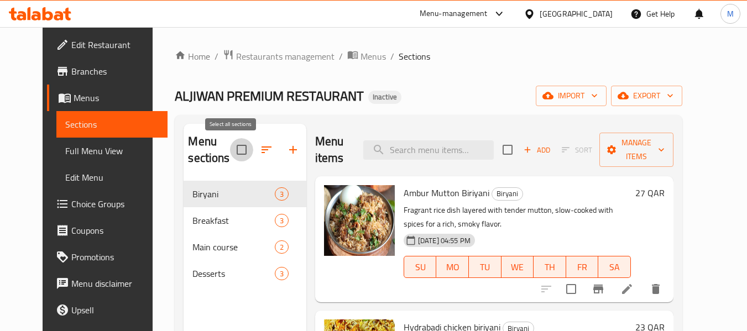
click at [232, 150] on input "checkbox" at bounding box center [241, 149] width 23 height 23
checkbox input "true"
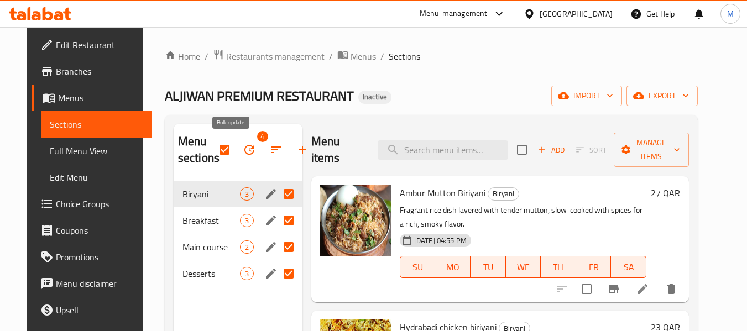
click at [243, 155] on icon "button" at bounding box center [249, 149] width 13 height 13
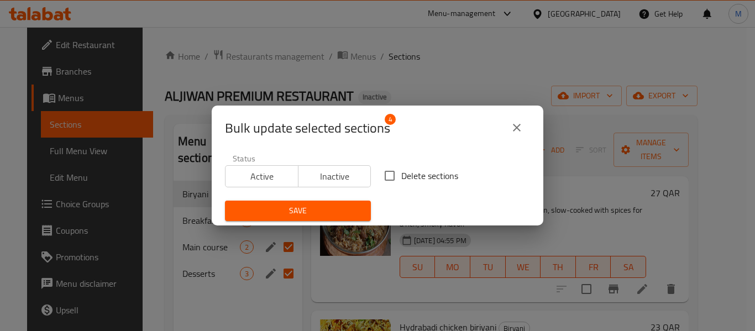
click at [392, 173] on input "Delete sections" at bounding box center [389, 175] width 23 height 23
checkbox input "true"
click at [349, 214] on span "Save" at bounding box center [298, 211] width 128 height 14
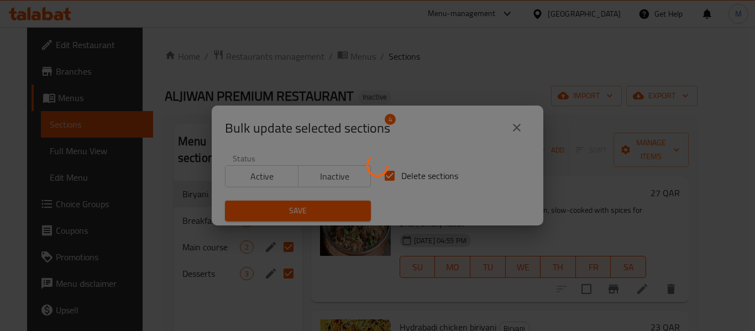
checkbox input "false"
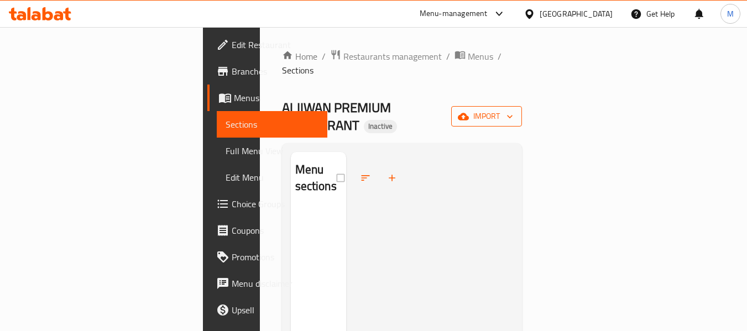
click at [513, 109] on span "import" at bounding box center [486, 116] width 53 height 14
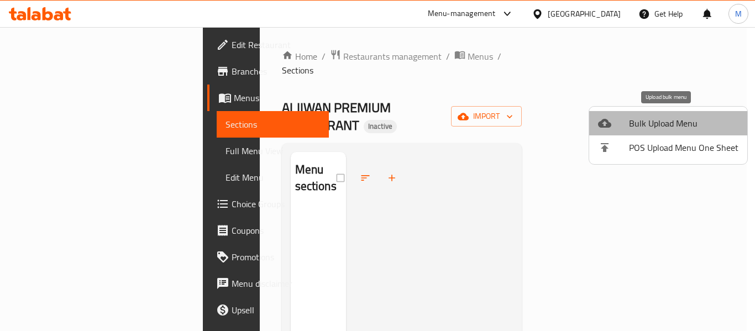
click at [683, 117] on span "Bulk Upload Menu" at bounding box center [683, 123] width 109 height 13
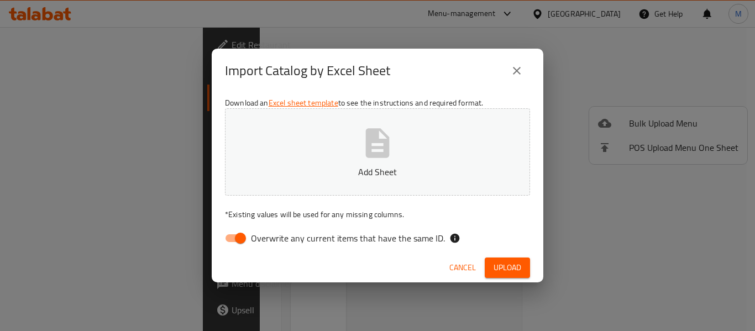
click at [318, 236] on span "Overwrite any current items that have the same ID." at bounding box center [348, 238] width 194 height 13
click at [272, 236] on input "Overwrite any current items that have the same ID." at bounding box center [240, 238] width 63 height 21
checkbox input "false"
click at [330, 166] on p "Add Sheet" at bounding box center [377, 171] width 271 height 13
click at [508, 268] on span "Upload" at bounding box center [508, 268] width 28 height 14
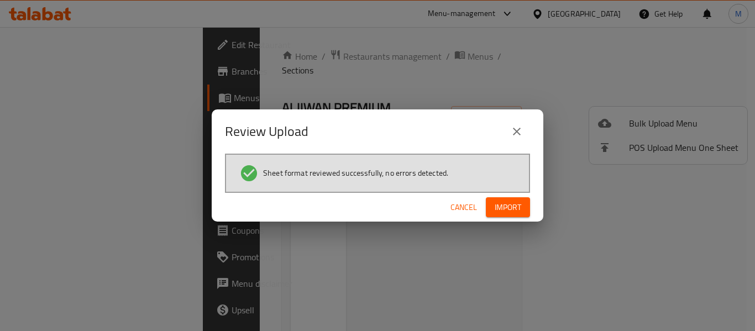
click at [505, 210] on span "Import" at bounding box center [508, 208] width 27 height 14
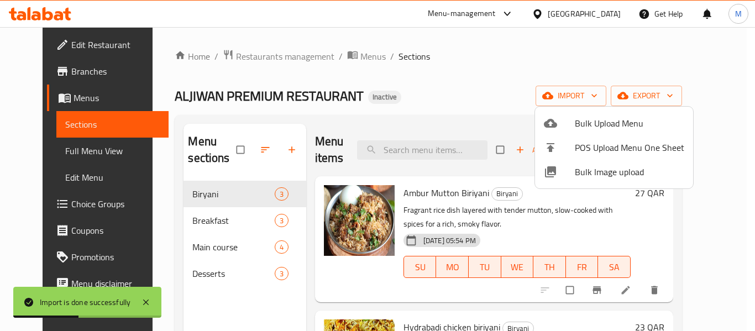
click at [199, 225] on div at bounding box center [377, 165] width 755 height 331
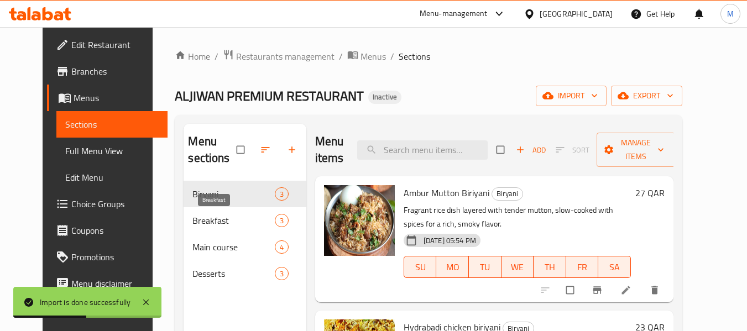
click at [199, 225] on span "Breakfast" at bounding box center [233, 220] width 82 height 13
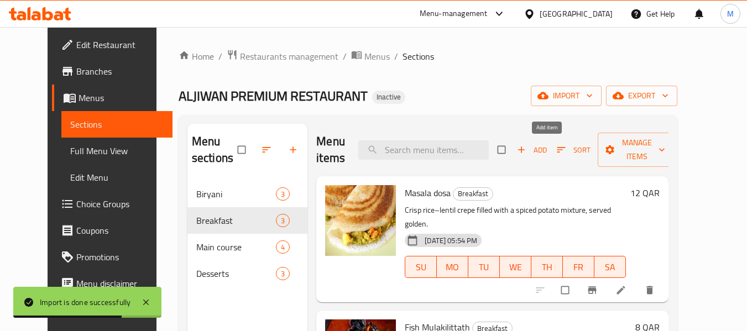
click at [527, 154] on icon "button" at bounding box center [521, 149] width 11 height 11
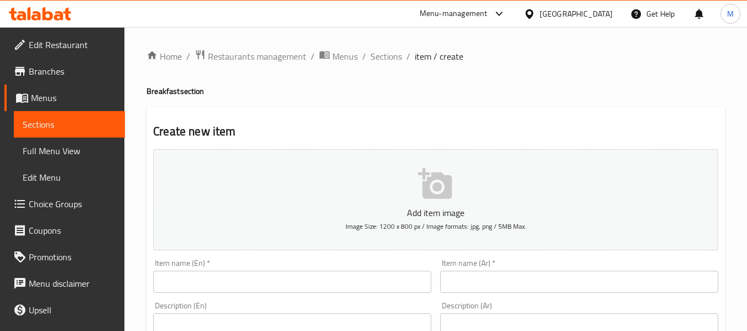
click at [187, 281] on input "text" at bounding box center [292, 282] width 278 height 22
paste input "Egg roast"
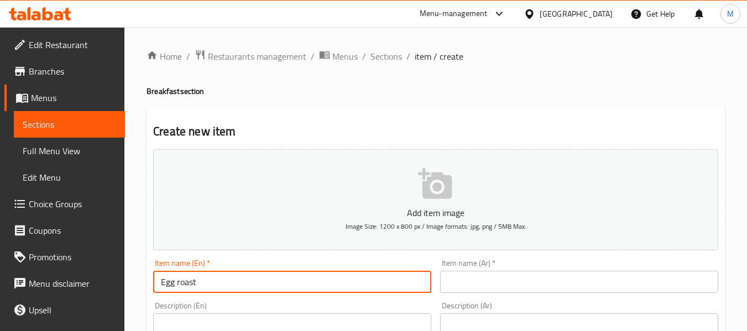
type input "Egg roast"
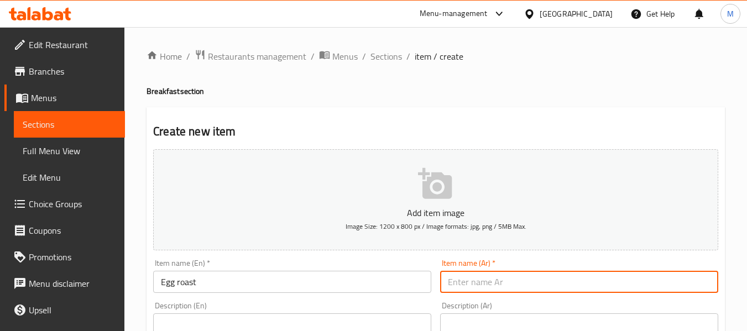
click at [484, 279] on input "text" at bounding box center [579, 282] width 278 height 22
paste input "بيض مشوي"
type input "بيض مشوي"
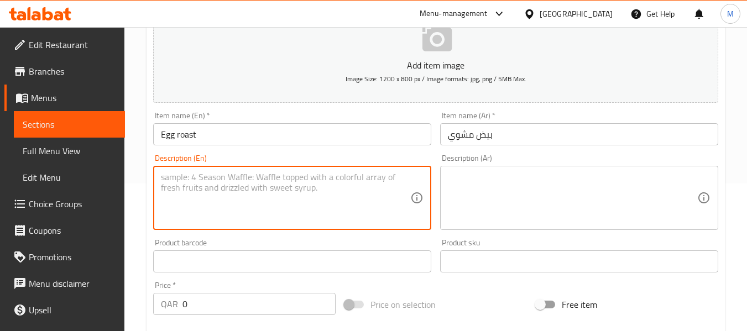
click at [228, 203] on textarea at bounding box center [285, 198] width 249 height 53
paste textarea "Hard-boiled eggs coated in a rich, spiced onion-tomato masala."
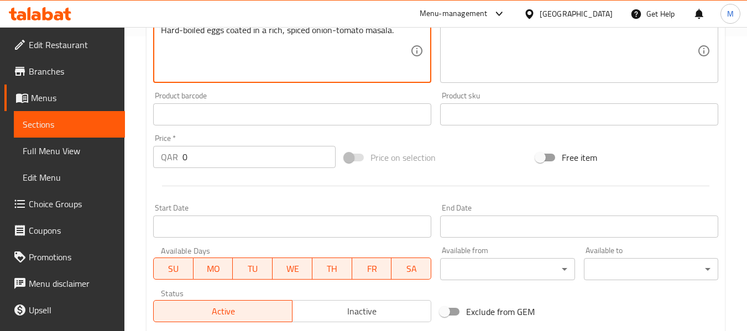
type textarea "Hard-boiled eggs coated in a rich, spiced onion-tomato masala."
click at [212, 159] on input "0" at bounding box center [258, 157] width 153 height 22
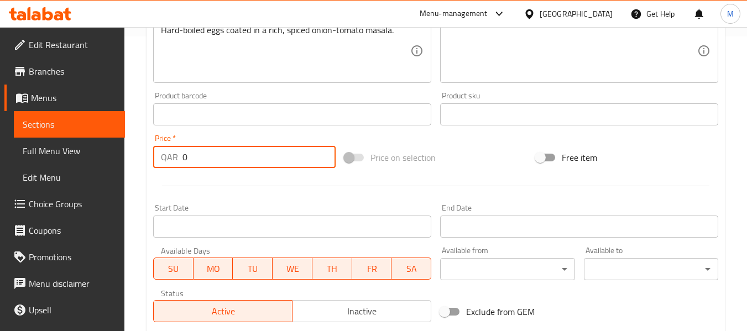
click at [212, 159] on input "0" at bounding box center [258, 157] width 153 height 22
type input "8"
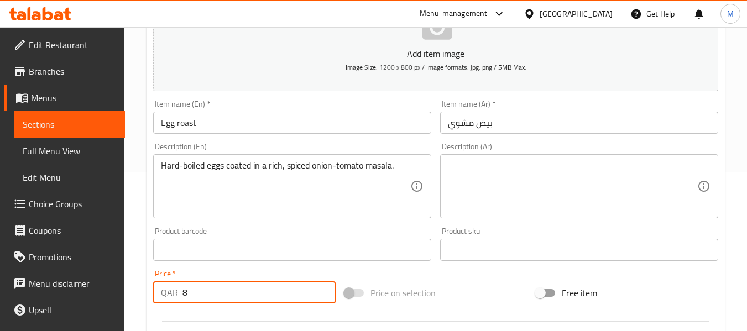
scroll to position [148, 0]
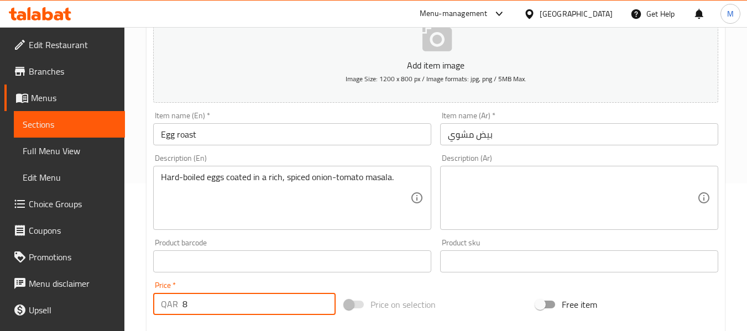
click at [494, 176] on textarea at bounding box center [572, 198] width 249 height 53
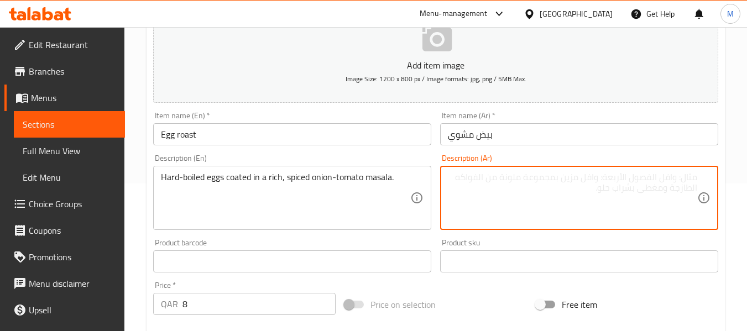
paste textarea "بيض مسلوق مغطى بمزيج من البصل والطماطم الغني والمتبل."
click at [611, 178] on textarea "بيض مسلوق مغطى بمزيج من البصل والطماطم الغني والمتبل." at bounding box center [572, 198] width 249 height 53
click at [590, 181] on textarea "بيض مسلوق مغطى بمسالا من البصل والطماطم الغني والمتبل." at bounding box center [572, 198] width 249 height 53
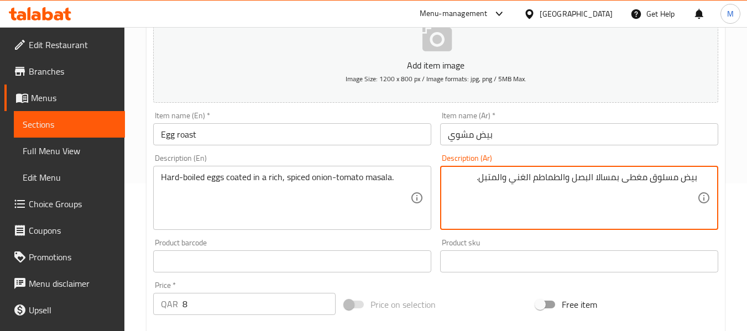
click at [647, 175] on textarea "بيض مسلوق مغطى بمسالا البصل والطماطم الغني والمتبل." at bounding box center [572, 198] width 249 height 53
type textarea "بيض مسلوق صلب مغطى بمسالا البصل والطماطم الغني والمتبل."
click at [551, 233] on div "Description (Ar) بيض مسلوق صلب مغطى بمسالا البصل والطماطم الغني والمتبل. Descri…" at bounding box center [579, 192] width 287 height 85
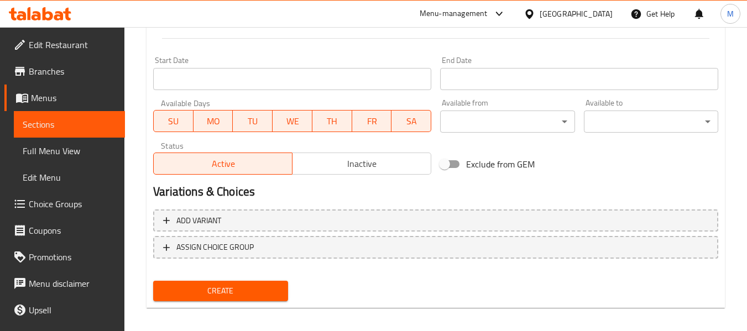
click at [253, 292] on span "Create" at bounding box center [220, 291] width 117 height 14
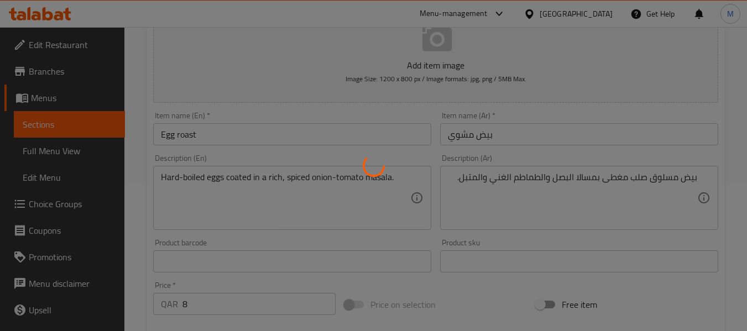
type input "0"
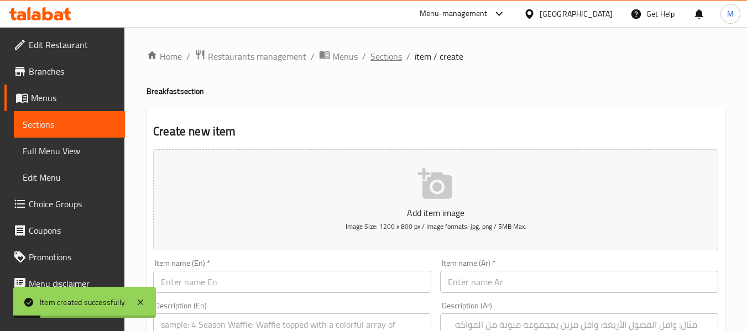
click at [382, 59] on span "Sections" at bounding box center [387, 56] width 32 height 13
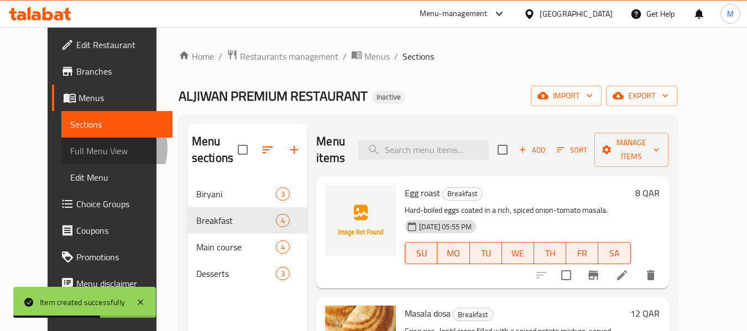
click at [70, 148] on span "Full Menu View" at bounding box center [116, 150] width 93 height 13
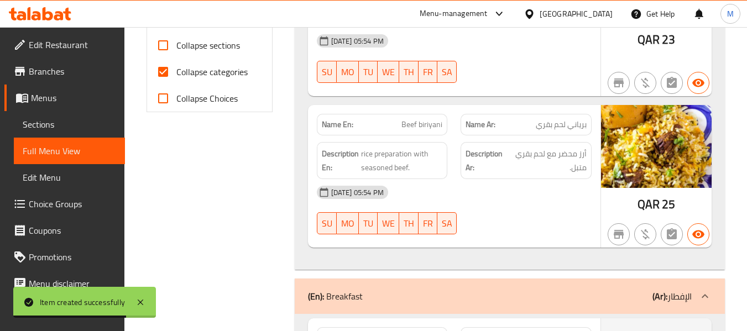
scroll to position [295, 0]
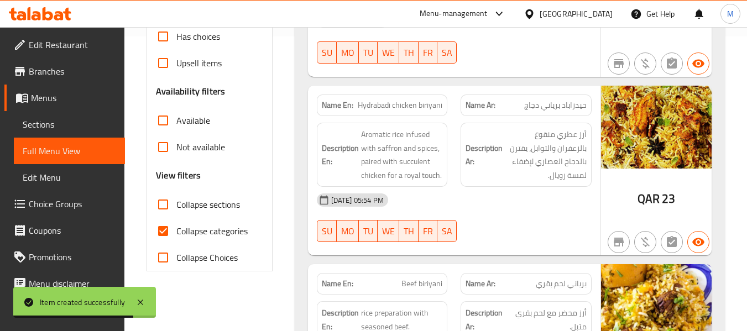
click at [169, 236] on input "Collapse categories" at bounding box center [163, 231] width 27 height 27
checkbox input "false"
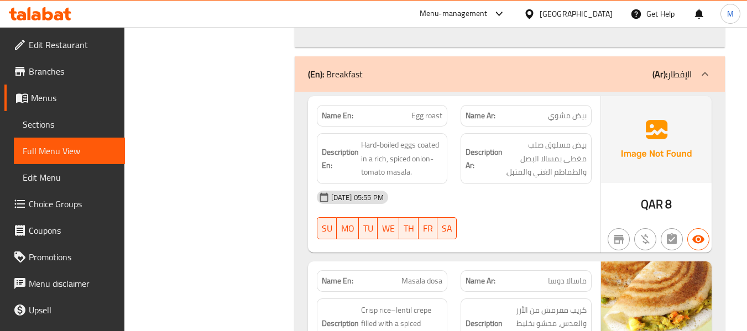
scroll to position [680, 0]
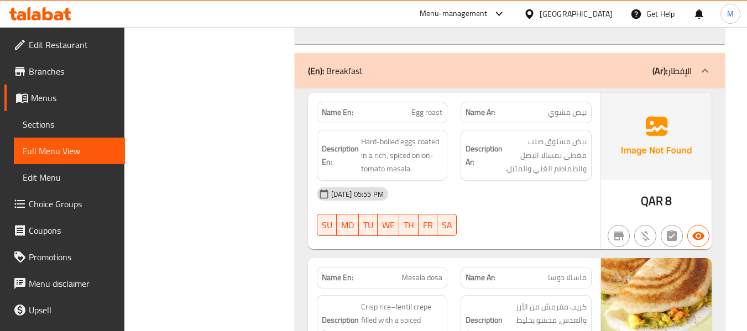
click at [429, 107] on span "Egg roast" at bounding box center [426, 113] width 31 height 12
copy span "Egg roast"
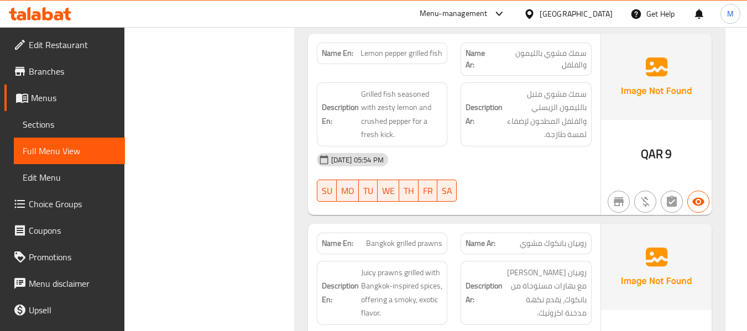
click at [569, 178] on div "[DATE] 05:54 PM SU MO TU WE TH FR SA" at bounding box center [454, 178] width 288 height 62
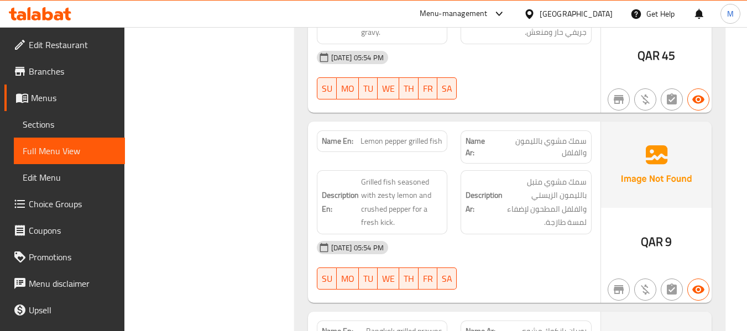
scroll to position [1712, 0]
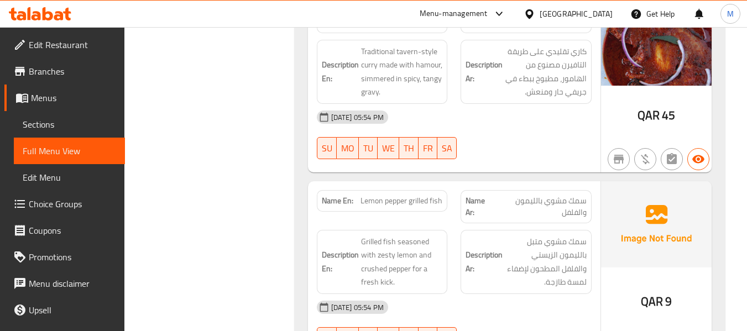
click at [384, 195] on span "Lemon pepper grilled fish" at bounding box center [402, 201] width 82 height 12
copy span "Lemon pepper grilled fish"
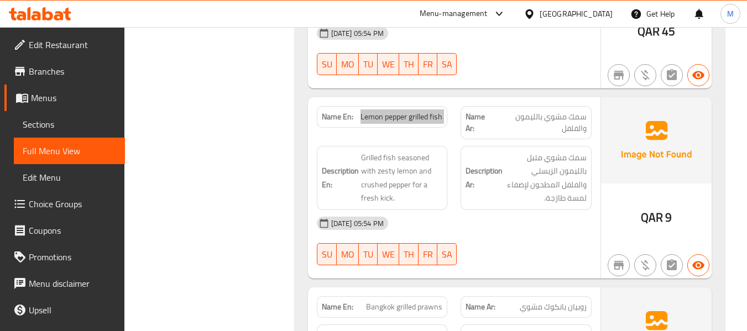
scroll to position [1859, 0]
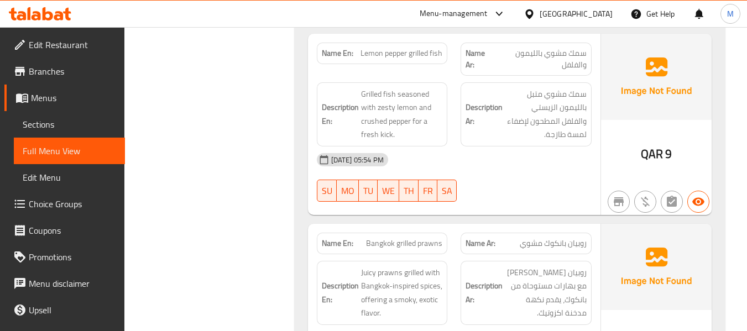
drag, startPoint x: 529, startPoint y: 232, endPoint x: 505, endPoint y: 234, distance: 24.4
click at [529, 238] on span "روبيان بانكوك مشوي" at bounding box center [553, 244] width 67 height 12
click at [398, 238] on span "Bangkok grilled prawns" at bounding box center [404, 244] width 76 height 12
click at [397, 238] on span "Bangkok grilled prawns" at bounding box center [404, 244] width 76 height 12
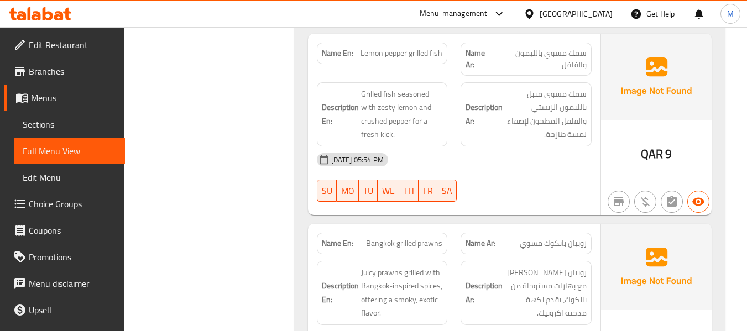
click at [401, 238] on span "Bangkok grilled prawns" at bounding box center [404, 244] width 76 height 12
copy span "Bangkok grilled prawns"
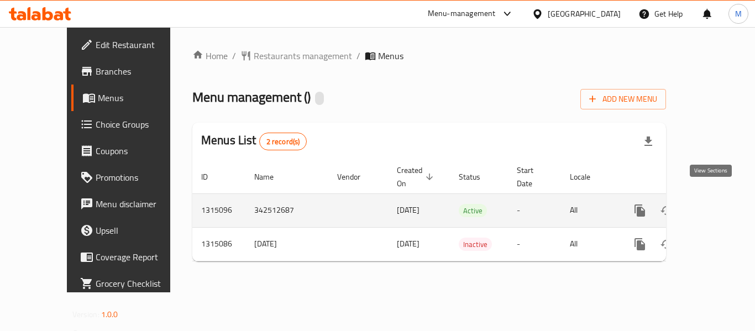
click at [713, 204] on icon "enhanced table" at bounding box center [719, 210] width 13 height 13
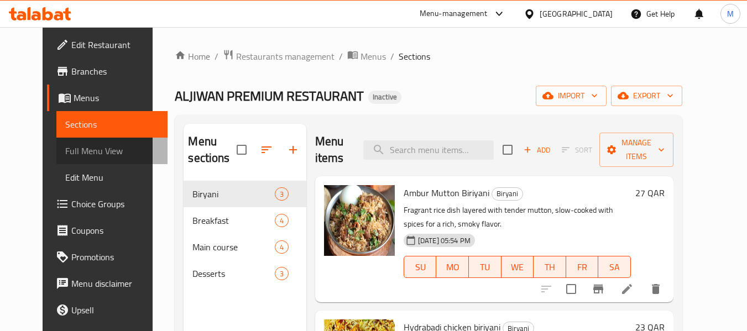
click at [74, 153] on span "Full Menu View" at bounding box center [111, 150] width 93 height 13
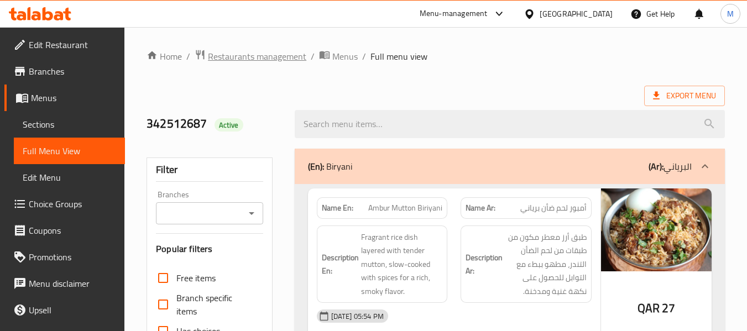
click at [256, 57] on span "Restaurants management" at bounding box center [257, 56] width 98 height 13
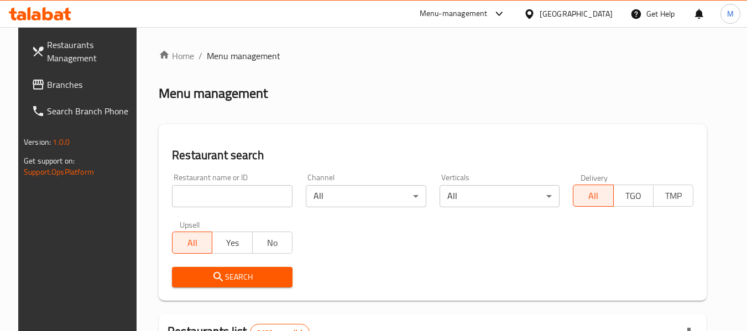
click at [60, 88] on span "Branches" at bounding box center [90, 84] width 87 height 13
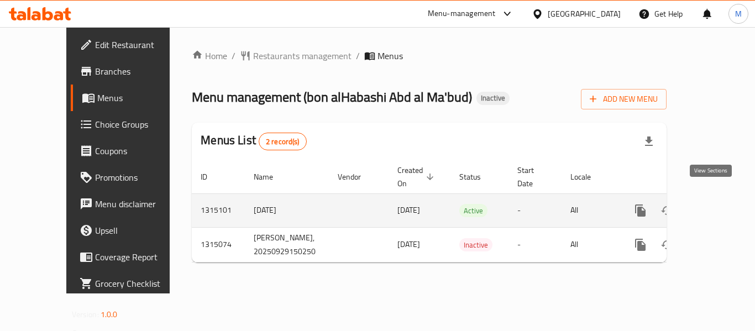
click at [716, 206] on icon "enhanced table" at bounding box center [721, 211] width 10 height 10
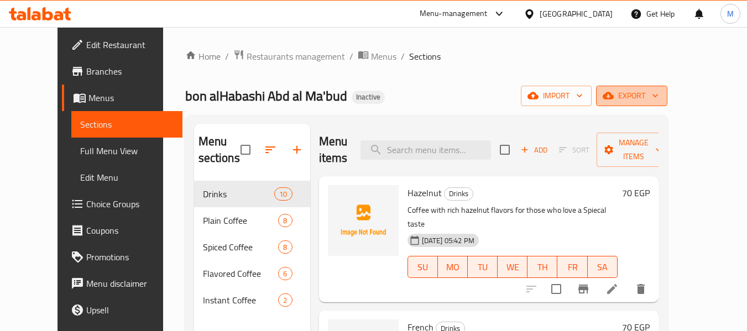
click at [659, 97] on span "export" at bounding box center [632, 96] width 54 height 14
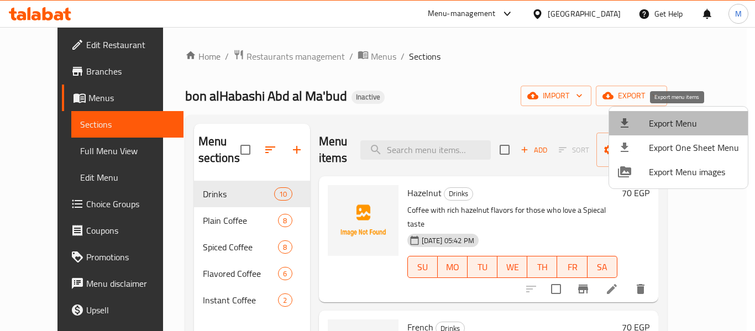
click at [685, 117] on span "Export Menu" at bounding box center [694, 123] width 90 height 13
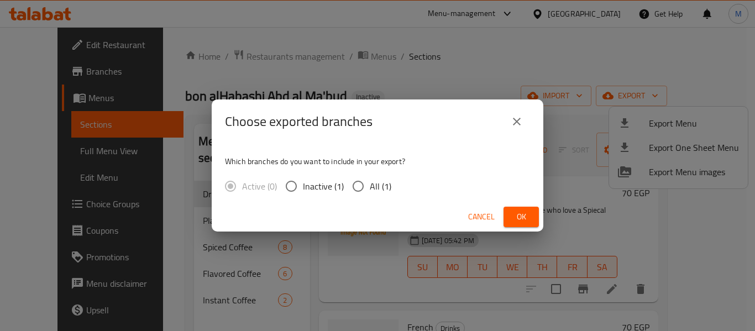
click at [353, 191] on input "All (1)" at bounding box center [358, 186] width 23 height 23
radio input "true"
click at [525, 217] on span "Ok" at bounding box center [522, 217] width 18 height 14
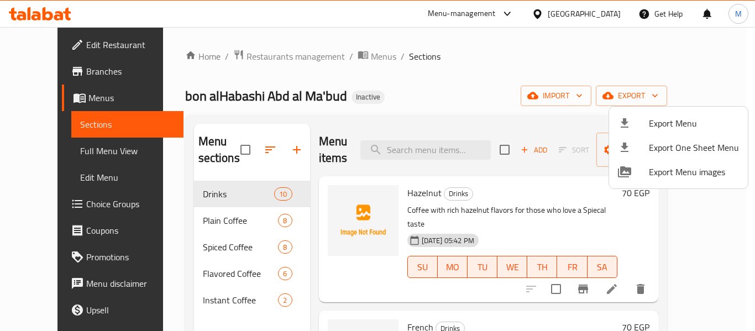
click at [63, 148] on div at bounding box center [377, 165] width 755 height 331
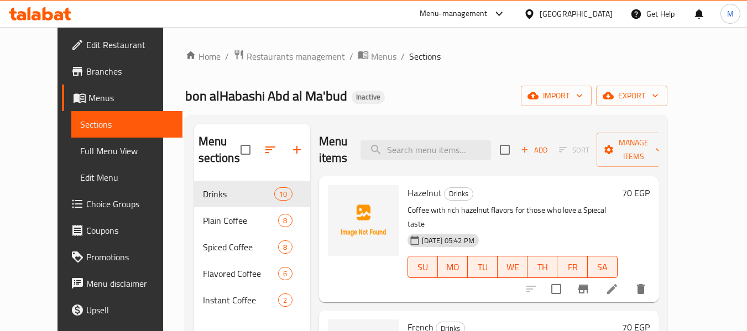
click at [80, 151] on span "Full Menu View" at bounding box center [126, 150] width 93 height 13
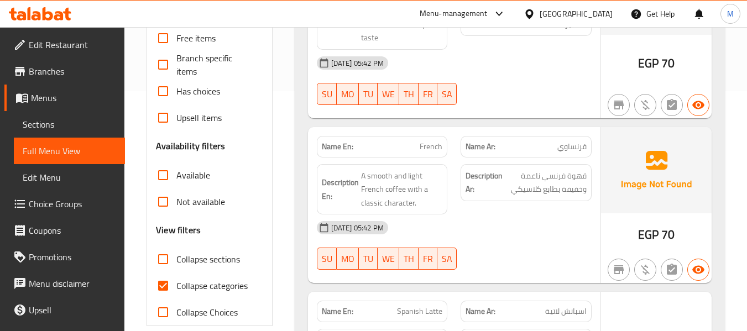
scroll to position [369, 0]
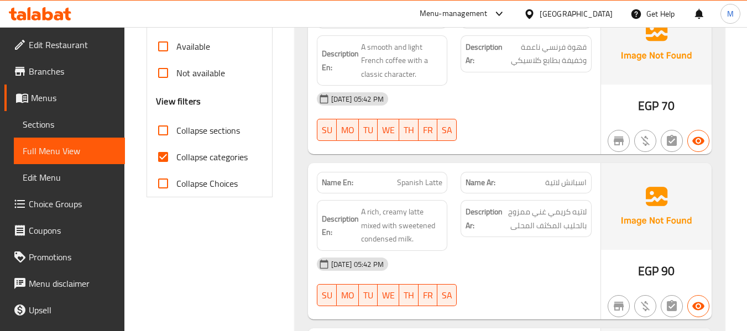
click at [169, 127] on input "Collapse sections" at bounding box center [163, 130] width 27 height 27
checkbox input "true"
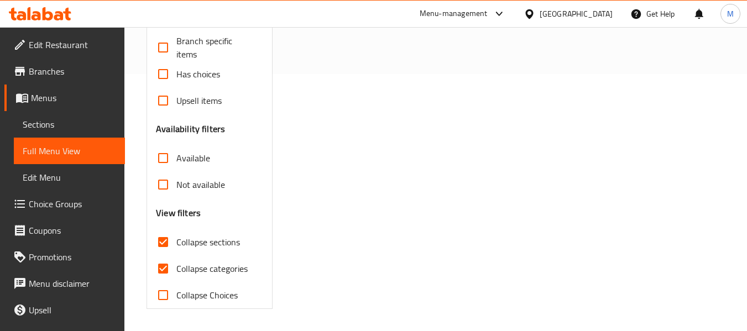
click at [178, 262] on span "Collapse categories" at bounding box center [211, 268] width 71 height 13
click at [176, 255] on input "Collapse categories" at bounding box center [163, 268] width 27 height 27
checkbox input "false"
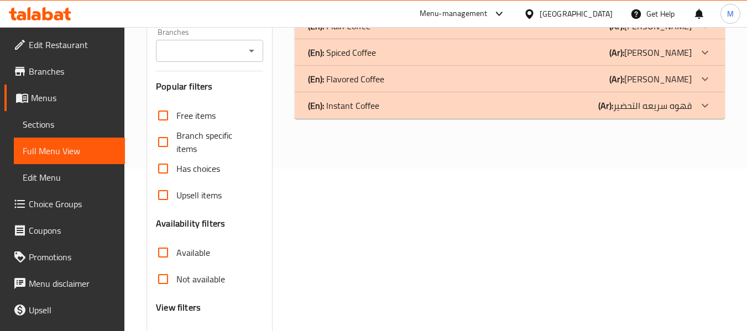
scroll to position [74, 0]
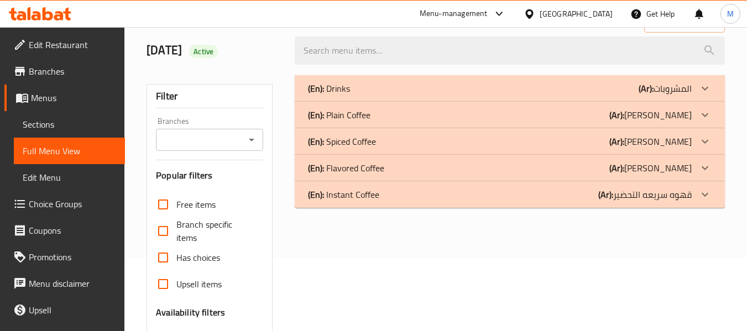
click at [540, 87] on div "(En): Drinks (Ar): المشروبات" at bounding box center [500, 88] width 384 height 13
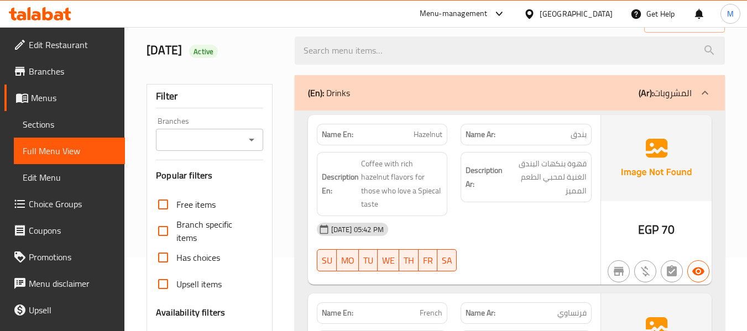
click at [437, 21] on div "Menu-management Egypt Get Help M" at bounding box center [373, 14] width 747 height 27
click at [444, 217] on div "[DATE] 05:42 PM" at bounding box center [454, 229] width 288 height 27
click at [491, 216] on div "[DATE] 05:42 PM" at bounding box center [454, 229] width 288 height 27
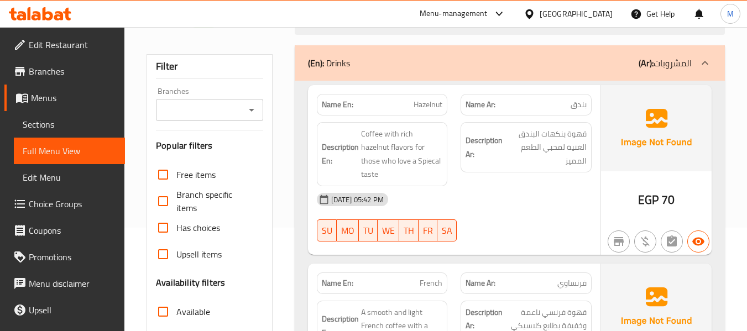
scroll to position [148, 0]
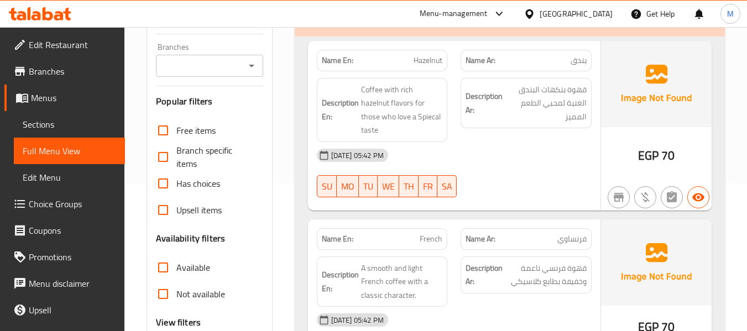
click at [508, 191] on div at bounding box center [526, 197] width 144 height 13
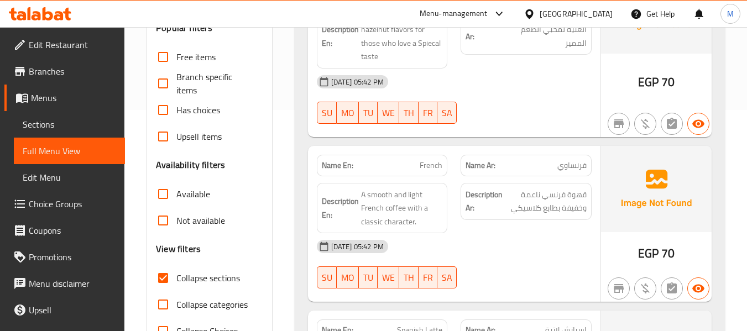
click at [485, 238] on div "[DATE] 05:42 PM" at bounding box center [454, 246] width 288 height 27
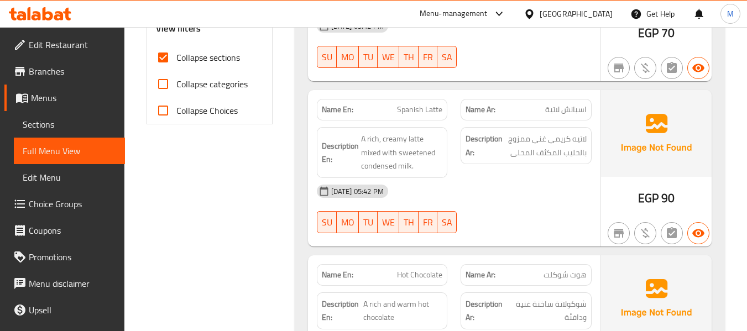
scroll to position [442, 0]
click at [515, 178] on div "[DATE] 05:42 PM" at bounding box center [454, 191] width 288 height 27
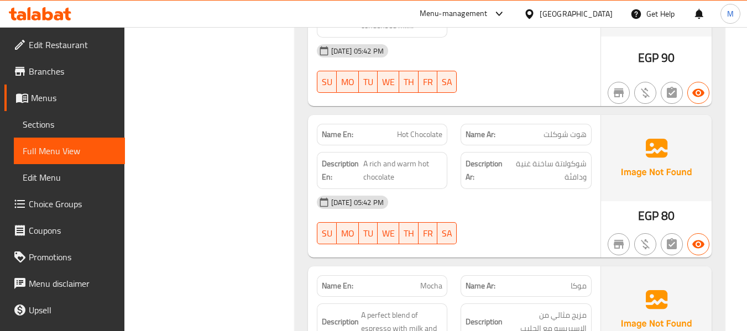
scroll to position [590, 0]
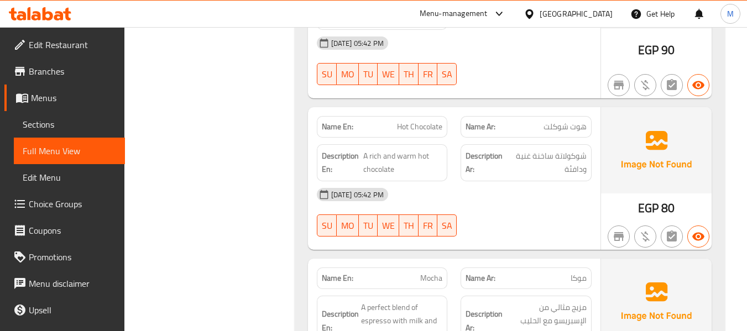
click at [489, 207] on div "29-09-2025 05:42 PM SU MO TU WE TH FR SA" at bounding box center [454, 212] width 288 height 62
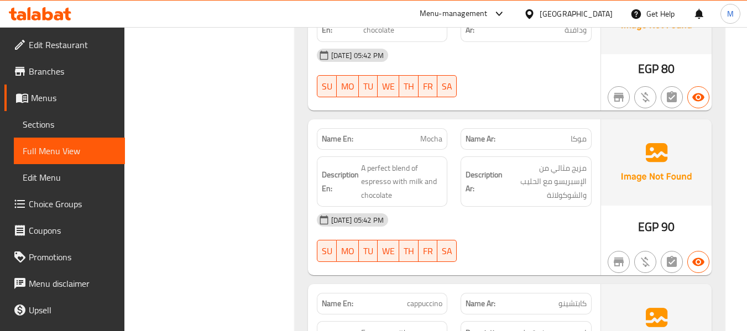
scroll to position [737, 0]
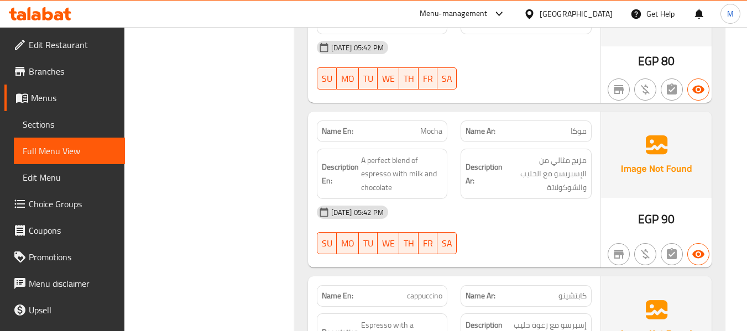
click at [490, 215] on div "29-09-2025 05:42 PM SU MO TU WE TH FR SA" at bounding box center [454, 230] width 288 height 62
click at [382, 154] on span "A perfect blend of espresso with milk and chocolate" at bounding box center [402, 174] width 82 height 41
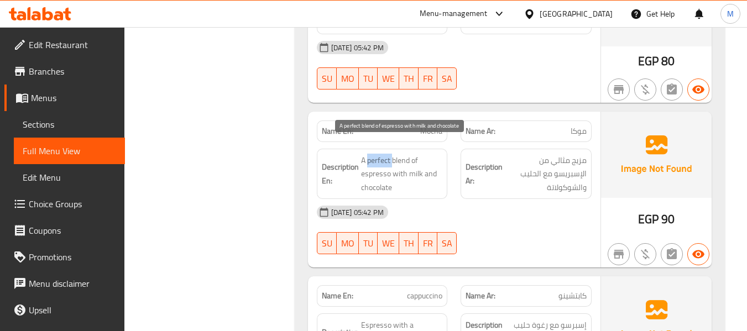
click at [382, 154] on span "A perfect blend of espresso with milk and chocolate" at bounding box center [402, 174] width 82 height 41
copy span "perfect"
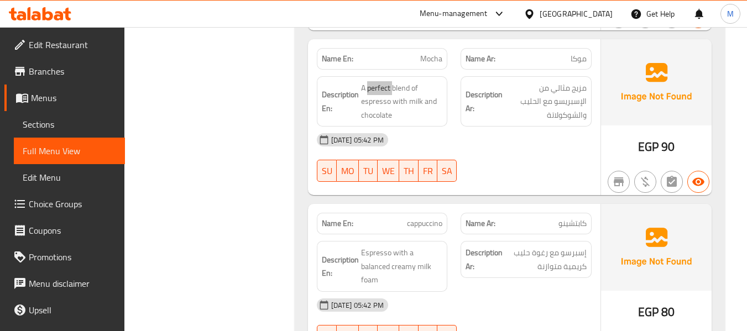
scroll to position [885, 0]
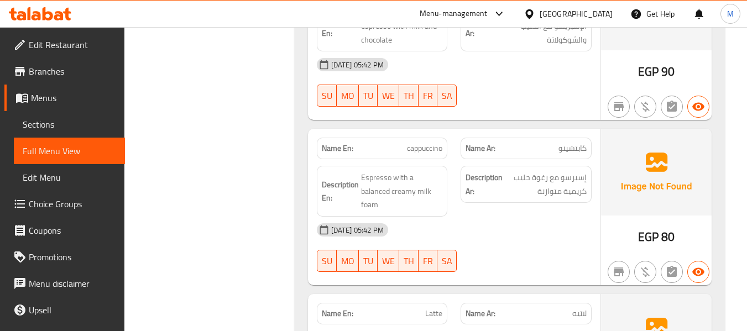
click at [505, 228] on div "[DATE] 05:42 PM" at bounding box center [454, 230] width 288 height 27
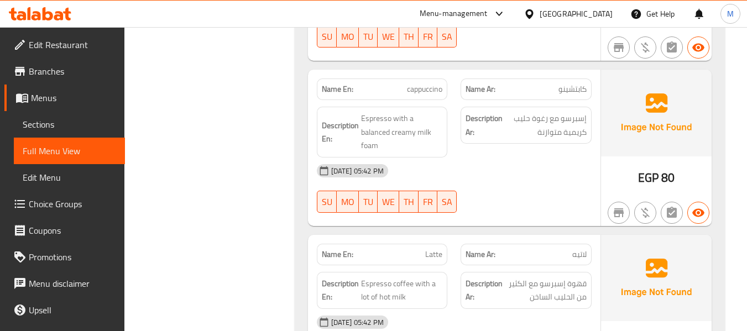
scroll to position [1032, 0]
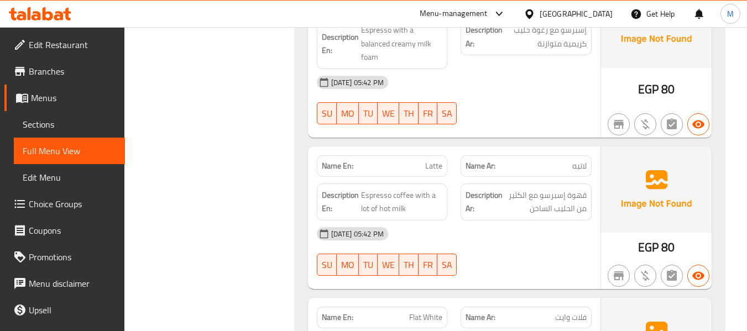
click at [487, 246] on div "29-09-2025 05:42 PM SU MO TU WE TH FR SA" at bounding box center [454, 252] width 288 height 62
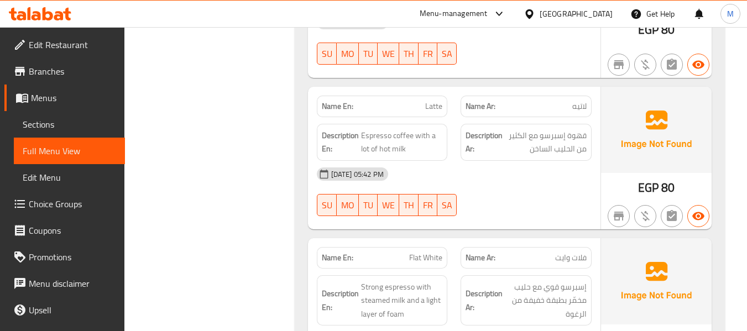
scroll to position [1180, 0]
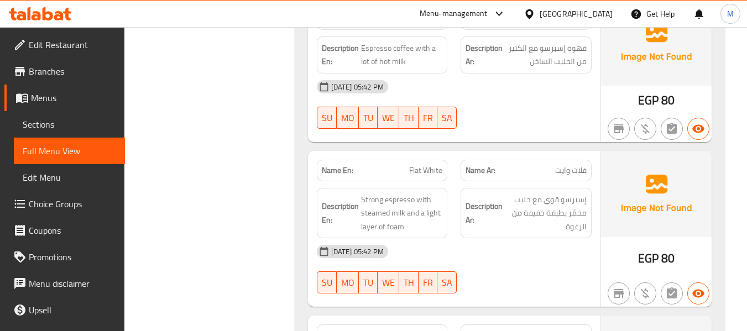
click at [510, 250] on div "[DATE] 05:42 PM" at bounding box center [454, 251] width 288 height 27
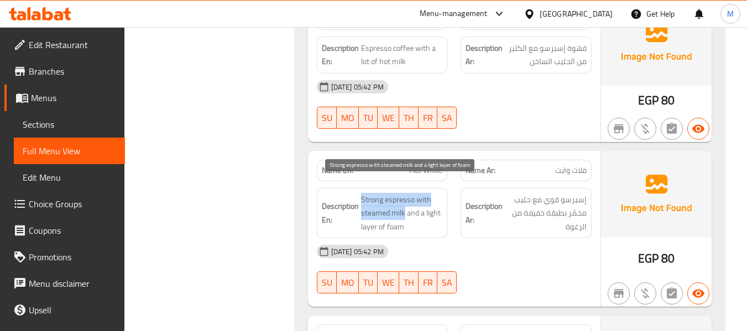
drag, startPoint x: 359, startPoint y: 202, endPoint x: 404, endPoint y: 197, distance: 45.1
click at [404, 197] on h6 "Description En: Strong espresso with steamed milk and a light layer of foam" at bounding box center [382, 213] width 121 height 41
click at [404, 197] on span "Strong espresso with steamed milk and a light layer of foam" at bounding box center [402, 213] width 82 height 41
drag, startPoint x: 399, startPoint y: 200, endPoint x: 362, endPoint y: 200, distance: 37.6
click at [362, 200] on span "Strong espresso with steamed milk and a light layer of foam" at bounding box center [402, 213] width 82 height 41
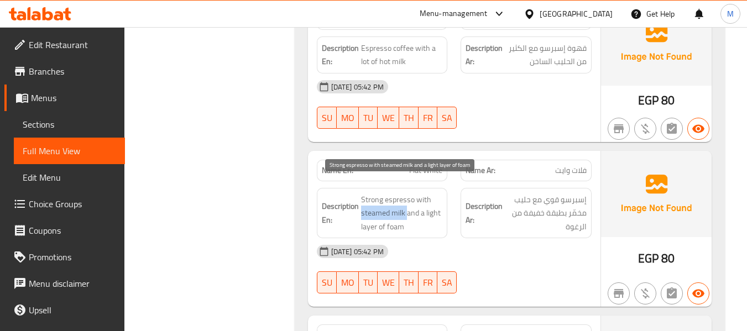
copy span "steamed milk"
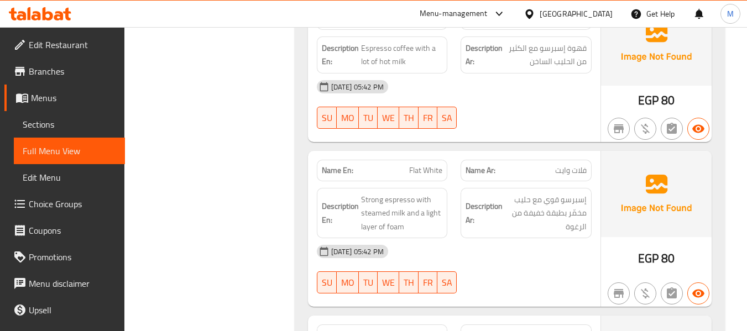
click at [394, 160] on div "Name En: Flat White" at bounding box center [382, 171] width 131 height 22
click at [417, 165] on span "Flat White" at bounding box center [425, 171] width 33 height 12
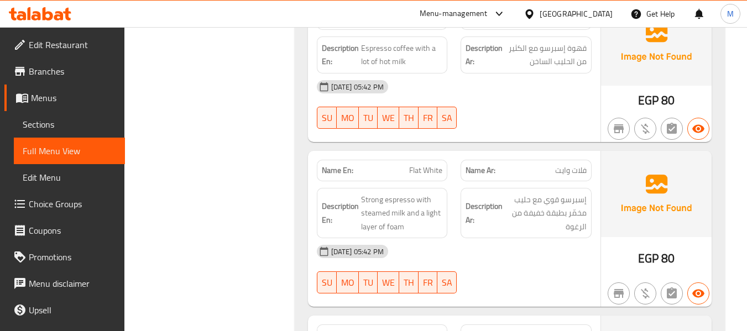
click at [538, 195] on span "إسبرسو قوي مع حليب مخمّر بطبقة خفيفة من الرغوة" at bounding box center [546, 213] width 82 height 41
click at [420, 196] on span "Strong espresso with steamed milk and a light layer of foam" at bounding box center [402, 213] width 82 height 41
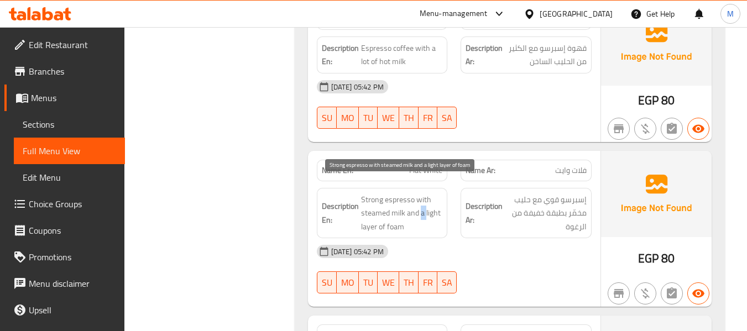
click at [420, 196] on span "Strong espresso with steamed milk and a light layer of foam" at bounding box center [402, 213] width 82 height 41
copy span "Strong espresso with steamed milk and a light layer of foam"
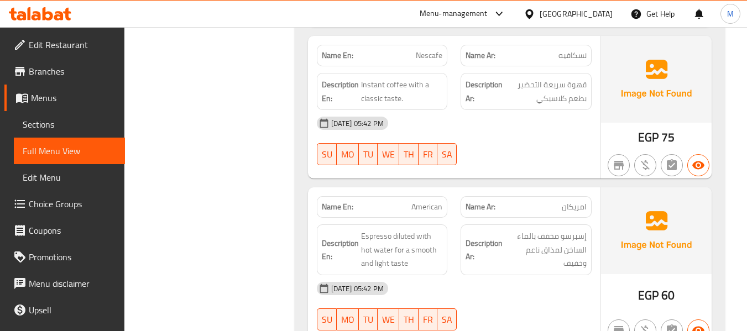
scroll to position [1327, 0]
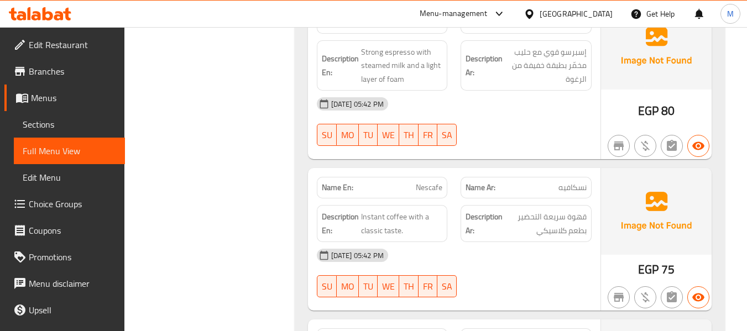
click at [510, 252] on div "[DATE] 05:42 PM" at bounding box center [454, 255] width 288 height 27
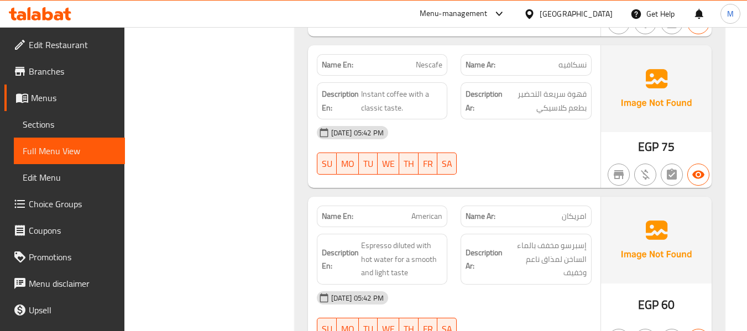
scroll to position [1475, 0]
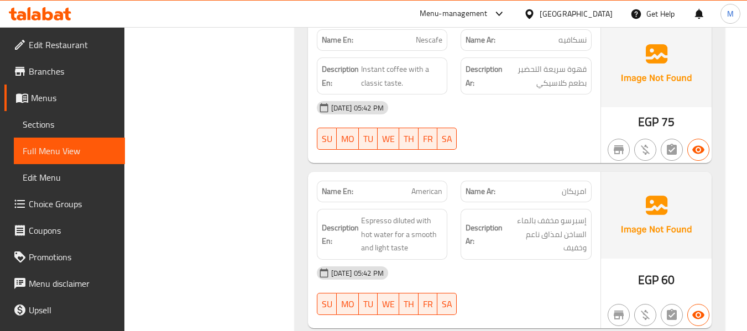
click at [499, 260] on div "[DATE] 05:42 PM" at bounding box center [454, 273] width 288 height 27
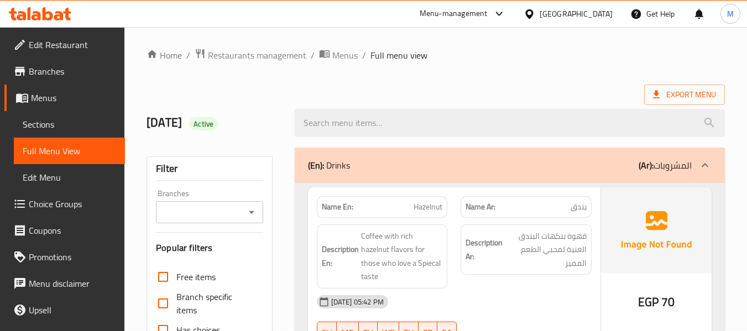
scroll to position [0, 0]
click at [439, 171] on div "(En): Drinks (Ar): المشروبات" at bounding box center [500, 166] width 384 height 13
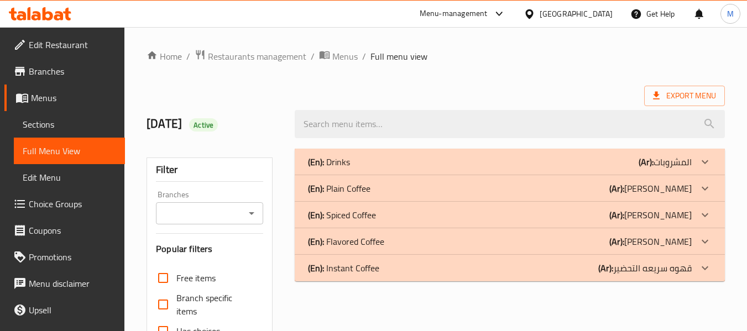
click at [363, 188] on p "(En): Plain Coffee" at bounding box center [339, 188] width 62 height 13
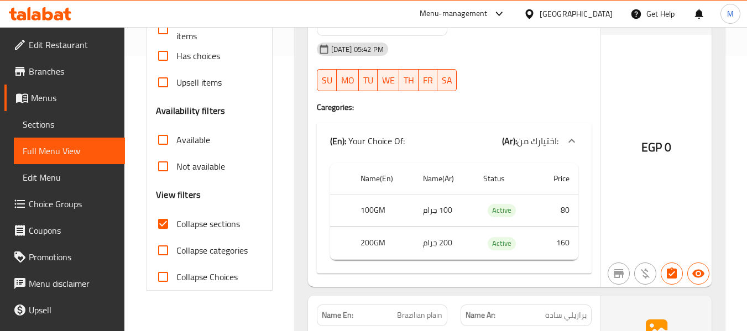
scroll to position [369, 0]
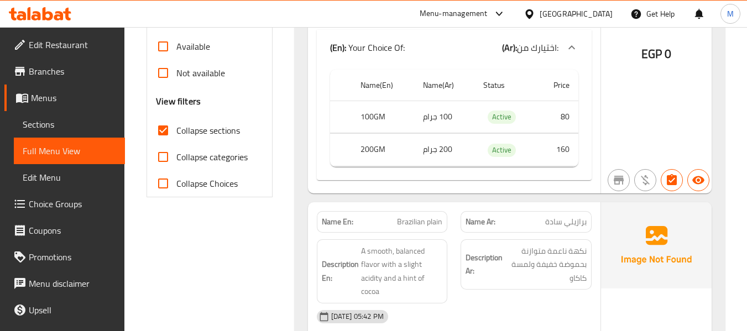
click at [373, 113] on th "100GM" at bounding box center [383, 117] width 62 height 33
copy th "100GM"
click at [442, 116] on td "100 جرام" at bounding box center [444, 117] width 60 height 33
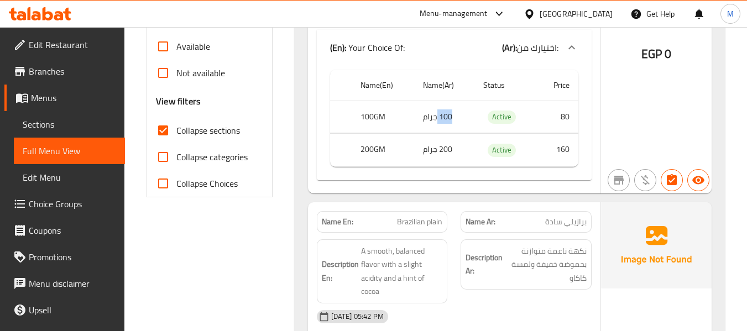
click at [442, 116] on td "100 جرام" at bounding box center [444, 117] width 60 height 33
copy td "100 جرام"
click at [378, 148] on th "200GM" at bounding box center [383, 150] width 62 height 33
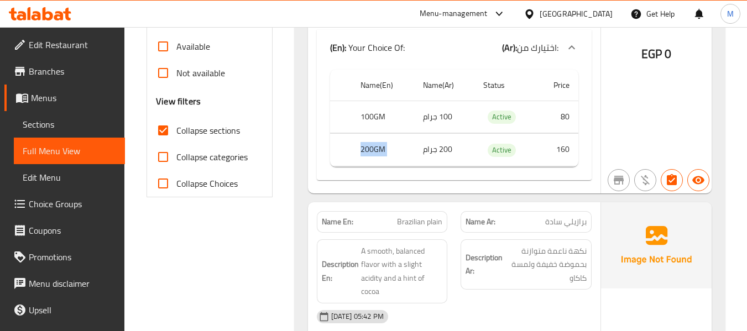
click at [378, 148] on th "200GM" at bounding box center [383, 150] width 62 height 33
copy th "200GM"
click at [431, 147] on td "200 جرام" at bounding box center [444, 150] width 60 height 33
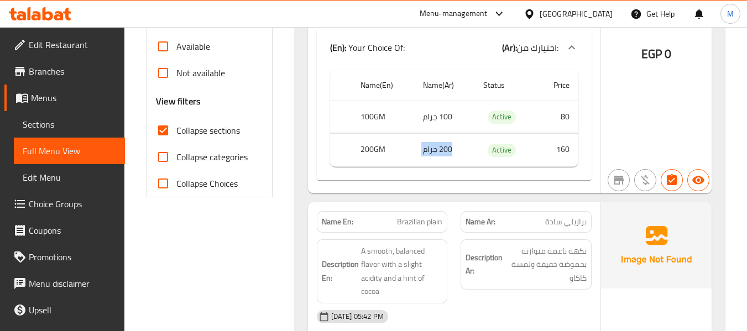
copy td "200 جرام"
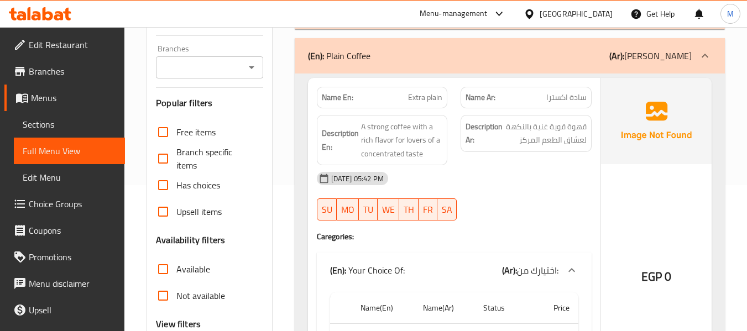
scroll to position [74, 0]
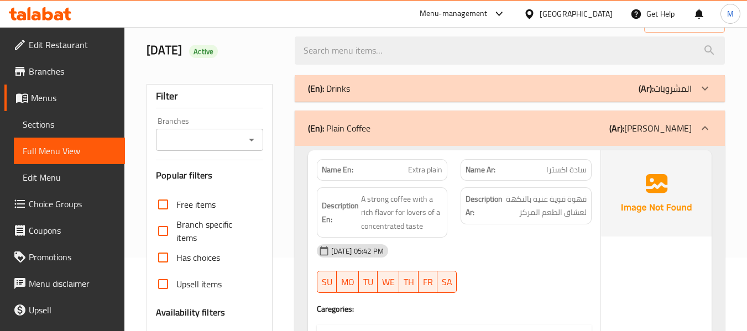
click at [488, 258] on div "[DATE] 05:42 PM" at bounding box center [454, 251] width 288 height 27
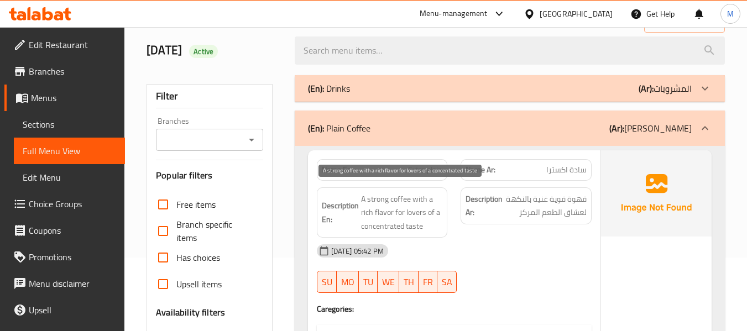
click at [412, 227] on span "A strong coffee with a rich flavor for lovers of a concentrated taste" at bounding box center [402, 212] width 82 height 41
copy span "taste"
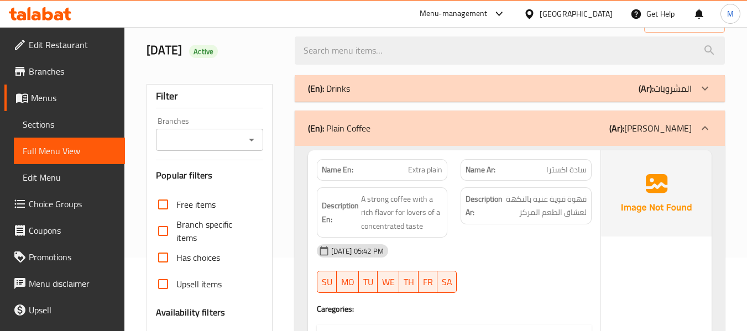
click at [420, 171] on span "Extra plain" at bounding box center [425, 170] width 34 height 12
click at [433, 174] on span "Extra plain" at bounding box center [425, 170] width 34 height 12
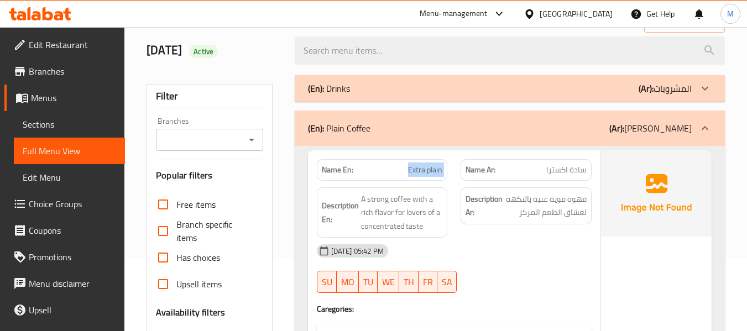
copy span "Extra plain"
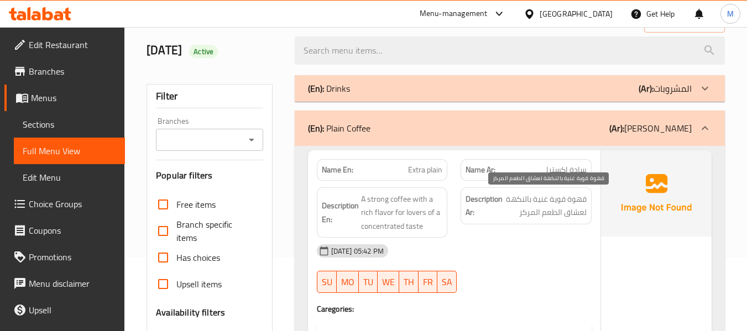
click at [549, 217] on span "قهوة قوية غنية بالنكهة لعشاق الطعم المركز" at bounding box center [546, 205] width 82 height 27
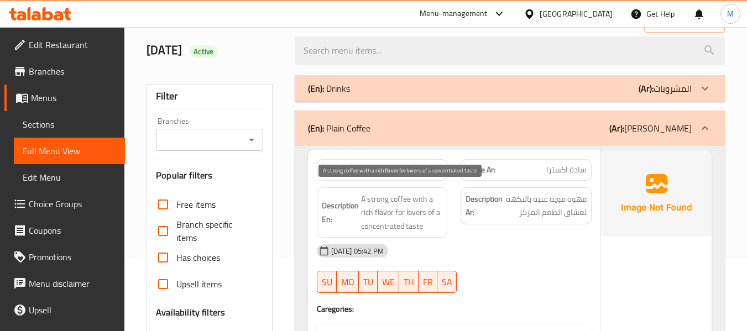
click at [422, 220] on span "A strong coffee with a rich flavor for lovers of a concentrated taste" at bounding box center [402, 212] width 82 height 41
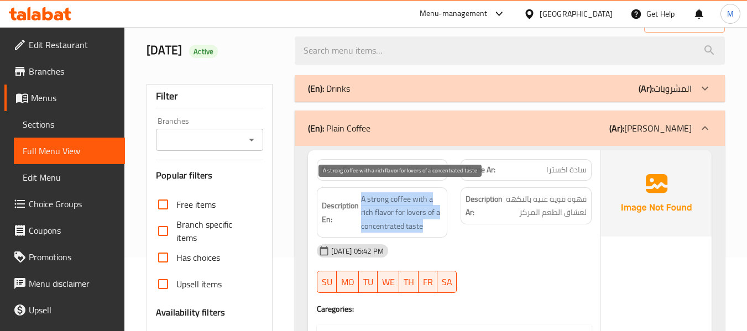
click at [422, 220] on span "A strong coffee with a rich flavor for lovers of a concentrated taste" at bounding box center [402, 212] width 82 height 41
copy span "A strong coffee with a rich flavor for lovers of a concentrated taste"
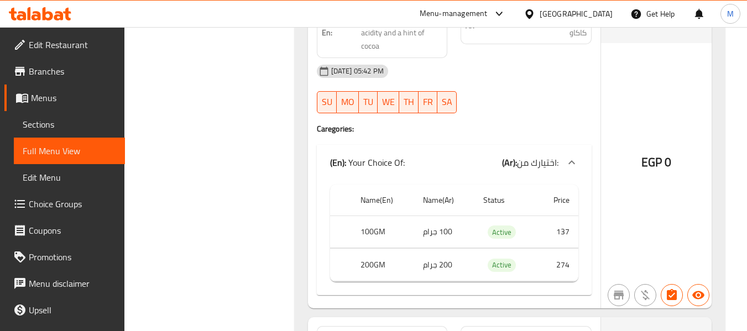
scroll to position [590, 0]
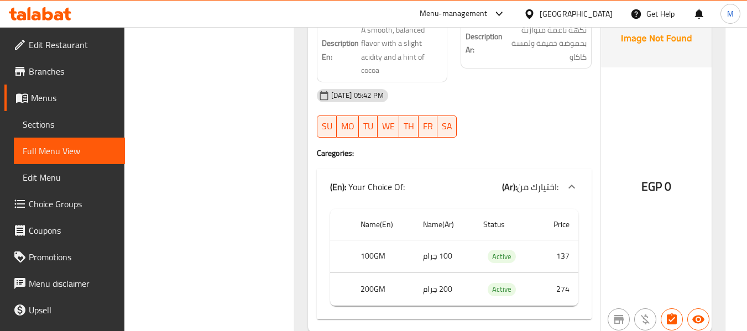
click at [491, 130] on div "29-09-2025 05:42 PM SU MO TU WE TH FR SA" at bounding box center [454, 113] width 288 height 62
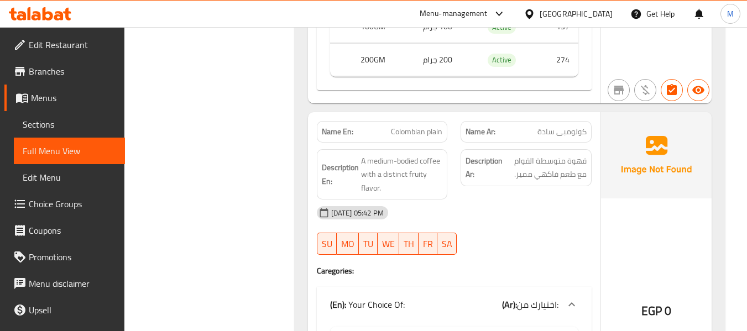
scroll to position [811, 0]
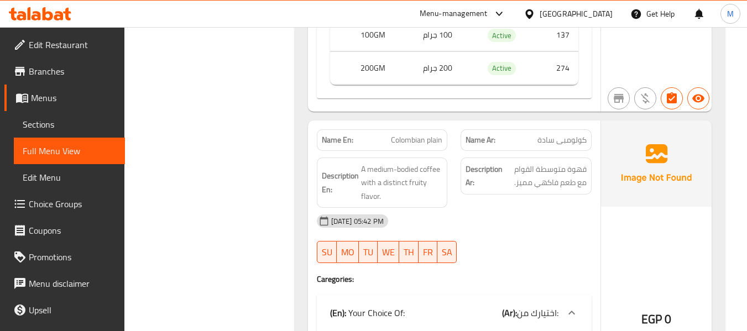
click at [470, 213] on div "[DATE] 05:42 PM" at bounding box center [454, 221] width 288 height 27
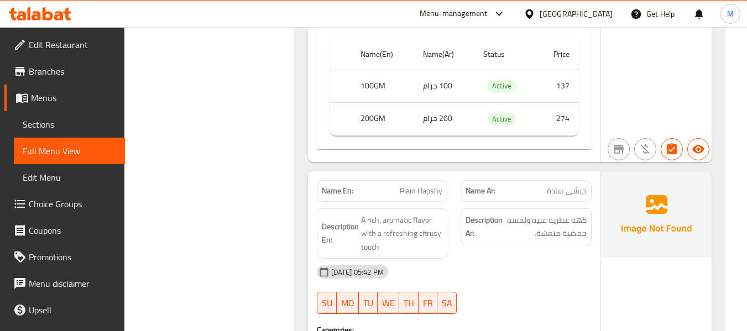
scroll to position [1106, 0]
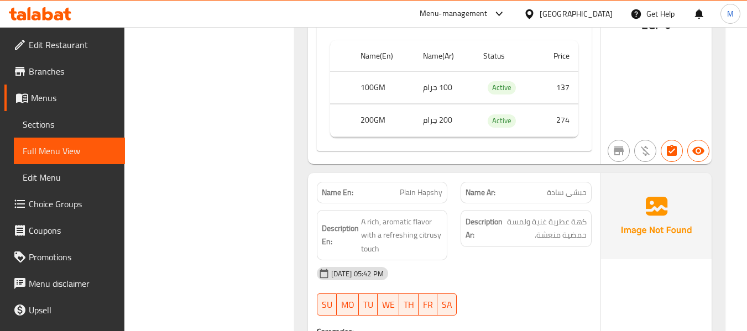
click at [489, 255] on div "Description Ar: كهة عطرية غنية ولمسة حمضية منعشة." at bounding box center [526, 236] width 144 height 64
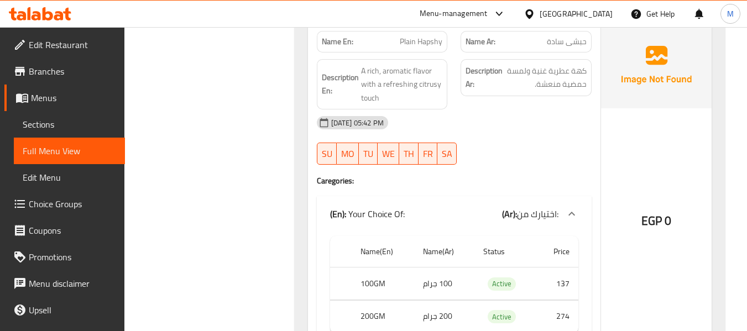
scroll to position [1180, 0]
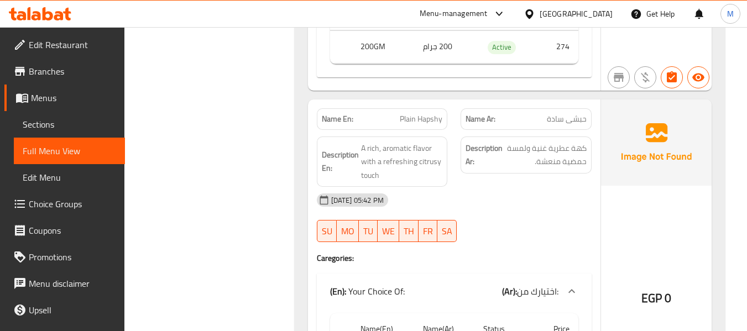
click at [577, 114] on span "حبشى سادة" at bounding box center [567, 119] width 40 height 12
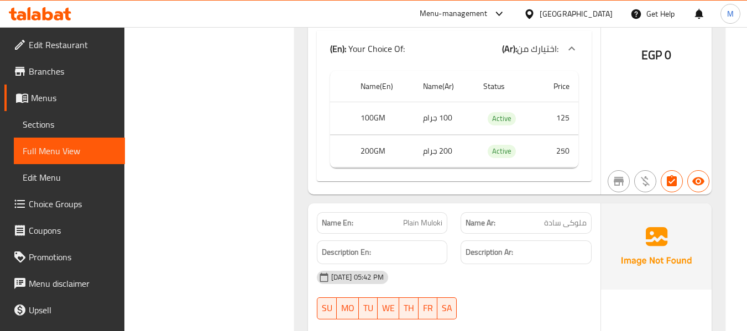
scroll to position [1548, 0]
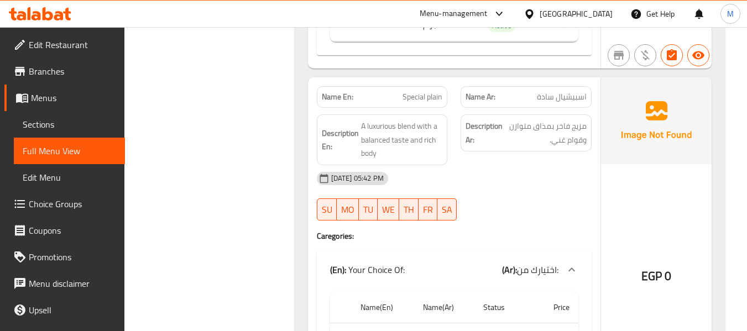
click at [479, 185] on div "[DATE] 05:42 PM" at bounding box center [454, 178] width 288 height 27
click at [372, 125] on span "A luxurious blend with a balanced taste and rich body" at bounding box center [402, 139] width 82 height 41
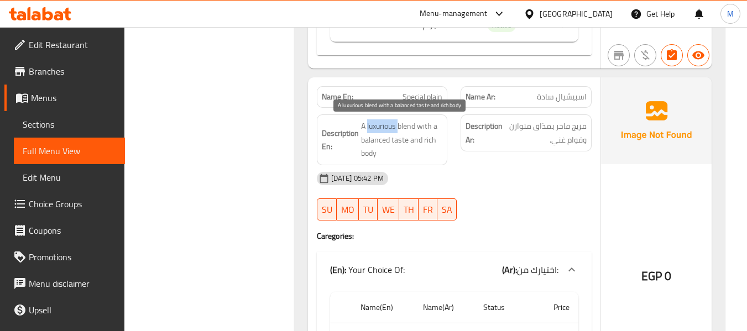
click at [372, 125] on span "A luxurious blend with a balanced taste and rich body" at bounding box center [402, 139] width 82 height 41
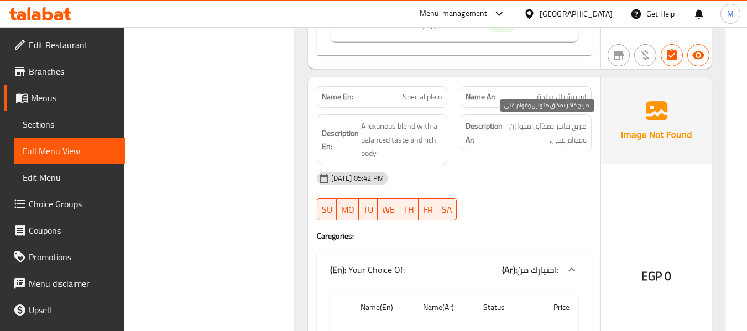
click at [561, 122] on span "مزيج فاخر بمذاق متوازن وقوام غني." at bounding box center [546, 132] width 82 height 27
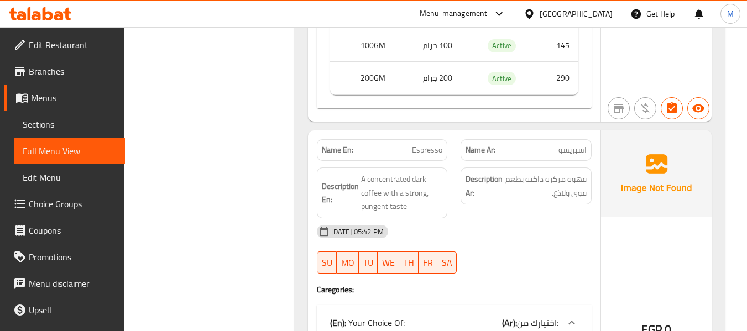
scroll to position [2507, 0]
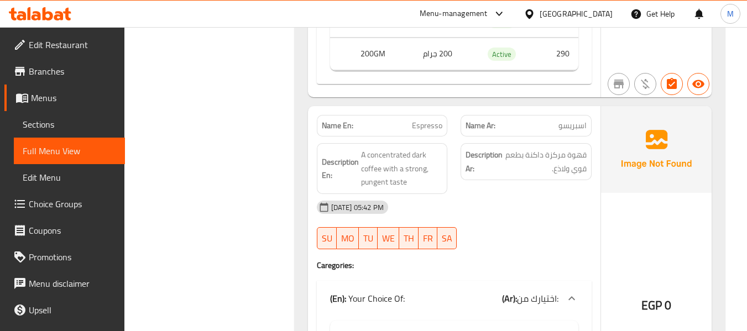
click at [460, 229] on div "29-09-2025 05:42 PM SU MO TU WE TH FR SA" at bounding box center [454, 225] width 288 height 62
click at [416, 168] on span "A concentrated dark coffee with a strong, pungent taste" at bounding box center [402, 168] width 82 height 41
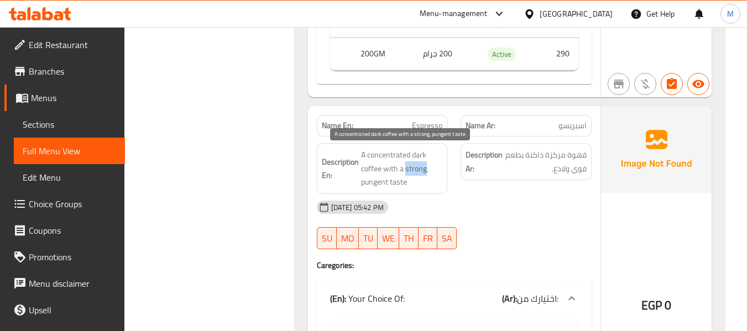
click at [416, 168] on span "A concentrated dark coffee with a strong, pungent taste" at bounding box center [402, 168] width 82 height 41
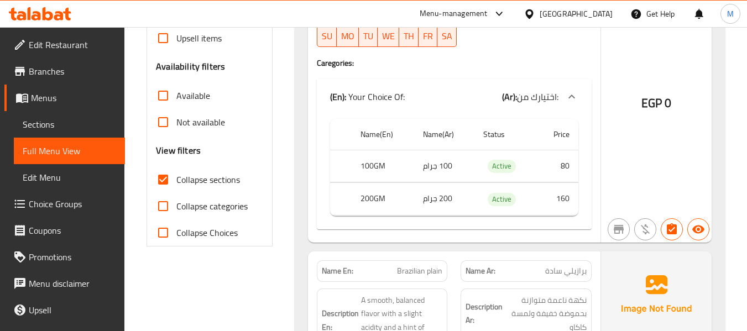
scroll to position [148, 0]
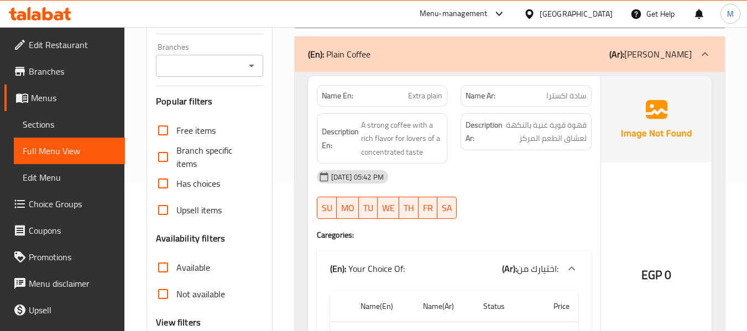
click at [371, 54] on div "(En): Plain Coffee (Ar): بن سادة" at bounding box center [500, 54] width 384 height 13
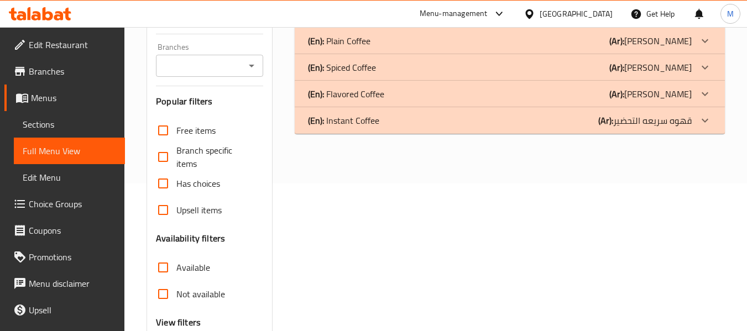
click at [364, 66] on p "(En): Spiced Coffee" at bounding box center [342, 67] width 68 height 13
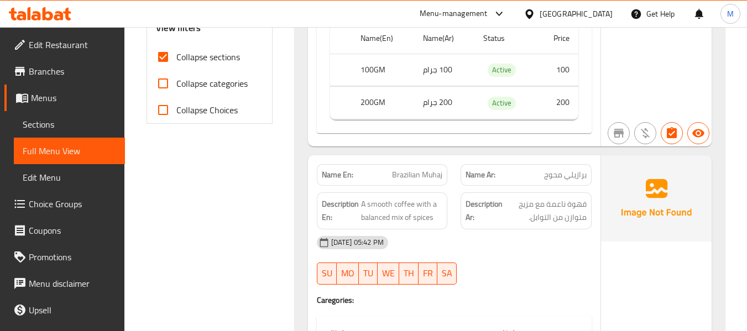
scroll to position [74, 0]
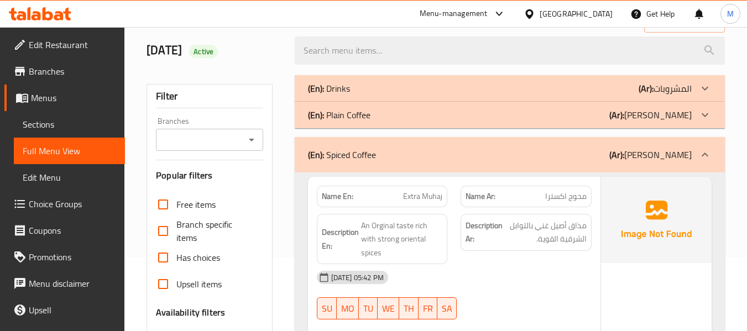
click at [579, 197] on span "محوج اكسترا" at bounding box center [565, 197] width 41 height 12
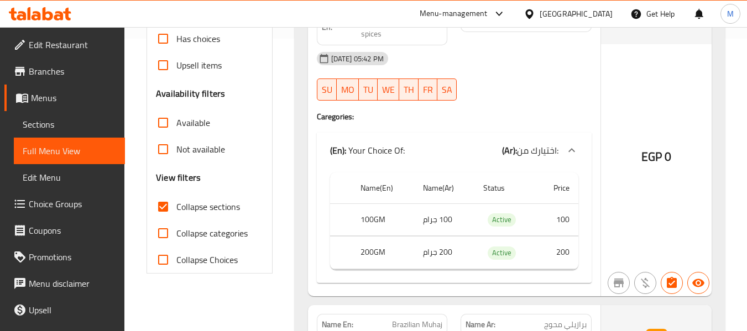
scroll to position [295, 0]
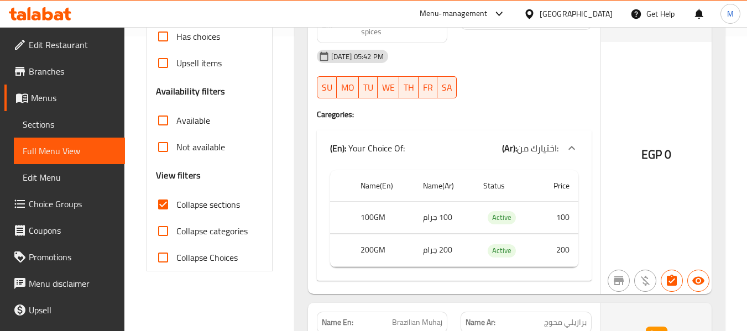
click at [374, 215] on th "100GM" at bounding box center [383, 217] width 62 height 33
click at [437, 220] on td "100 جرام" at bounding box center [444, 217] width 60 height 33
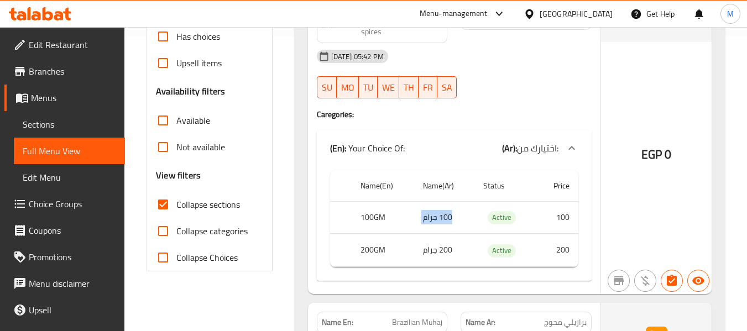
click at [437, 220] on td "100 جرام" at bounding box center [444, 217] width 60 height 33
click at [379, 247] on th "200GM" at bounding box center [383, 250] width 62 height 33
click at [433, 248] on td "200 جرام" at bounding box center [444, 250] width 60 height 33
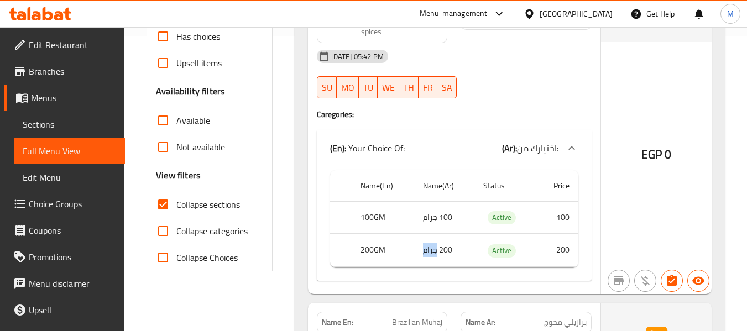
click at [433, 248] on td "200 جرام" at bounding box center [444, 250] width 60 height 33
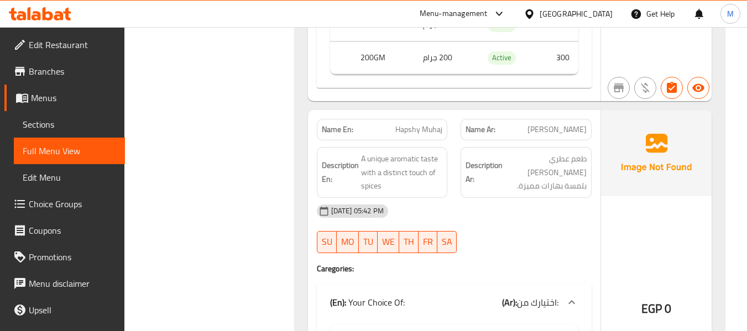
scroll to position [1106, 0]
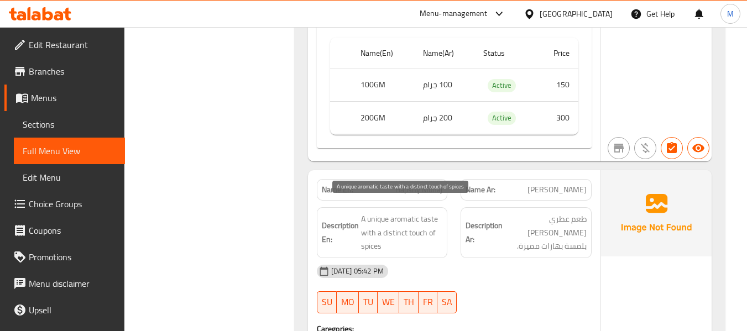
click at [383, 212] on span "A unique aromatic taste with a distinct touch of spices" at bounding box center [402, 232] width 82 height 41
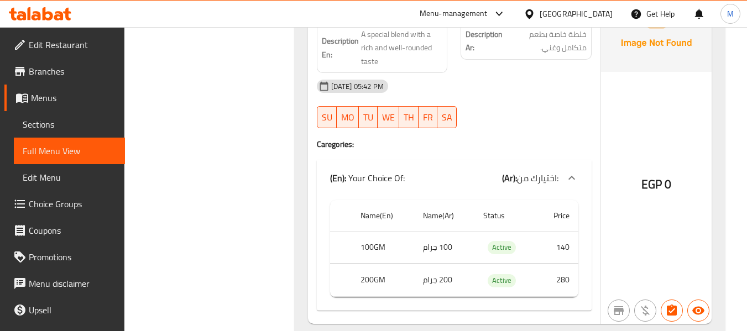
scroll to position [1548, 0]
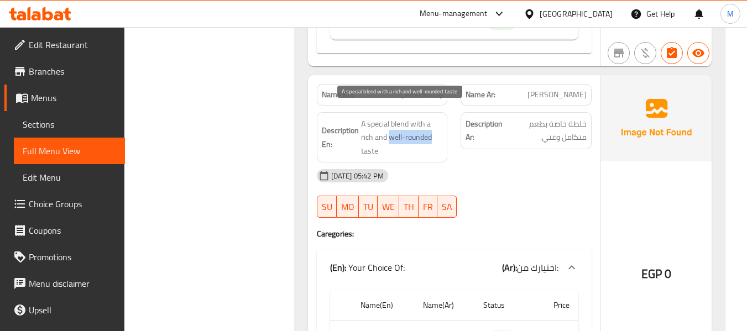
drag, startPoint x: 389, startPoint y: 126, endPoint x: 431, endPoint y: 123, distance: 42.1
click at [431, 123] on span "A special blend with a rich and well-rounded taste" at bounding box center [402, 137] width 82 height 41
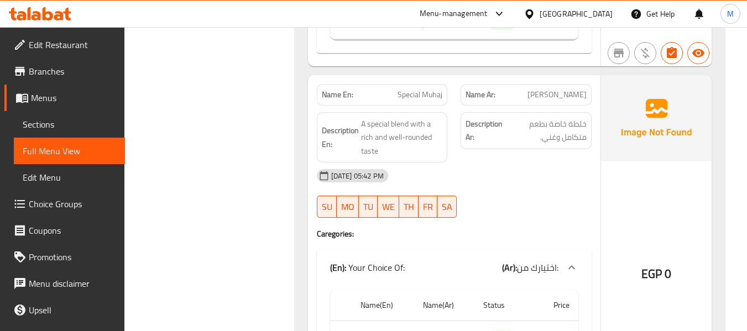
click at [579, 122] on span "خلطة خاصة بطعم متكامل وغني." at bounding box center [546, 130] width 82 height 27
click at [570, 133] on div "Description Ar: خلطة خاصة بطعم متكامل وغني." at bounding box center [526, 130] width 131 height 37
drag, startPoint x: 562, startPoint y: 126, endPoint x: 548, endPoint y: 111, distance: 20.3
click at [548, 117] on span "خلطة خاصة بطعم متكامل وغني." at bounding box center [546, 130] width 82 height 27
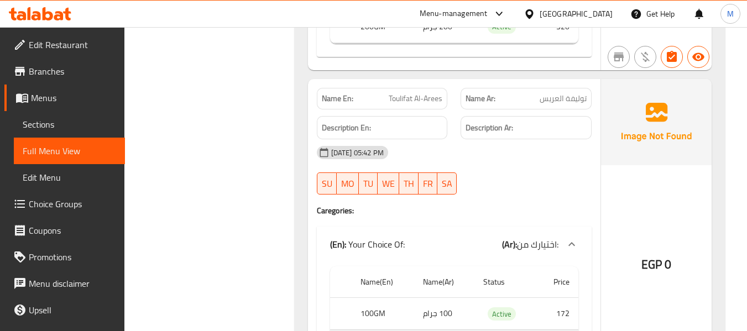
scroll to position [2507, 0]
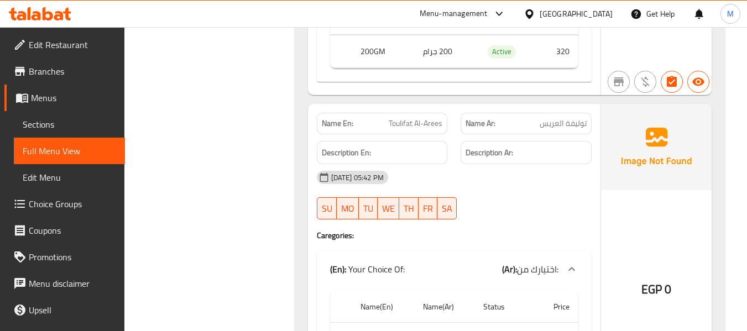
click at [575, 118] on span "توليفة العريس" at bounding box center [563, 124] width 47 height 12
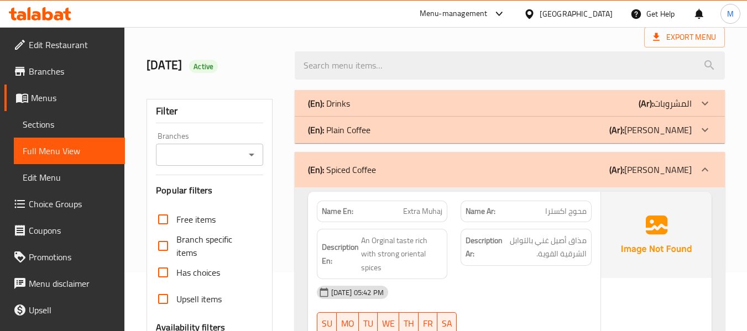
scroll to position [31, 0]
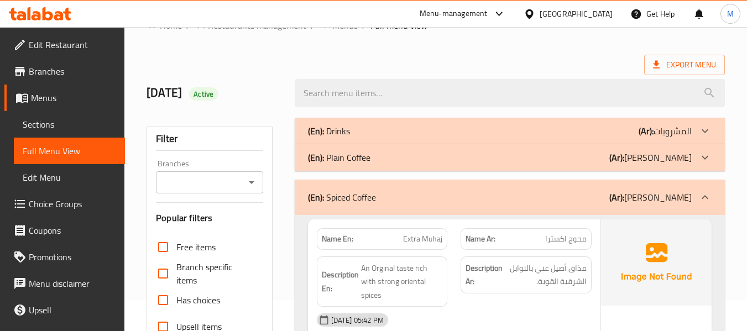
click at [393, 196] on div "(En): Spiced Coffee (Ar): بن محوج" at bounding box center [500, 197] width 384 height 13
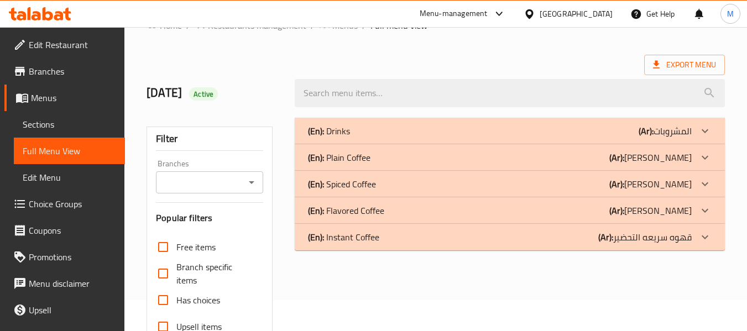
click at [350, 209] on p "(En): Flavored Coffee" at bounding box center [346, 210] width 76 height 13
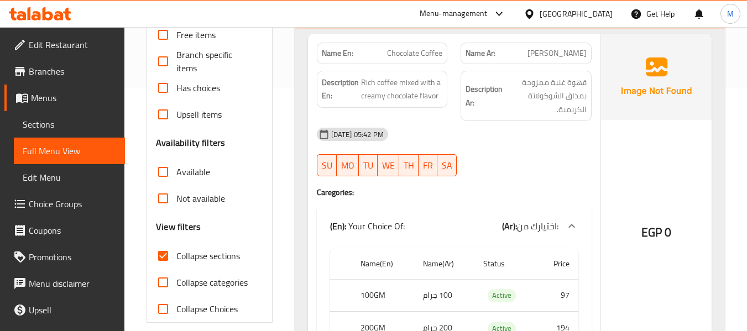
scroll to position [326, 0]
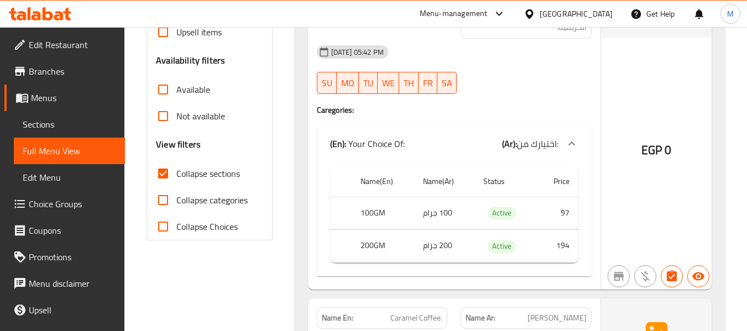
click at [374, 207] on th "100GM" at bounding box center [383, 213] width 62 height 33
click at [432, 213] on td "100 جرام" at bounding box center [444, 213] width 60 height 33
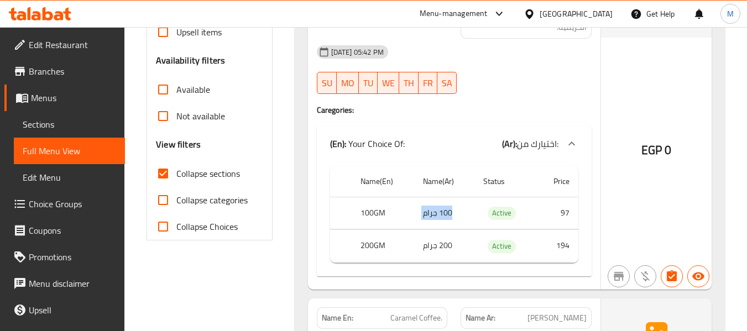
click at [432, 213] on td "100 جرام" at bounding box center [444, 213] width 60 height 33
click at [376, 227] on th "100GM" at bounding box center [383, 213] width 62 height 33
click at [368, 253] on th "200GM" at bounding box center [383, 246] width 62 height 33
click at [369, 246] on th "200GM" at bounding box center [383, 246] width 62 height 33
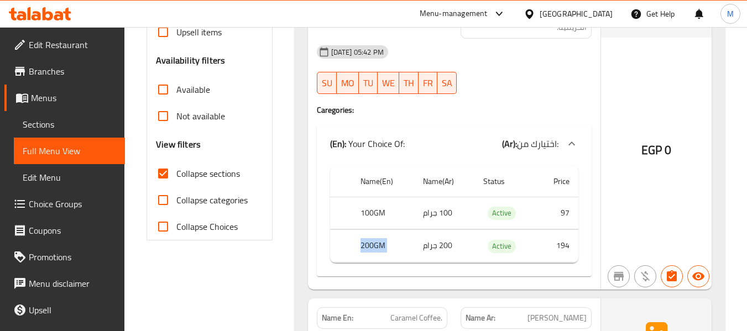
click at [369, 246] on th "200GM" at bounding box center [383, 246] width 62 height 33
click at [438, 248] on td "200 جرام" at bounding box center [444, 246] width 60 height 33
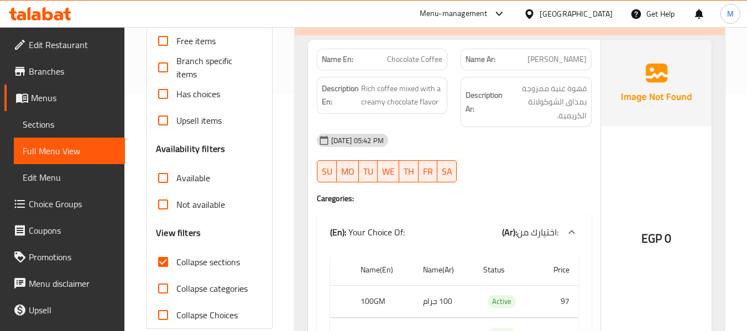
scroll to position [179, 0]
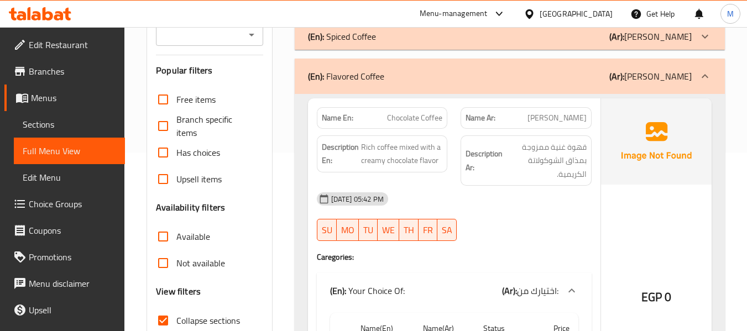
click at [486, 217] on div "29-09-2025 05:42 PM SU MO TU WE TH FR SA" at bounding box center [454, 217] width 288 height 62
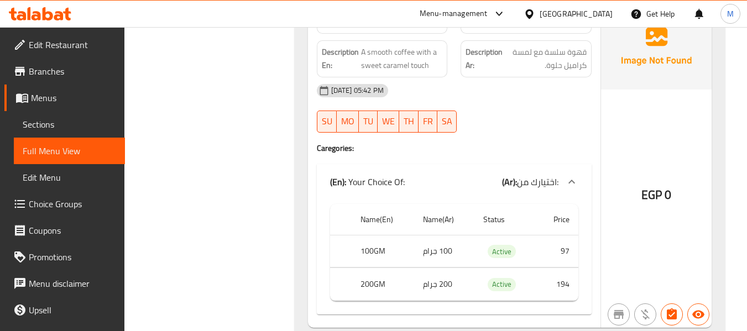
scroll to position [547, 0]
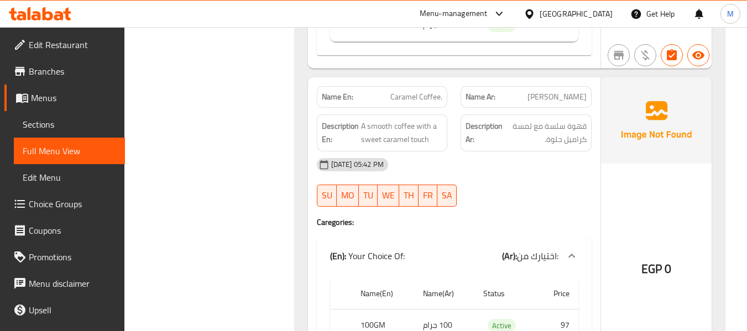
click at [500, 190] on div "29-09-2025 05:42 PM SU MO TU WE TH FR SA" at bounding box center [454, 183] width 288 height 62
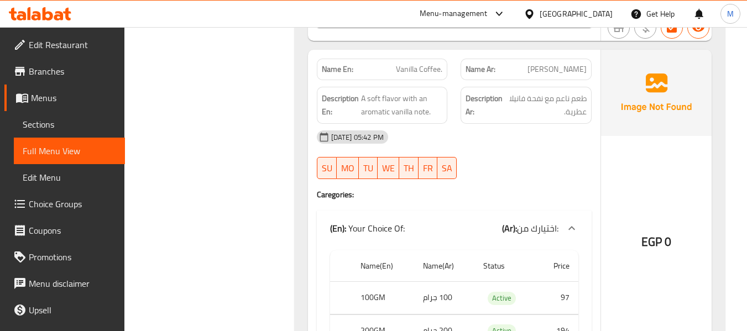
scroll to position [916, 0]
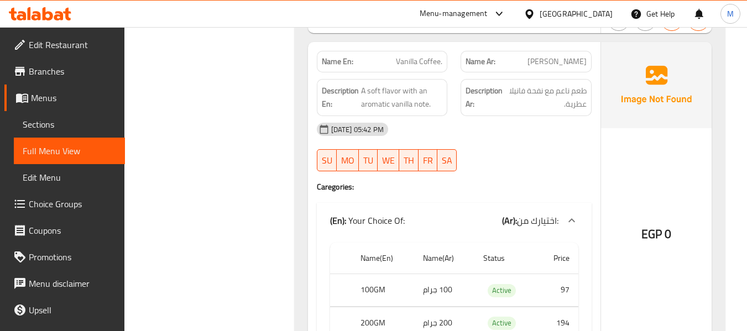
click at [505, 142] on div "[DATE] 05:42 PM" at bounding box center [454, 129] width 288 height 27
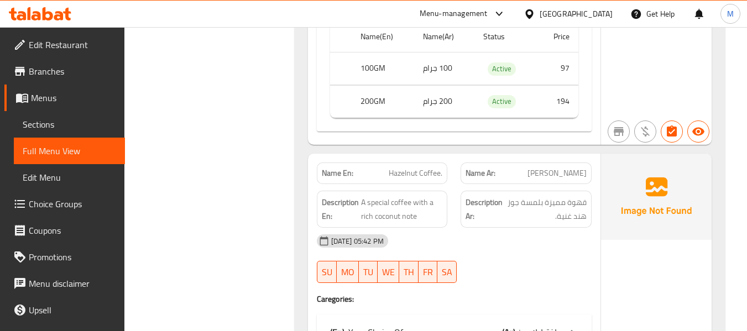
scroll to position [1137, 0]
click at [486, 233] on div "[DATE] 05:42 PM" at bounding box center [454, 241] width 288 height 27
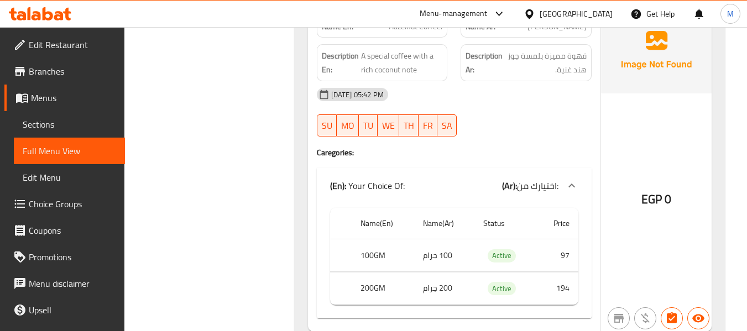
scroll to position [1285, 0]
click at [393, 73] on span "A special coffee with a rich coconut note" at bounding box center [402, 62] width 82 height 27
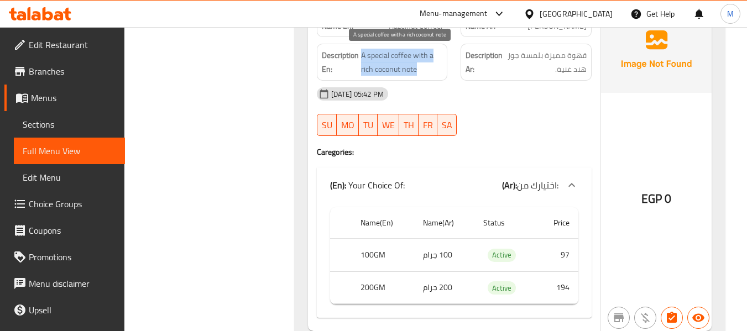
click at [393, 73] on span "A special coffee with a rich coconut note" at bounding box center [402, 62] width 82 height 27
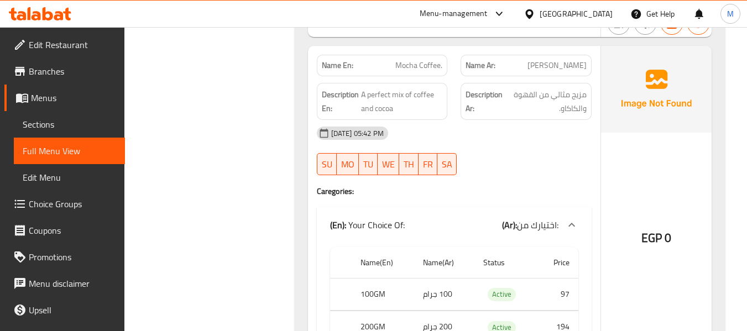
scroll to position [1579, 0]
click at [378, 96] on span "A perfect mix of coffee and cocoa" at bounding box center [401, 100] width 81 height 27
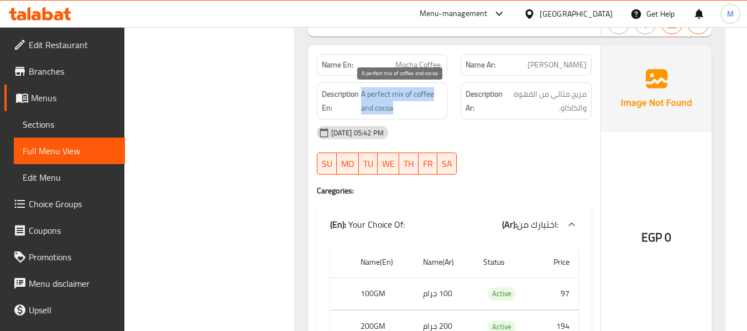
click at [378, 96] on span "A perfect mix of coffee and cocoa" at bounding box center [401, 100] width 81 height 27
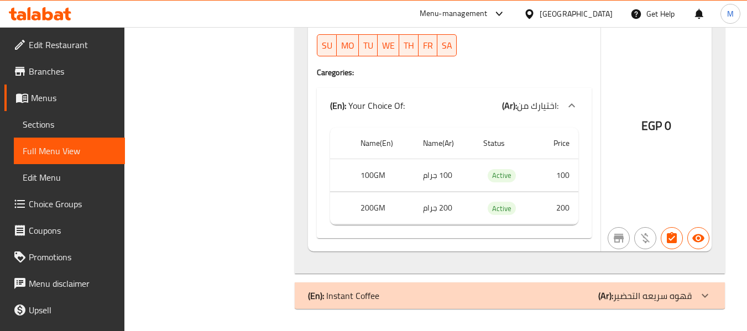
scroll to position [1870, 0]
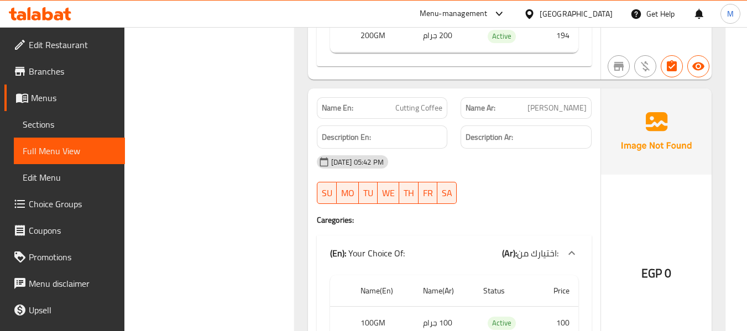
click at [563, 100] on div "Name Ar: بن قطع" at bounding box center [526, 108] width 131 height 22
click at [401, 111] on span "Cutting Coffee" at bounding box center [418, 108] width 47 height 12
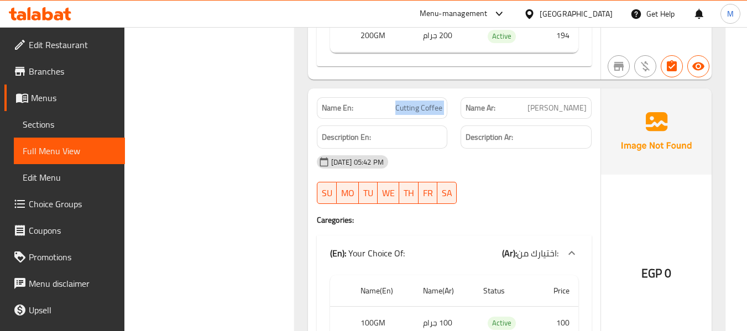
click at [401, 111] on span "Cutting Coffee" at bounding box center [418, 108] width 47 height 12
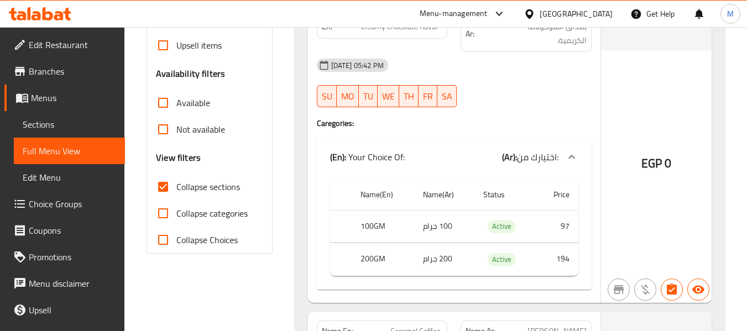
scroll to position [175, 0]
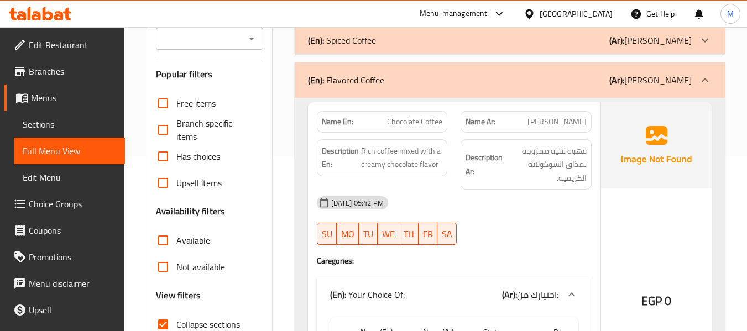
click at [414, 95] on div "(En): Flavored Coffee (Ar): بن نكهات" at bounding box center [510, 79] width 430 height 35
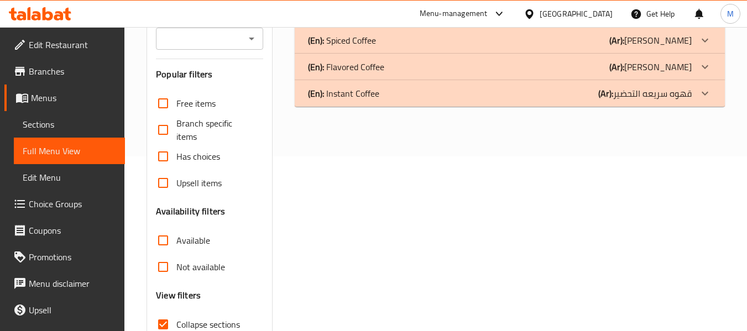
click at [390, 95] on div "(En): Instant Coffee (Ar): قهوه سريعه التحضير" at bounding box center [500, 93] width 384 height 13
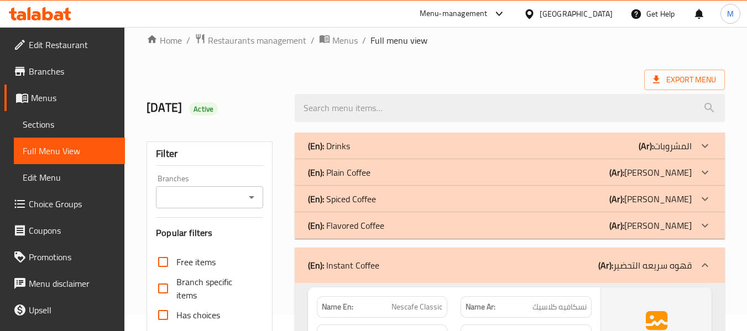
scroll to position [0, 0]
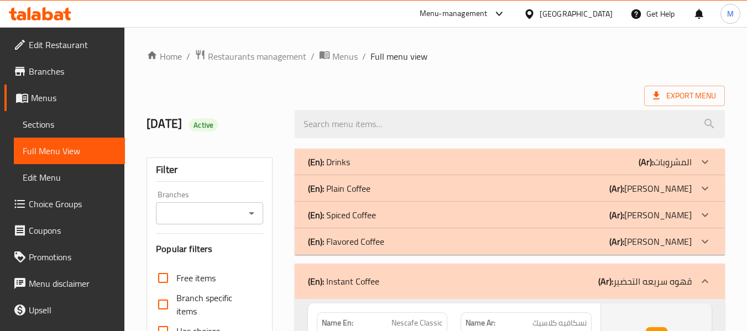
click at [336, 53] on span "Menus" at bounding box center [344, 56] width 25 height 13
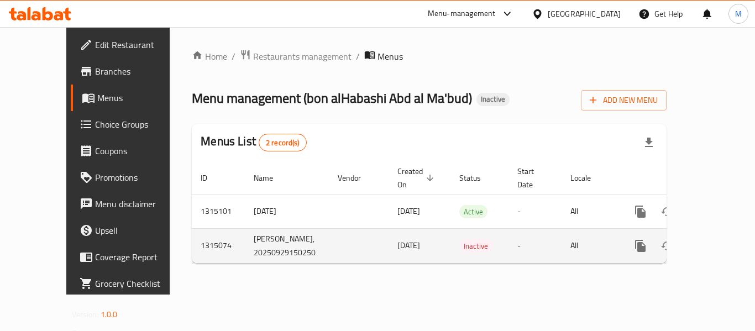
click at [691, 240] on button "enhanced table" at bounding box center [694, 246] width 27 height 27
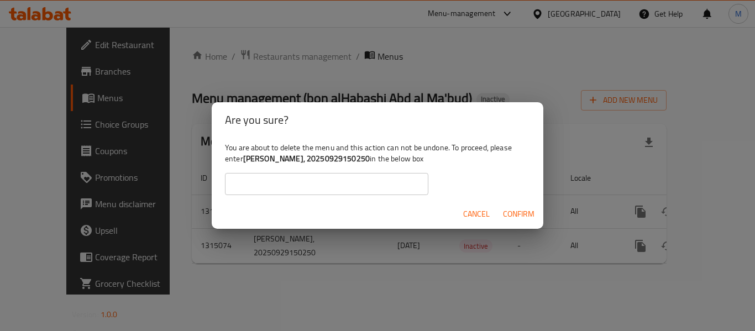
drag, startPoint x: 243, startPoint y: 158, endPoint x: 382, endPoint y: 159, distance: 138.3
click at [382, 159] on div "You are about to delete the menu and this action can not be undone. To proceed,…" at bounding box center [378, 169] width 332 height 62
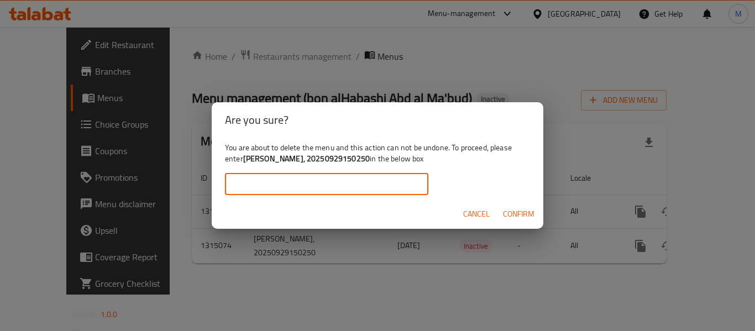
click at [302, 189] on input "text" at bounding box center [327, 184] width 204 height 22
paste input "بن الحبشي عبدالمعبود, 20250929150250"
click at [520, 217] on span "Confirm" at bounding box center [519, 214] width 32 height 14
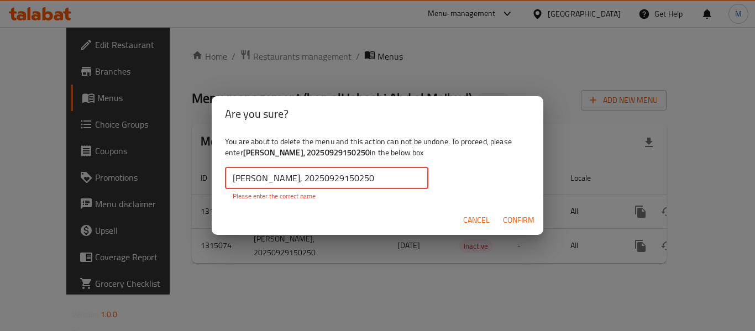
drag, startPoint x: 236, startPoint y: 178, endPoint x: 219, endPoint y: 181, distance: 16.9
click at [219, 181] on div "You are about to delete the menu and this action can not be undone. To proceed,…" at bounding box center [378, 169] width 332 height 74
click at [218, 181] on div "You are about to delete the menu and this action can not be undone. To proceed,…" at bounding box center [378, 169] width 332 height 74
click at [236, 178] on input "بن الحبشي عبدالمعبود, 20250929150250" at bounding box center [327, 178] width 204 height 22
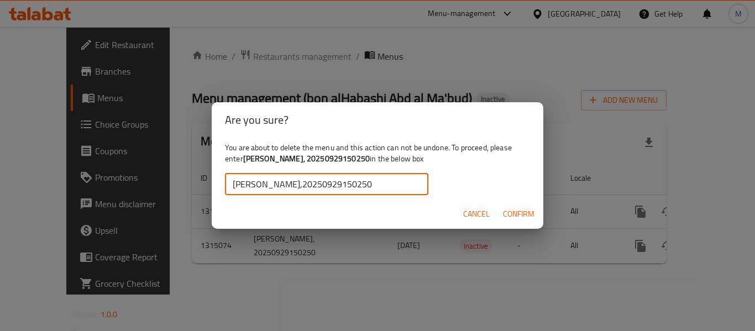
click at [506, 213] on span "Confirm" at bounding box center [519, 214] width 32 height 14
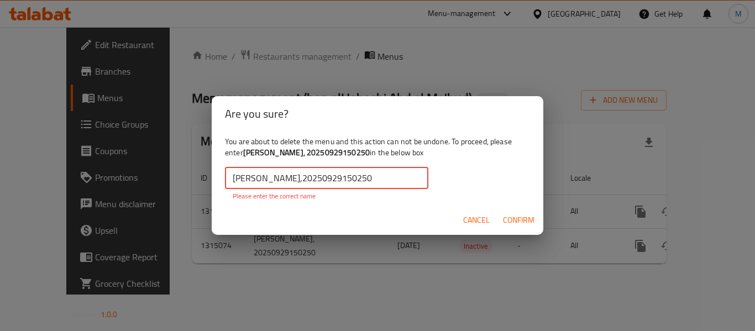
click at [414, 186] on input "بن الحبشي عبدالمعبود,20250929150250" at bounding box center [327, 178] width 204 height 22
drag, startPoint x: 413, startPoint y: 184, endPoint x: 445, endPoint y: 176, distance: 32.3
click at [445, 176] on div "You are about to delete the menu and this action can not be undone. To proceed,…" at bounding box center [378, 169] width 332 height 74
drag, startPoint x: 234, startPoint y: 178, endPoint x: 211, endPoint y: 183, distance: 23.8
click at [214, 183] on div "You are about to delete the menu and this action can not be undone. To proceed,…" at bounding box center [378, 169] width 332 height 74
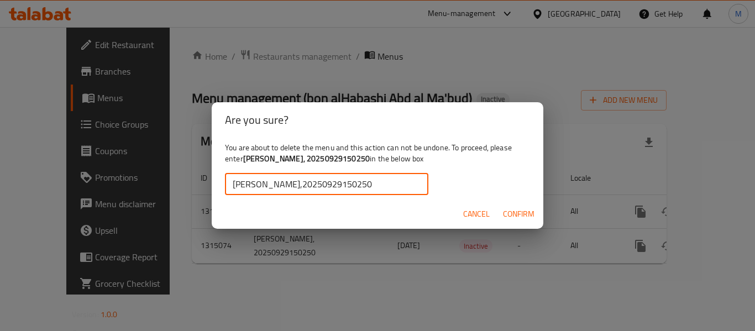
click at [531, 213] on span "Confirm" at bounding box center [519, 214] width 32 height 14
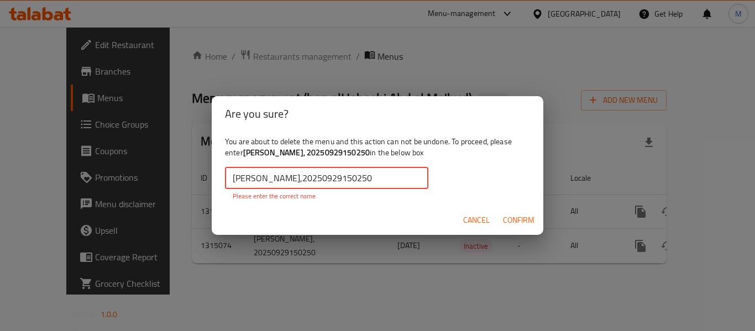
drag, startPoint x: 232, startPoint y: 176, endPoint x: 216, endPoint y: 179, distance: 16.8
click at [218, 180] on div "You are about to delete the menu and this action can not be undone. To proceed,…" at bounding box center [378, 169] width 332 height 74
click at [408, 182] on input "بن الحبشي عبدالمعبود,20250929150250" at bounding box center [327, 178] width 204 height 22
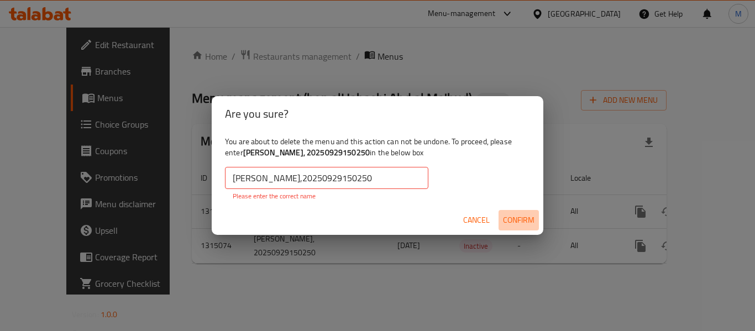
click at [524, 225] on span "Confirm" at bounding box center [519, 220] width 32 height 14
click at [325, 153] on b "بن الحبشي عبدالمعبود, 20250929150250" at bounding box center [306, 152] width 127 height 14
drag, startPoint x: 244, startPoint y: 151, endPoint x: 382, endPoint y: 158, distance: 137.9
click at [382, 158] on div "You are about to delete the menu and this action can not be undone. To proceed,…" at bounding box center [378, 169] width 332 height 74
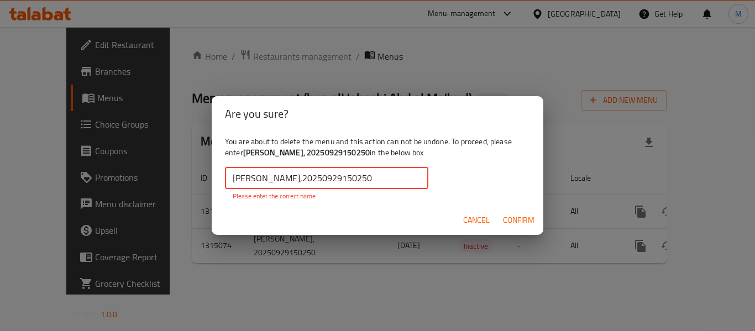
click at [340, 178] on input "بن الحبشي عبدالمعبود,20250929150250" at bounding box center [327, 178] width 204 height 22
paste input "text"
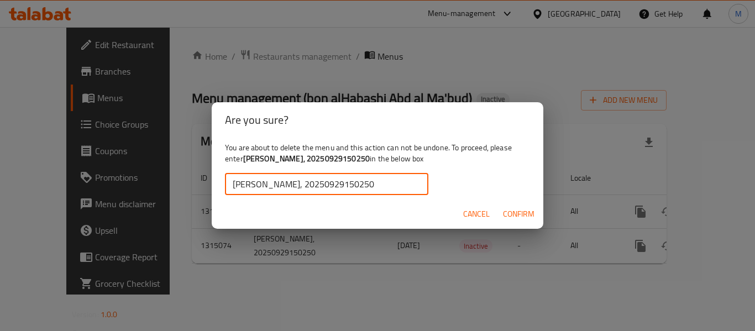
type input "بن الحبشي عبدالمعبود, 20250929150250"
click at [516, 215] on span "Confirm" at bounding box center [519, 214] width 32 height 14
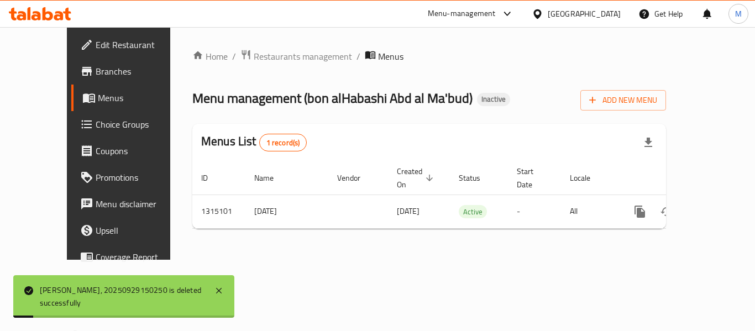
click at [666, 90] on div "Add New Menu" at bounding box center [624, 98] width 86 height 25
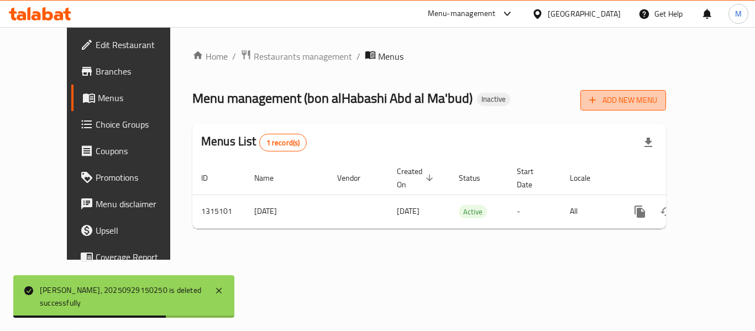
click at [658, 100] on span "Add New Menu" at bounding box center [624, 100] width 68 height 14
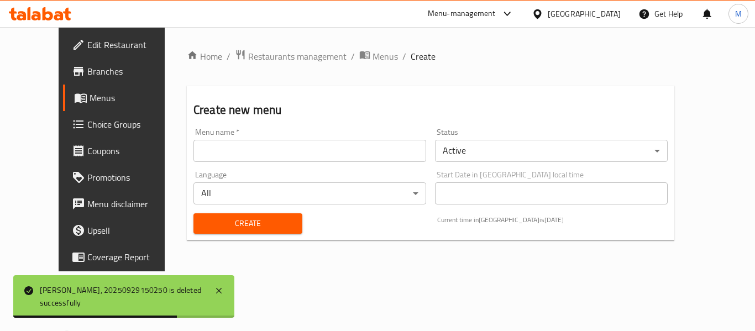
click at [281, 147] on input "text" at bounding box center [310, 151] width 233 height 22
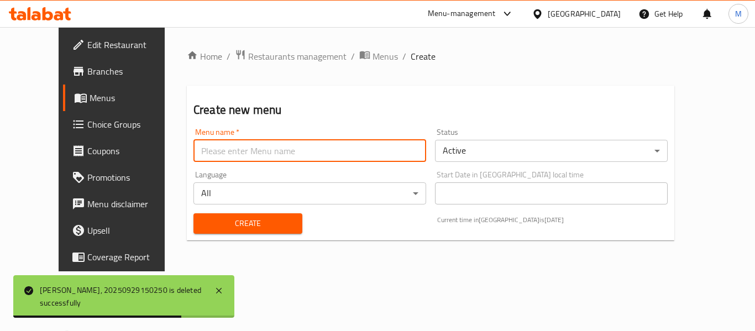
paste input "342512416"
type input "342512416"
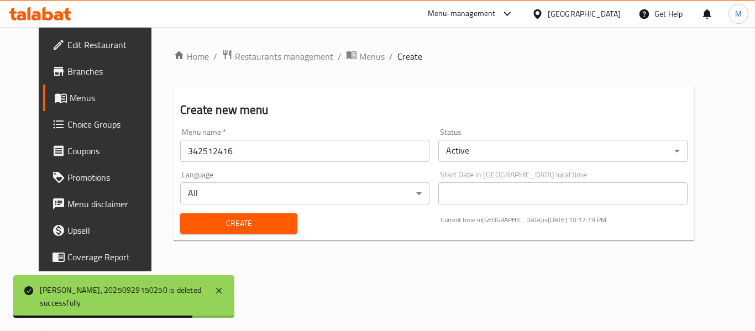
click at [186, 252] on div "Home / Restaurants management / Menus / Create Create new menu Menu name   * 34…" at bounding box center [434, 149] width 565 height 244
click at [195, 225] on span "Create" at bounding box center [238, 224] width 99 height 14
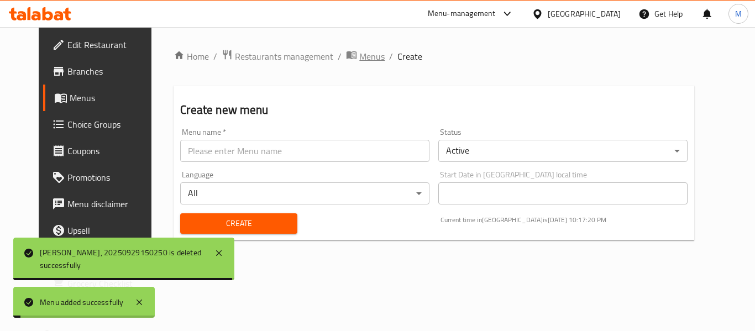
click at [359, 51] on span "Menus" at bounding box center [371, 56] width 25 height 13
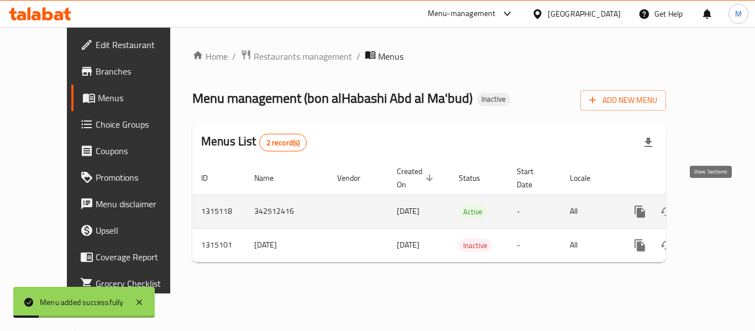
click at [713, 205] on icon "enhanced table" at bounding box center [719, 211] width 13 height 13
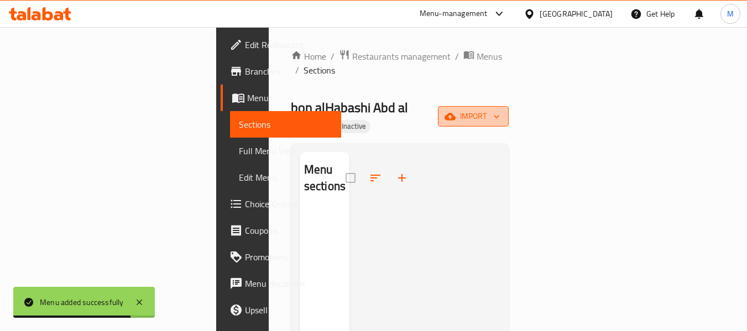
click at [509, 106] on button "import" at bounding box center [473, 116] width 71 height 20
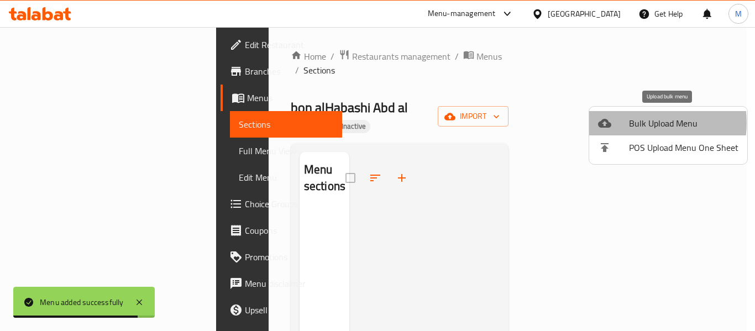
click at [632, 123] on span "Bulk Upload Menu" at bounding box center [683, 123] width 109 height 13
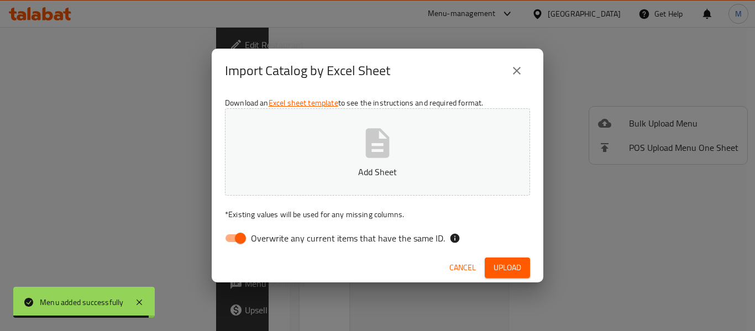
click at [313, 223] on div "Download an Excel sheet template to see the instructions and required format. A…" at bounding box center [378, 173] width 332 height 160
click at [309, 229] on label "Overwrite any current items that have the same ID." at bounding box center [332, 238] width 226 height 21
click at [272, 229] on input "Overwrite any current items that have the same ID." at bounding box center [240, 238] width 63 height 21
checkbox input "false"
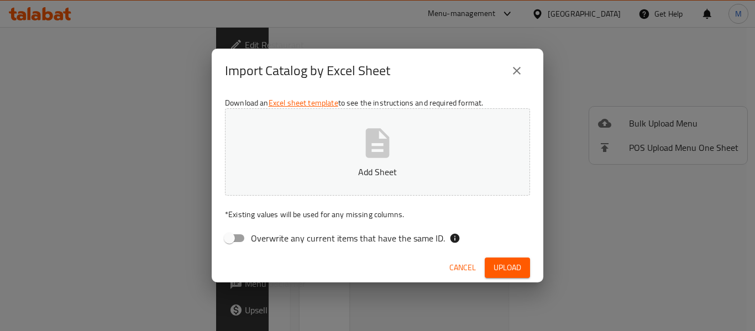
click at [301, 168] on p "Add Sheet" at bounding box center [377, 171] width 271 height 13
click at [514, 277] on div "Cancel Upload" at bounding box center [378, 267] width 332 height 29
click at [513, 269] on span "Upload" at bounding box center [508, 268] width 28 height 14
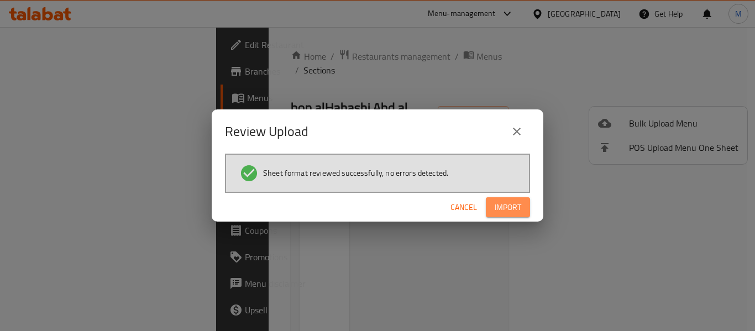
click at [514, 204] on span "Import" at bounding box center [508, 208] width 27 height 14
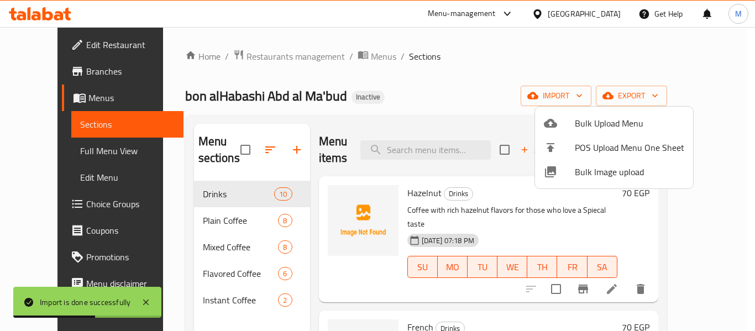
click at [77, 147] on div at bounding box center [377, 165] width 755 height 331
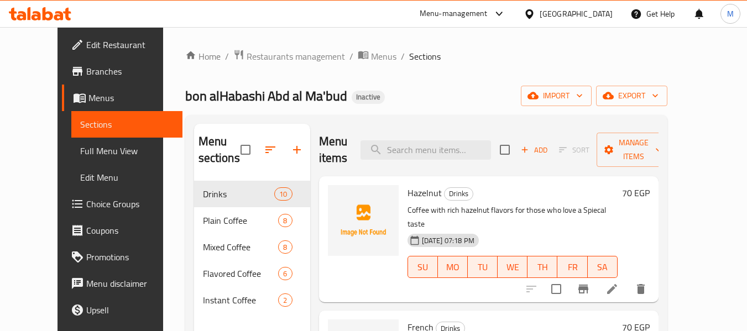
click at [84, 158] on link "Full Menu View" at bounding box center [126, 151] width 111 height 27
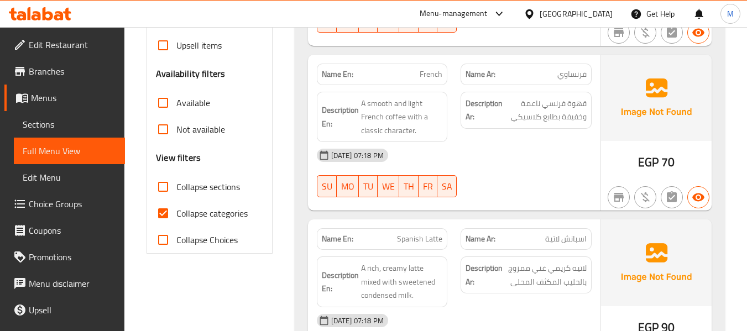
scroll to position [369, 0]
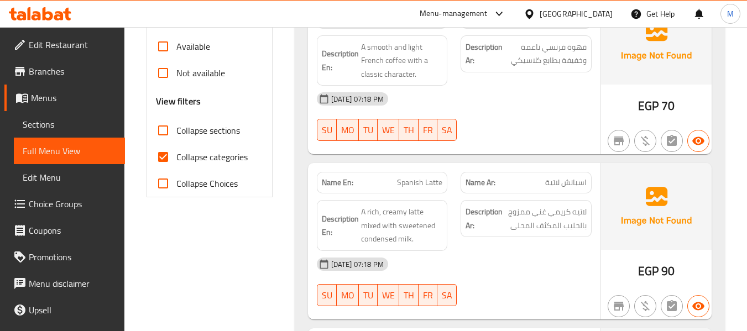
click at [161, 157] on input "Collapse categories" at bounding box center [163, 157] width 27 height 27
checkbox input "false"
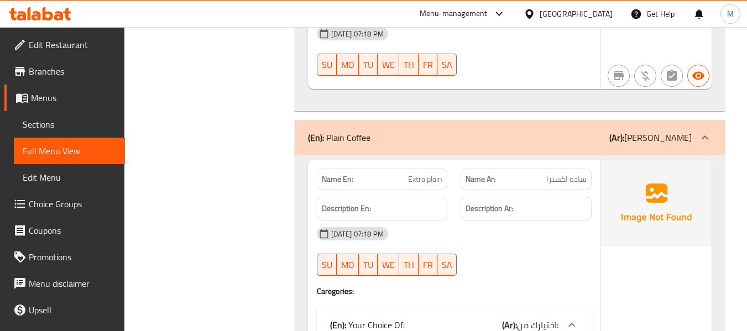
scroll to position [1848, 0]
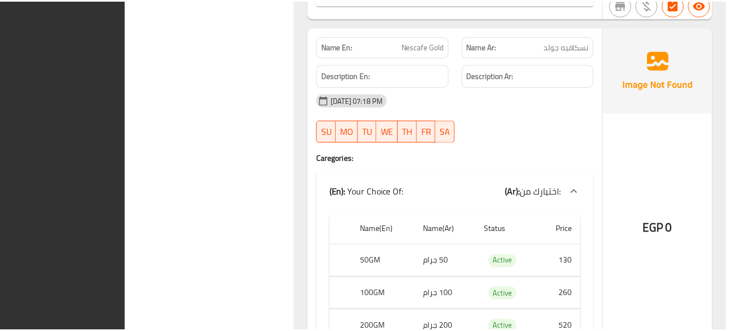
scroll to position [9754, 0]
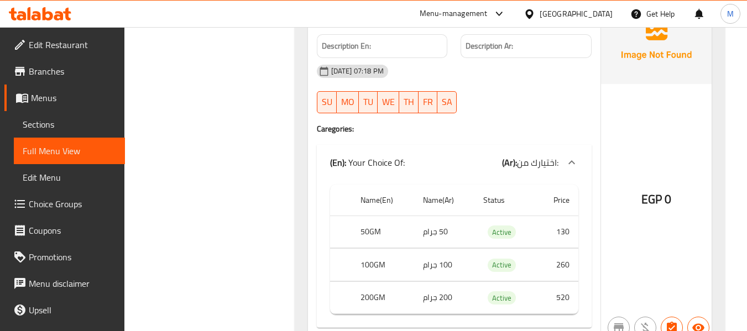
click at [98, 121] on span "Sections" at bounding box center [69, 124] width 93 height 13
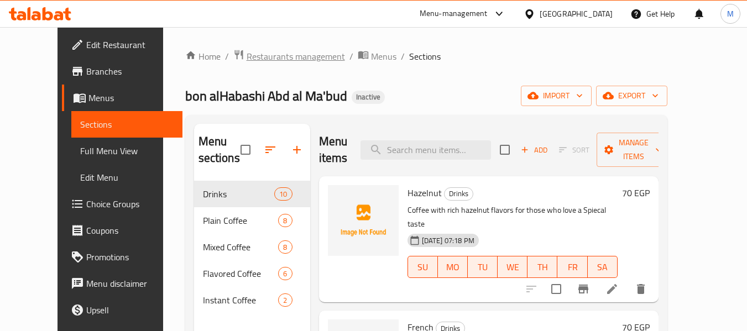
click at [247, 50] on span "Restaurants management" at bounding box center [296, 56] width 98 height 13
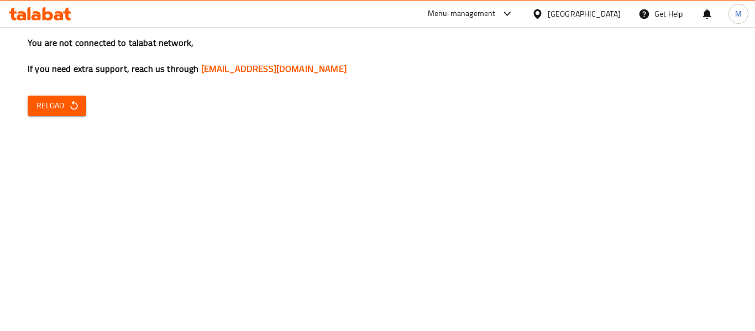
click at [66, 113] on button "Reload" at bounding box center [57, 106] width 59 height 20
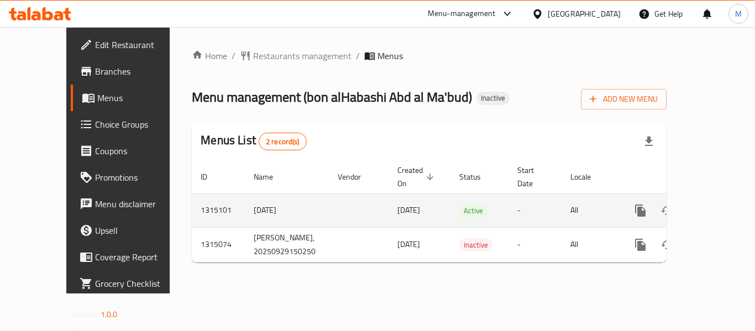
click at [714, 204] on icon "enhanced table" at bounding box center [720, 210] width 13 height 13
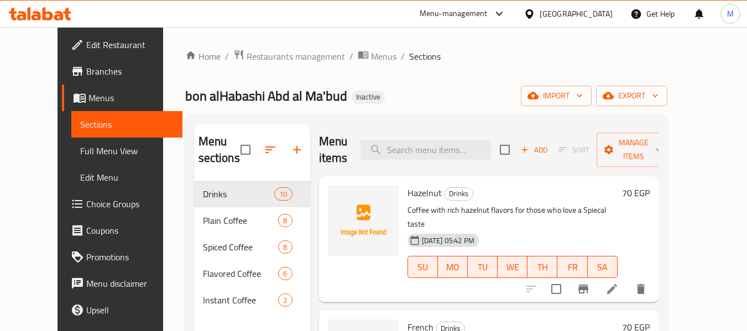
click at [347, 44] on div "Home / Restaurants management / Menus / Sections bon alHabashi Abd al Ma'bud In…" at bounding box center [426, 256] width 526 height 459
click at [371, 51] on span "Menus" at bounding box center [383, 56] width 25 height 13
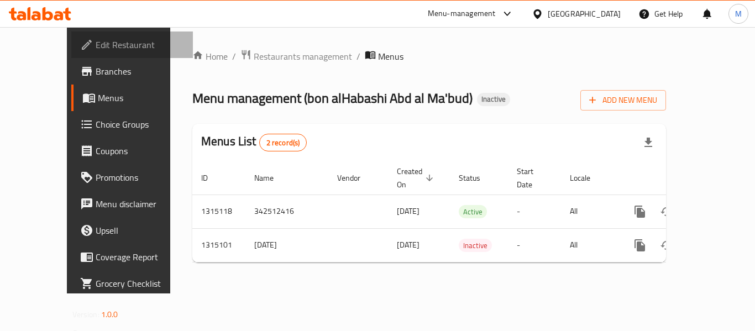
click at [96, 47] on span "Edit Restaurant" at bounding box center [140, 44] width 88 height 13
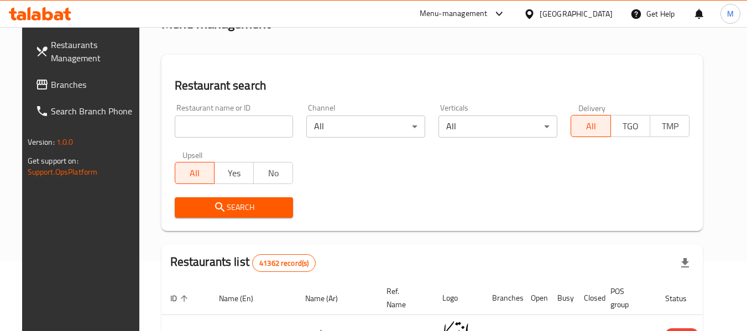
scroll to position [148, 0]
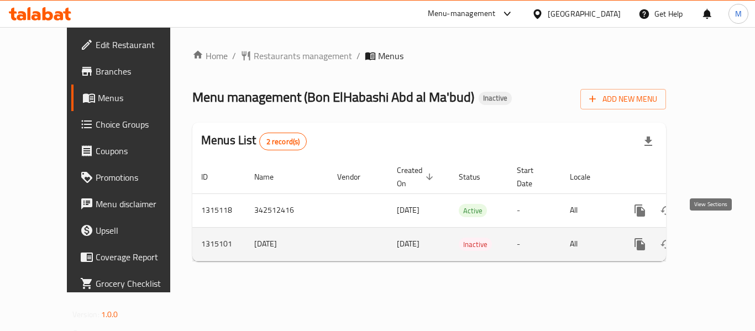
click at [715, 239] on icon "enhanced table" at bounding box center [720, 244] width 10 height 10
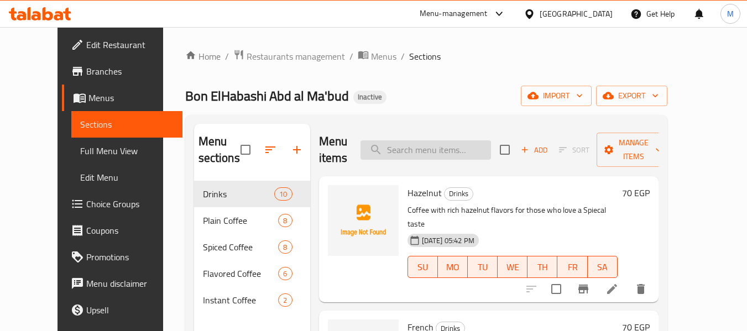
click at [448, 154] on input "search" at bounding box center [426, 149] width 131 height 19
paste input "steamed mil"
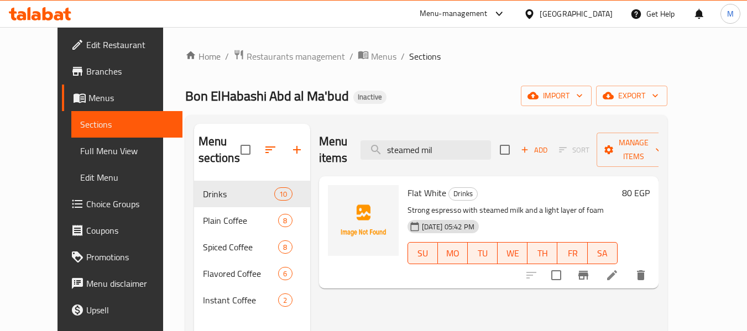
type input "steamed mil"
click at [619, 269] on icon at bounding box center [612, 275] width 13 height 13
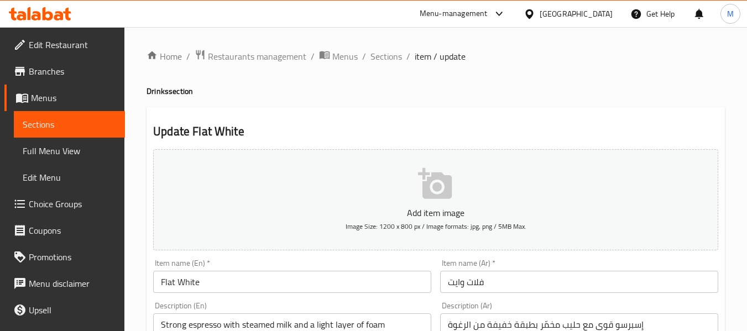
scroll to position [74, 0]
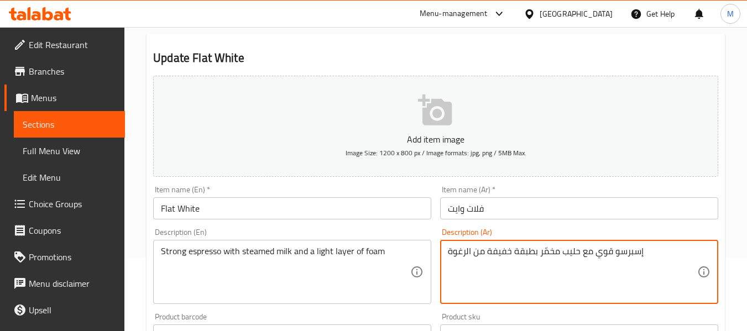
drag, startPoint x: 538, startPoint y: 253, endPoint x: 577, endPoint y: 252, distance: 39.8
